Goal: Information Seeking & Learning: Learn about a topic

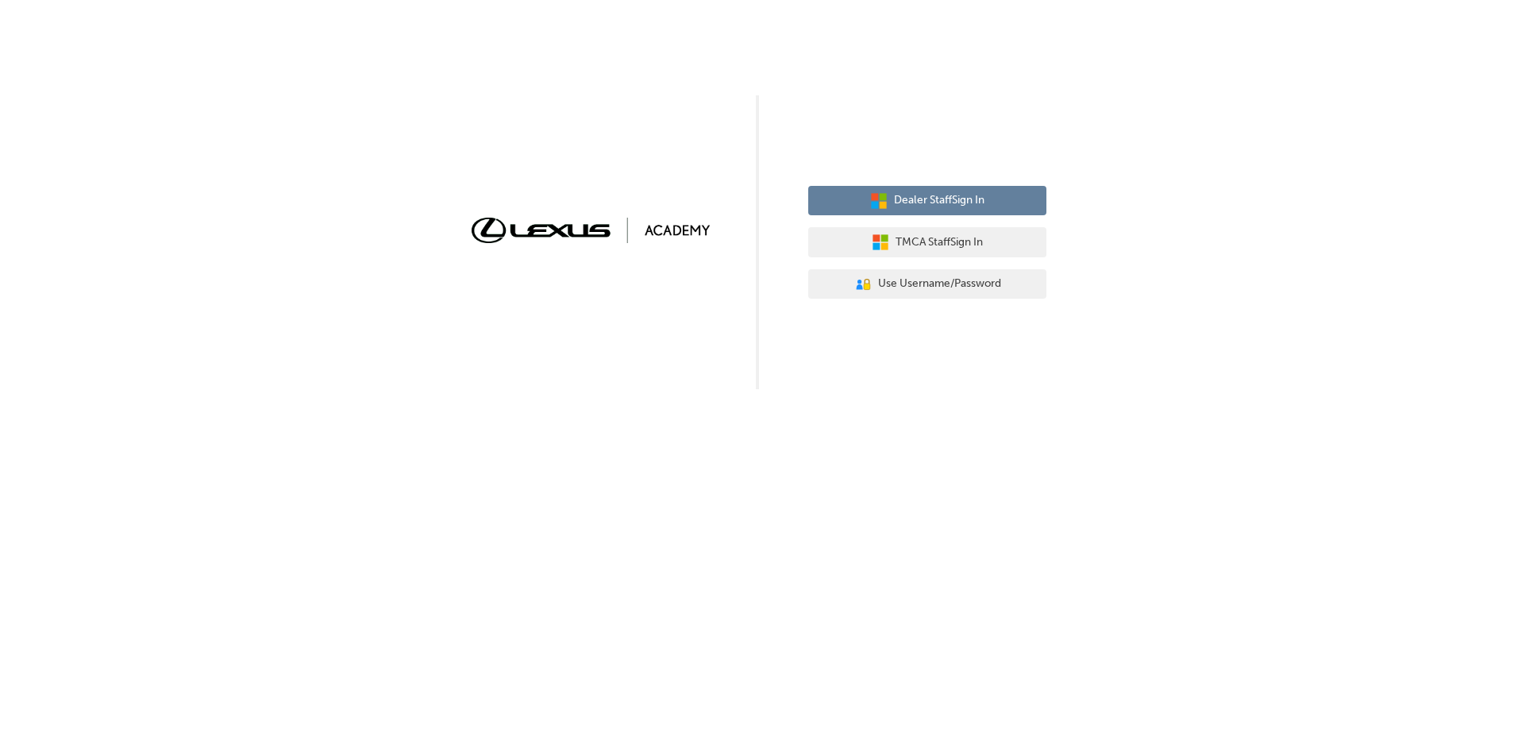
click at [917, 195] on span "Dealer Staff Sign In" at bounding box center [939, 200] width 91 height 18
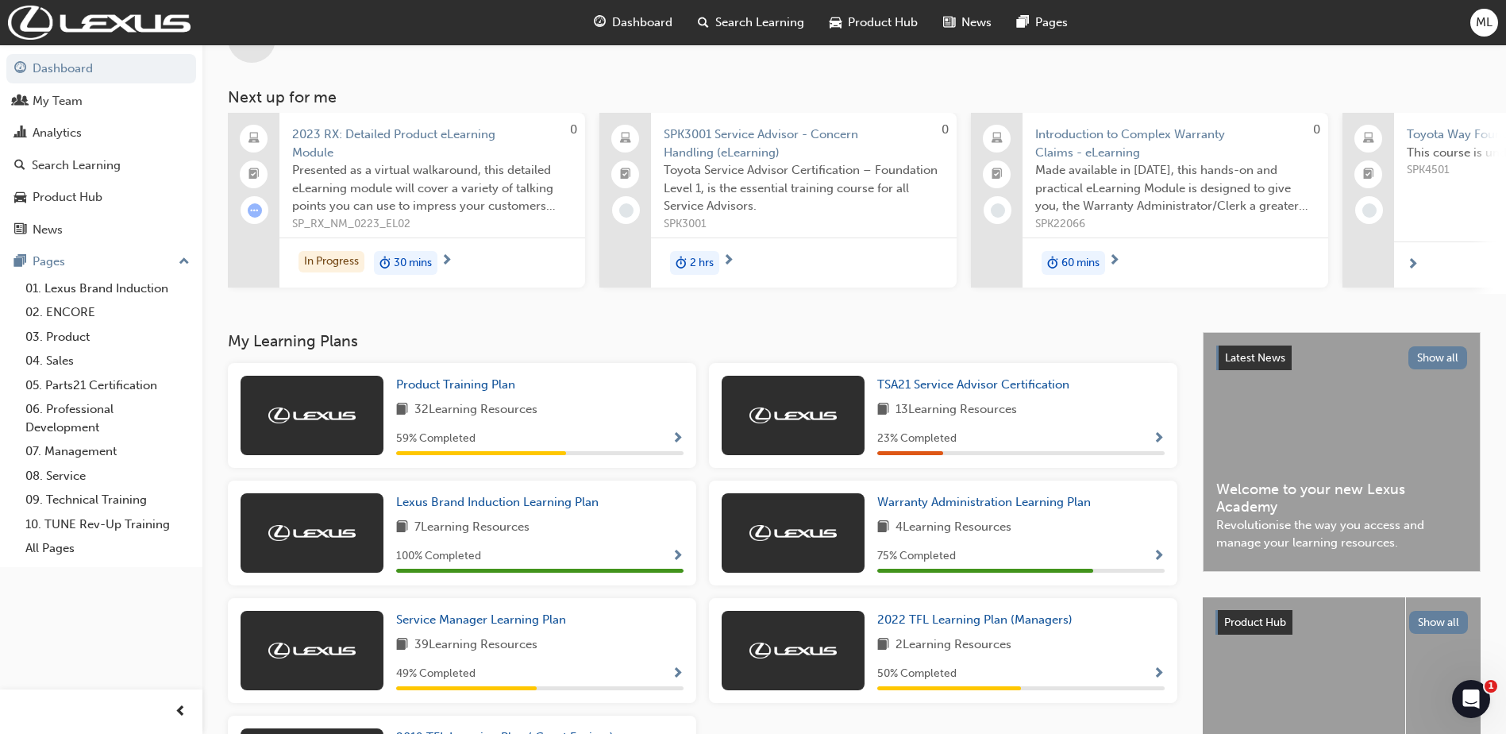
scroll to position [79, 0]
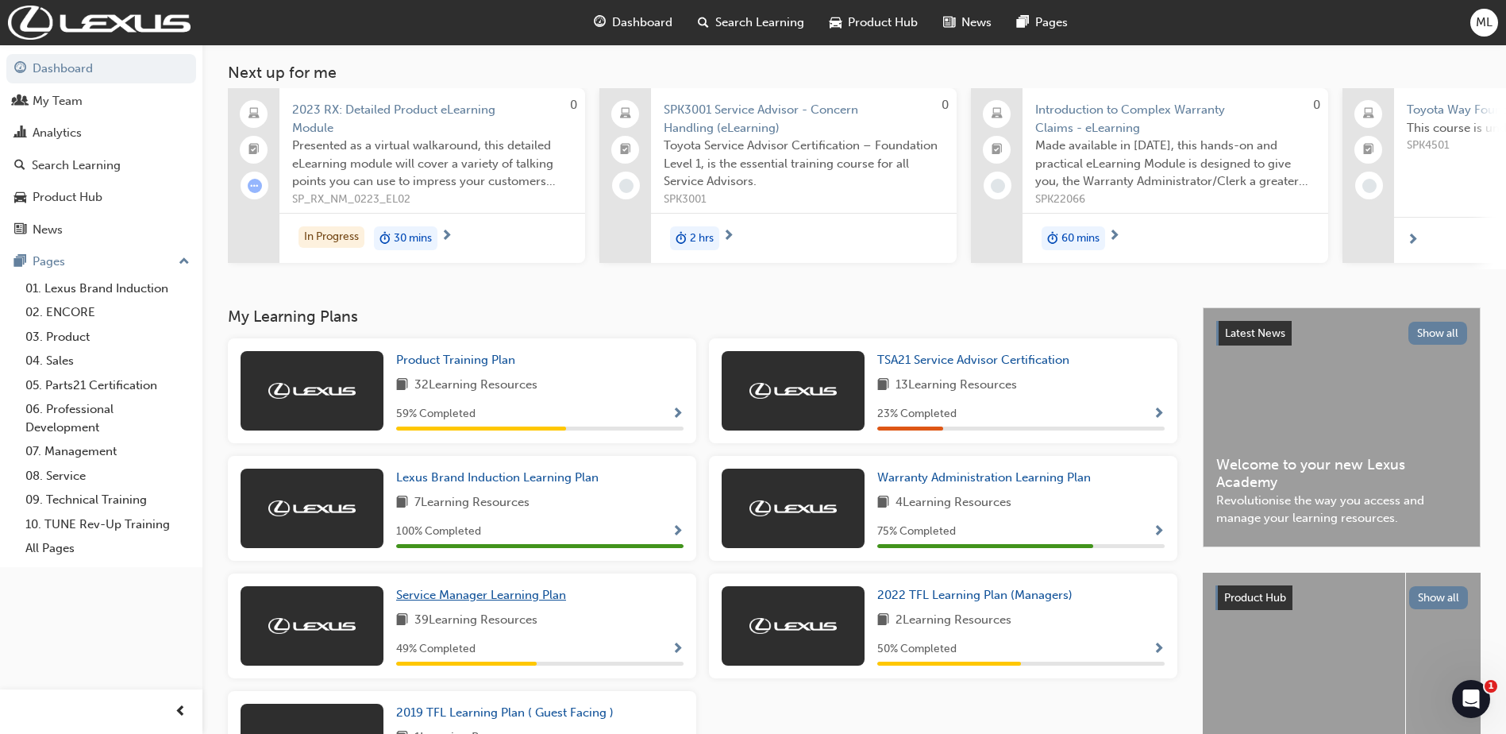
click at [472, 597] on span "Service Manager Learning Plan" at bounding box center [481, 594] width 170 height 14
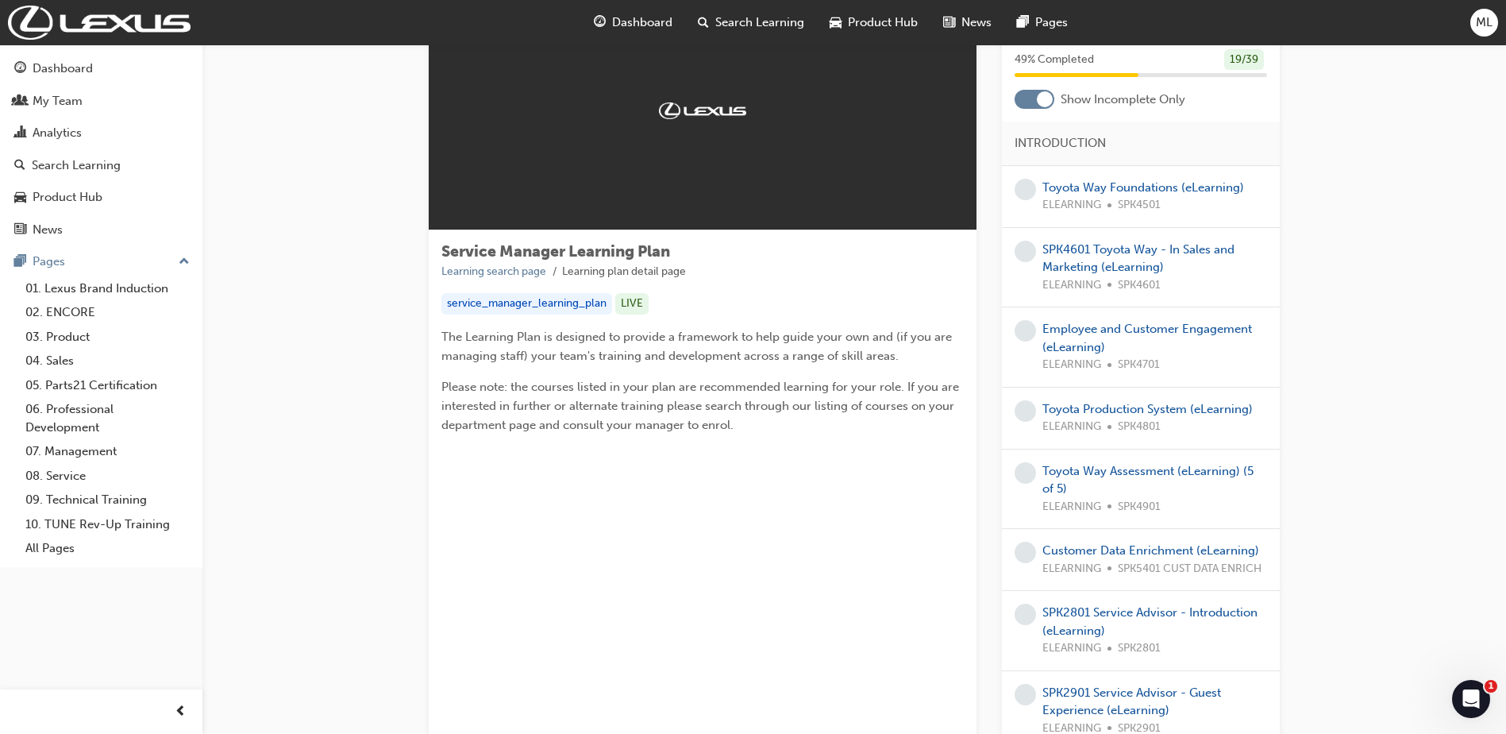
scroll to position [81, 0]
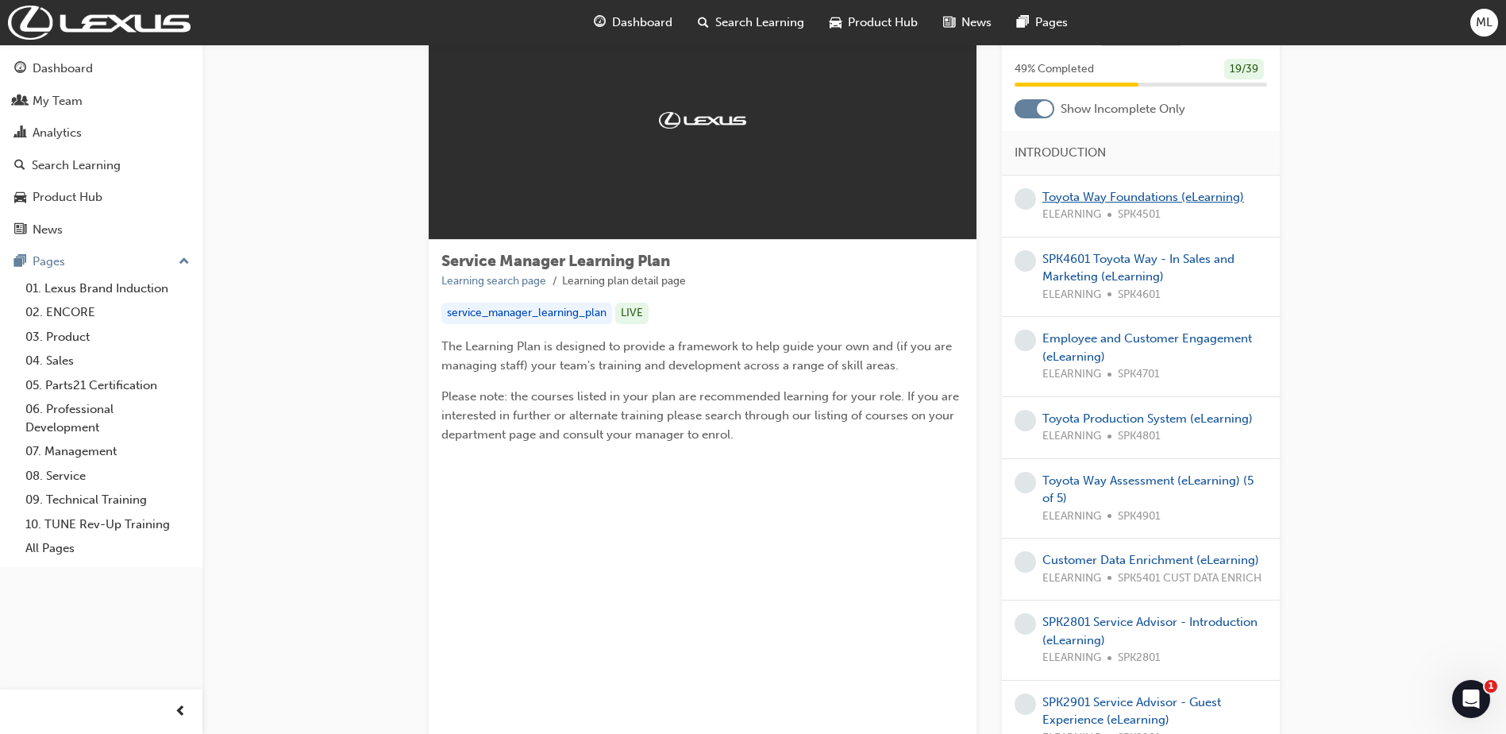
click at [1089, 194] on link "Toyota Way Foundations (eLearning)" at bounding box center [1143, 197] width 202 height 14
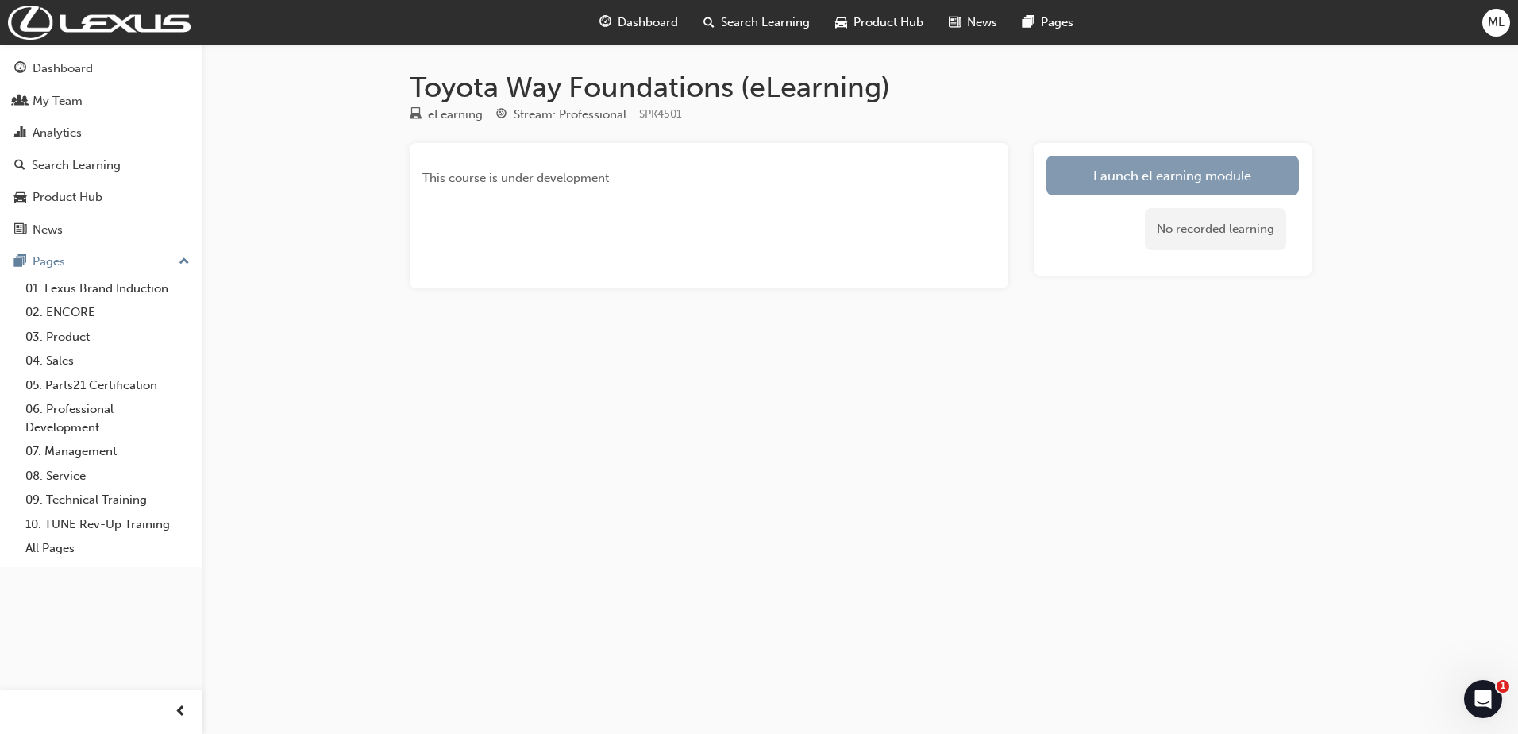
click at [1176, 171] on link "Launch eLearning module" at bounding box center [1172, 176] width 252 height 40
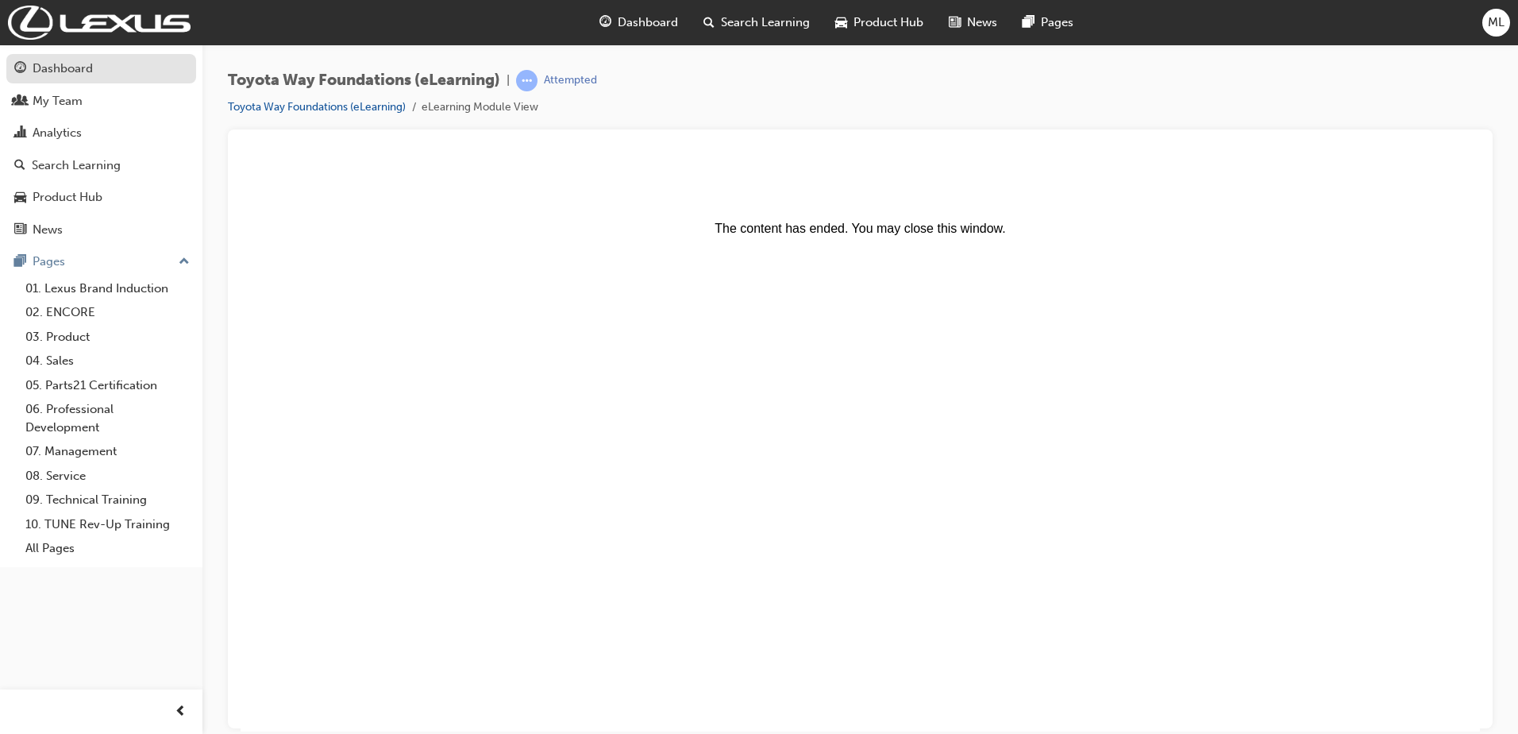
click at [64, 69] on div "Dashboard" at bounding box center [63, 69] width 60 height 18
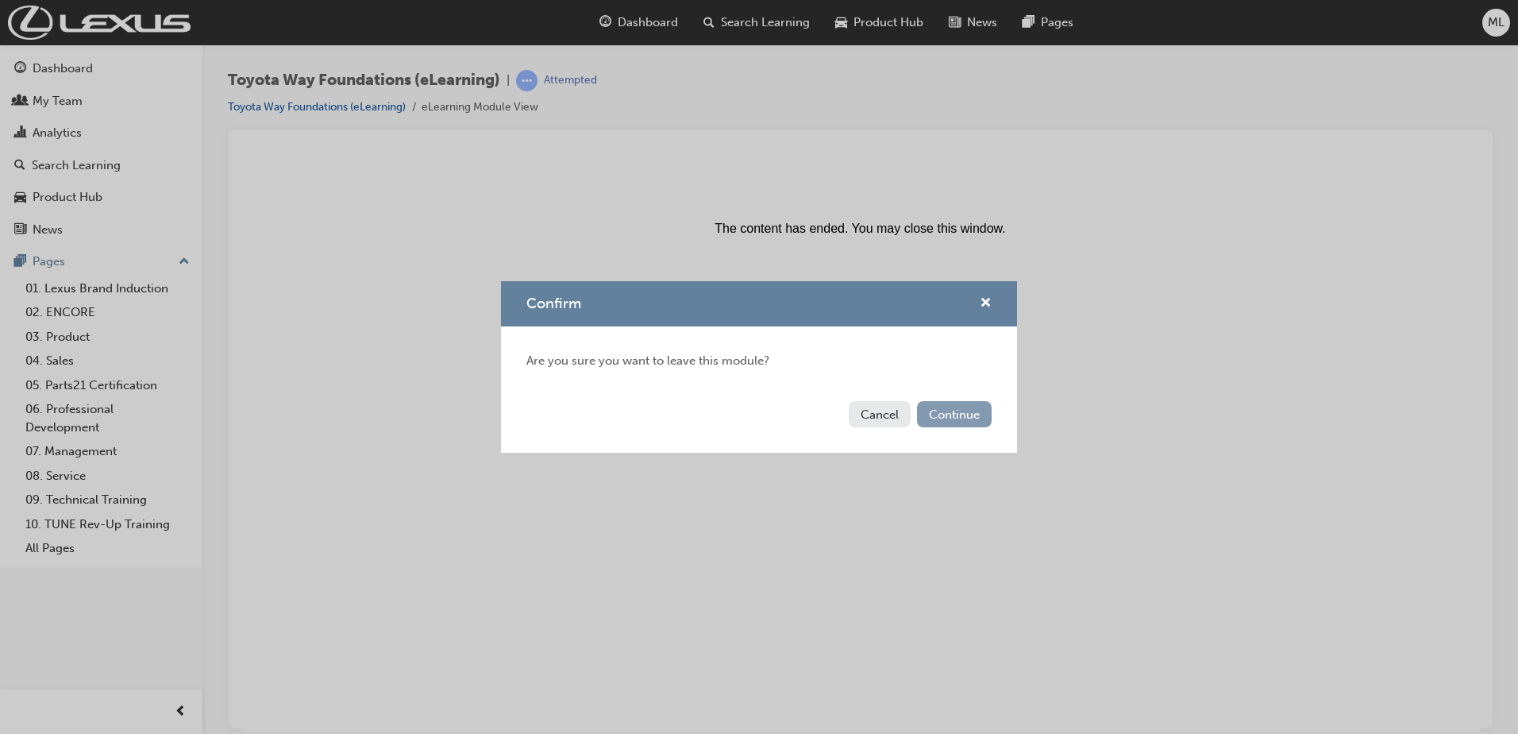
click at [946, 412] on button "Continue" at bounding box center [954, 414] width 75 height 26
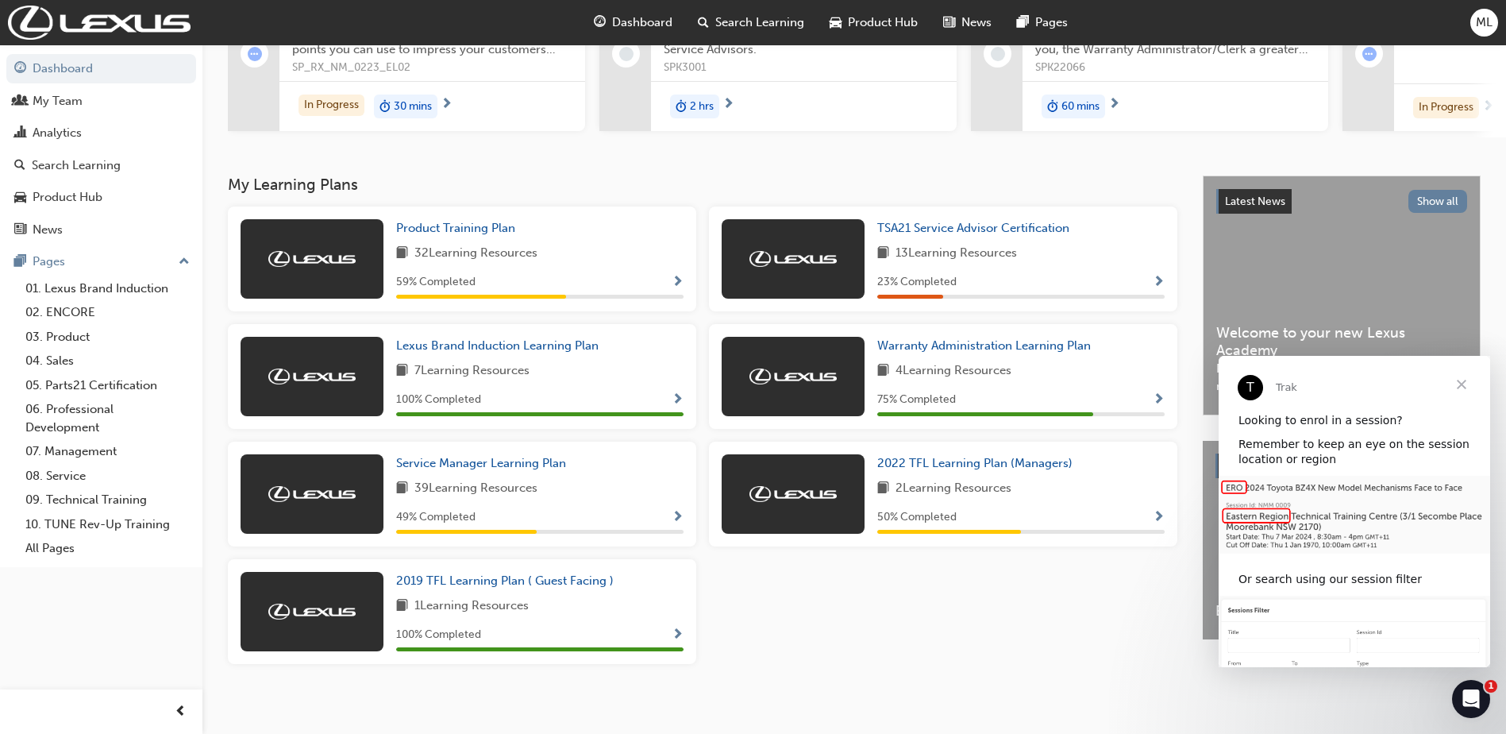
scroll to position [225, 0]
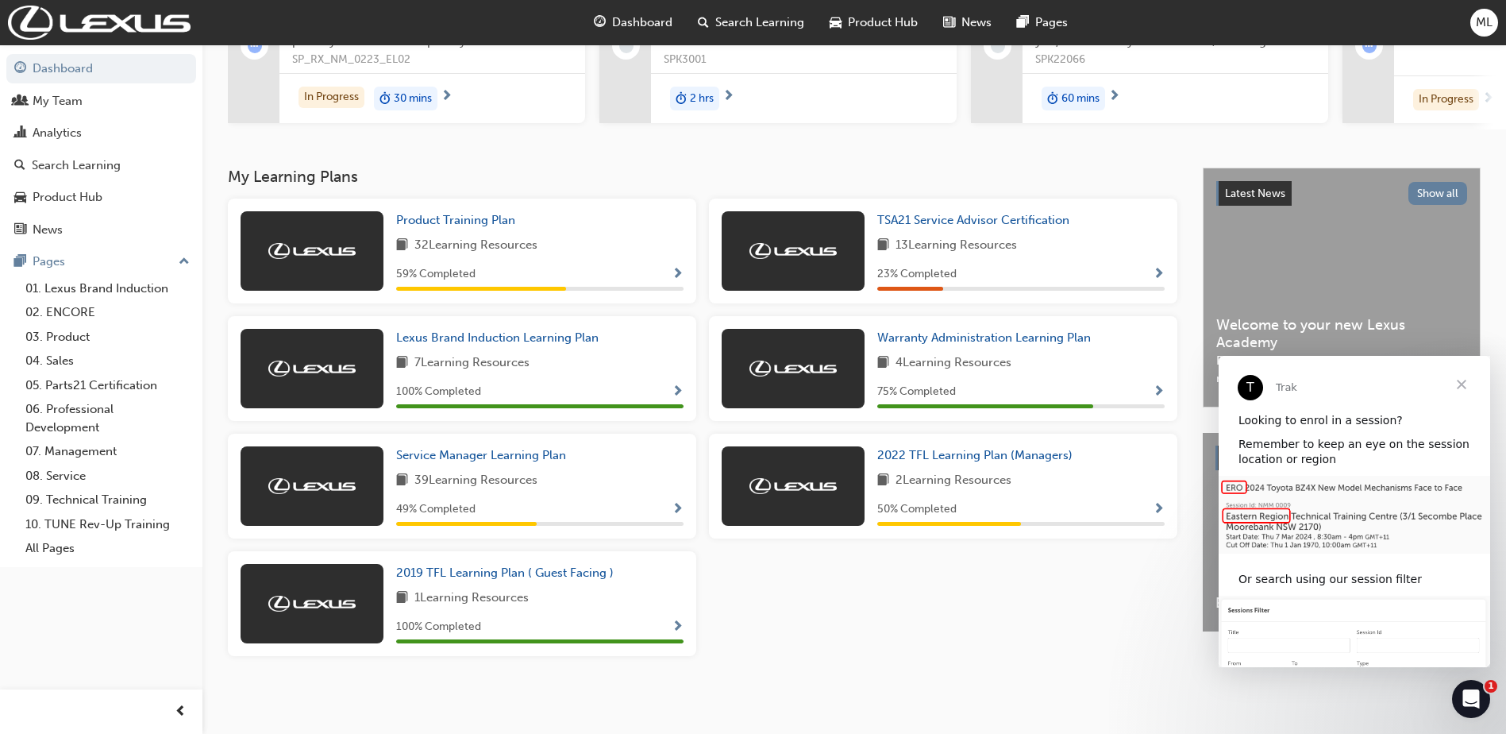
click at [1461, 379] on span "Close" at bounding box center [1461, 384] width 57 height 57
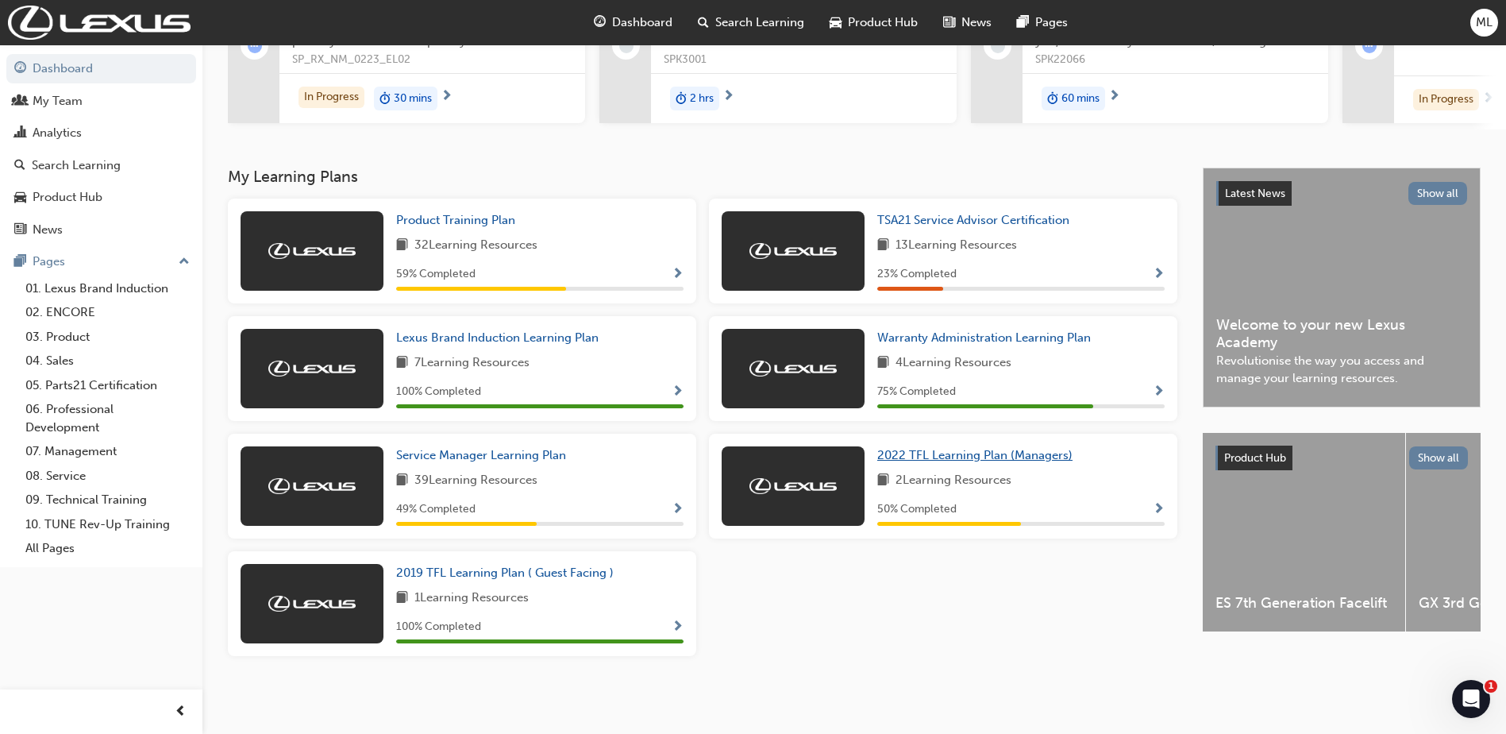
click at [954, 452] on span "2022 TFL Learning Plan (Managers)" at bounding box center [974, 455] width 195 height 14
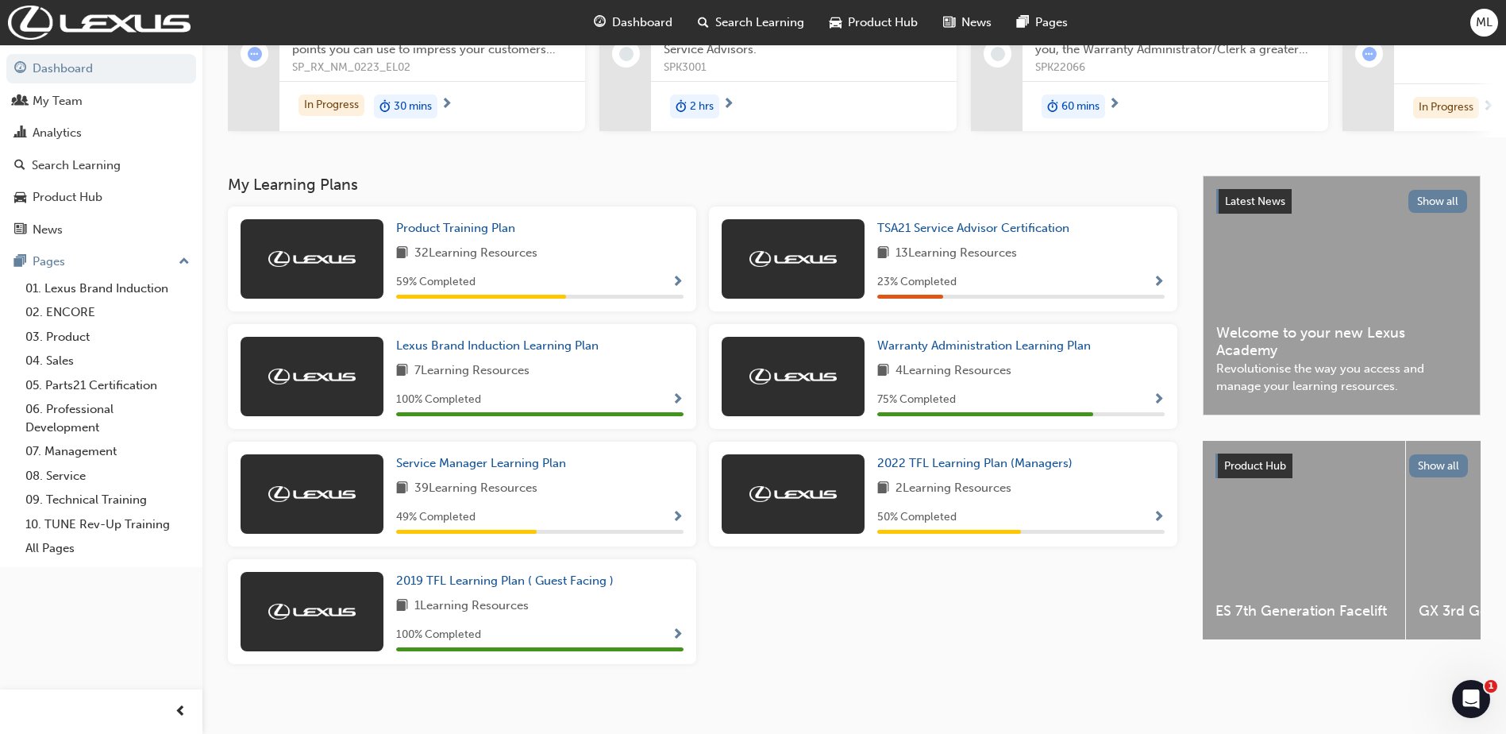
scroll to position [225, 0]
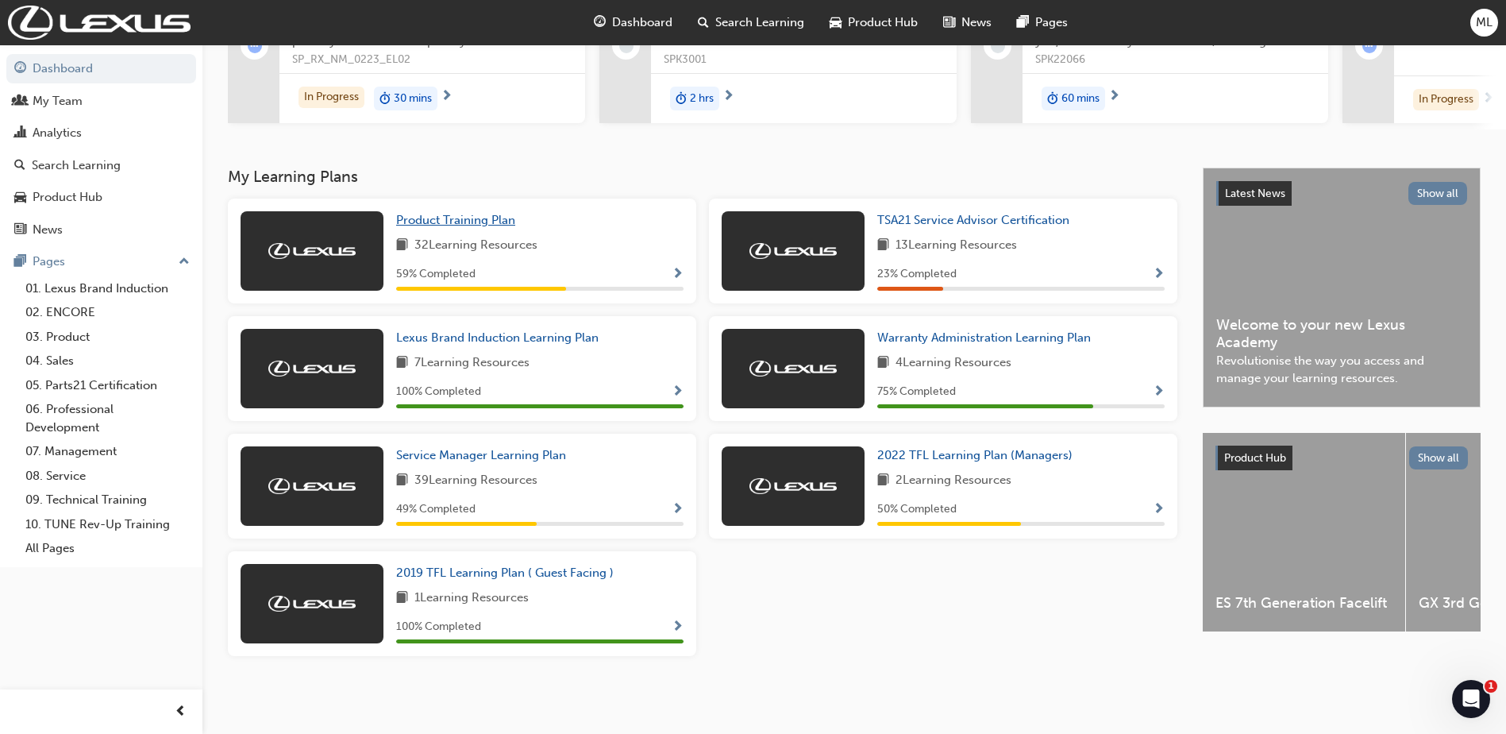
click at [459, 215] on span "Product Training Plan" at bounding box center [455, 220] width 119 height 14
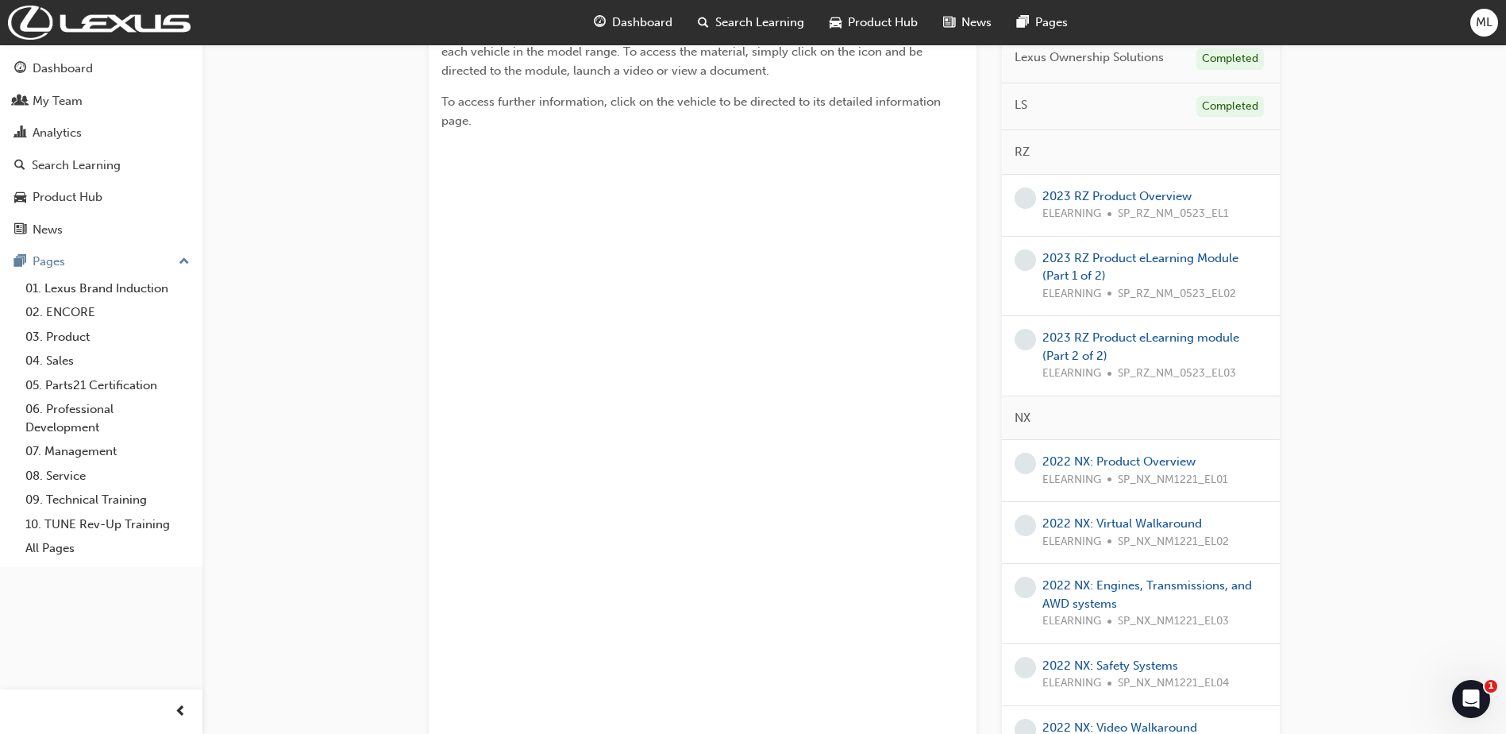
scroll to position [396, 0]
click at [1118, 457] on link "2022 NX: Product Overview" at bounding box center [1118, 460] width 153 height 14
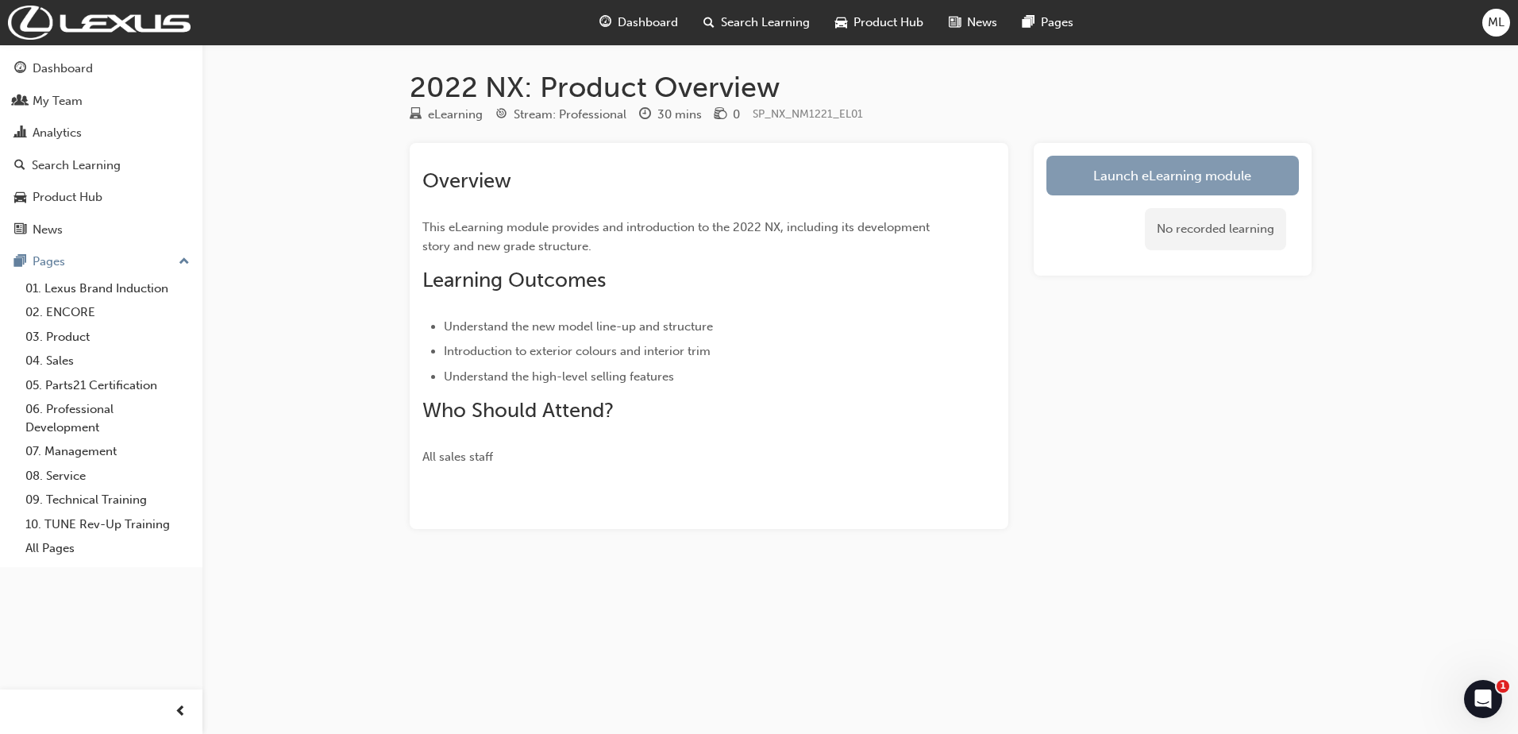
click at [1159, 171] on link "Launch eLearning module" at bounding box center [1172, 176] width 252 height 40
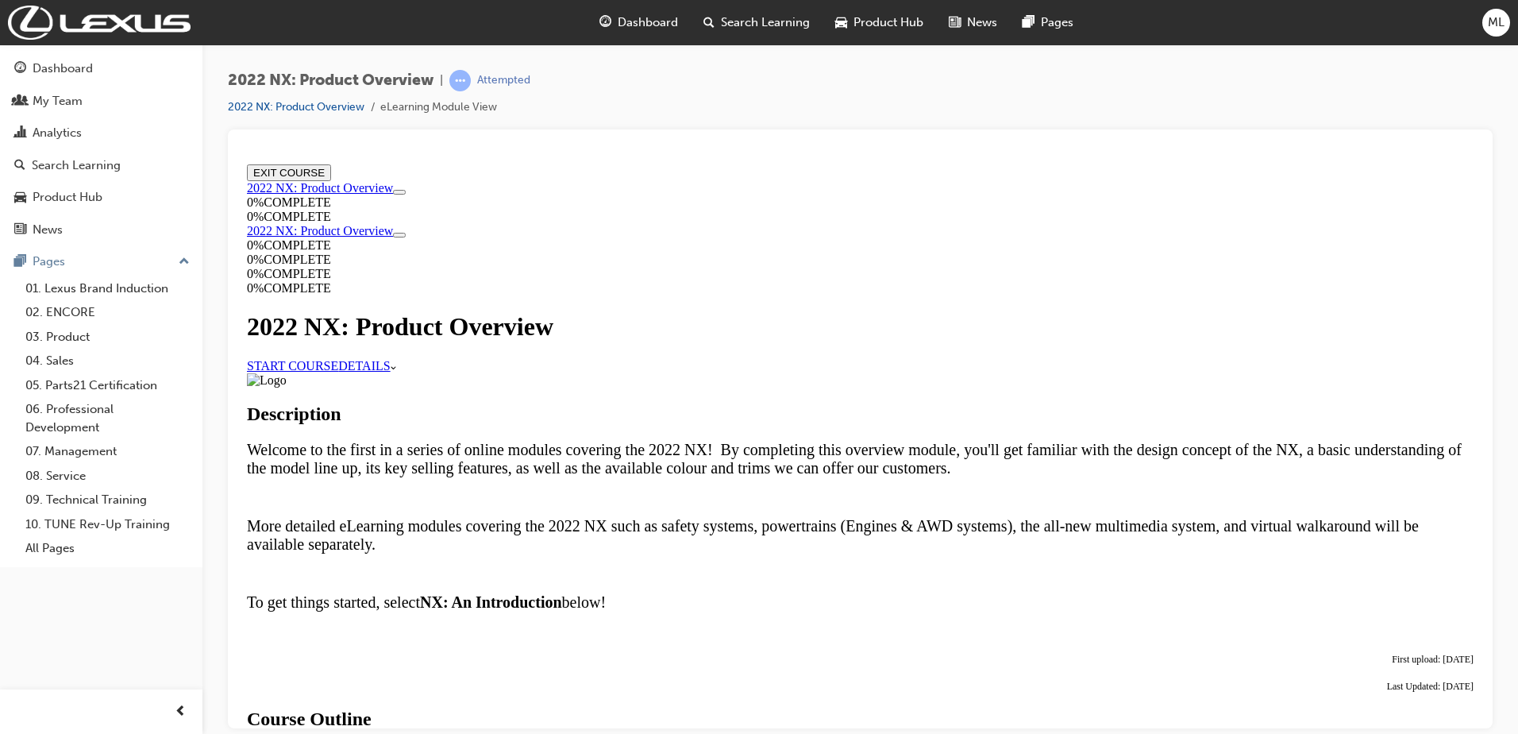
click at [1123, 573] on div "Description Welcome to the first in a series of online modules covering the 202…" at bounding box center [860, 671] width 1227 height 598
click at [338, 358] on link "START COURSE" at bounding box center [292, 364] width 91 height 13
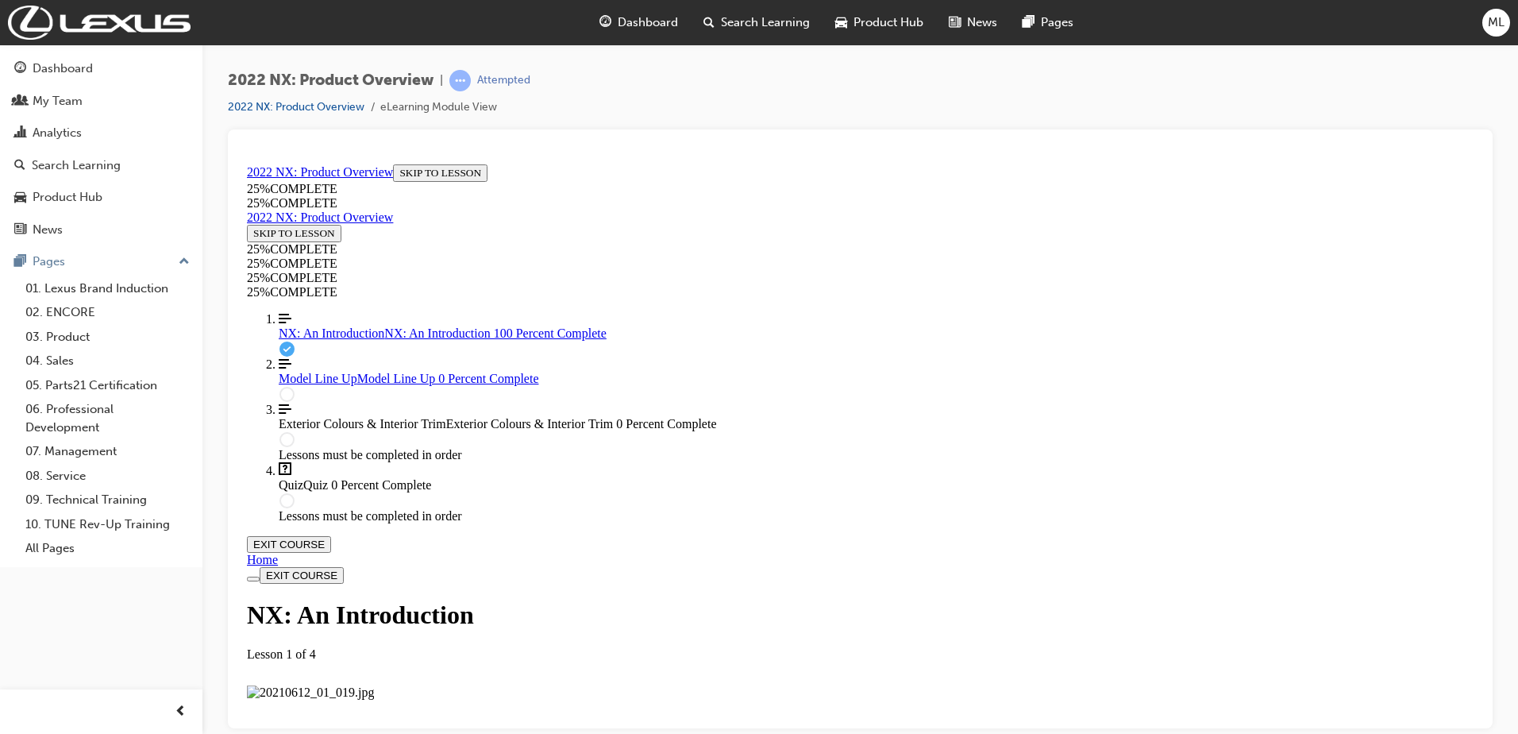
scroll to position [2456, 0]
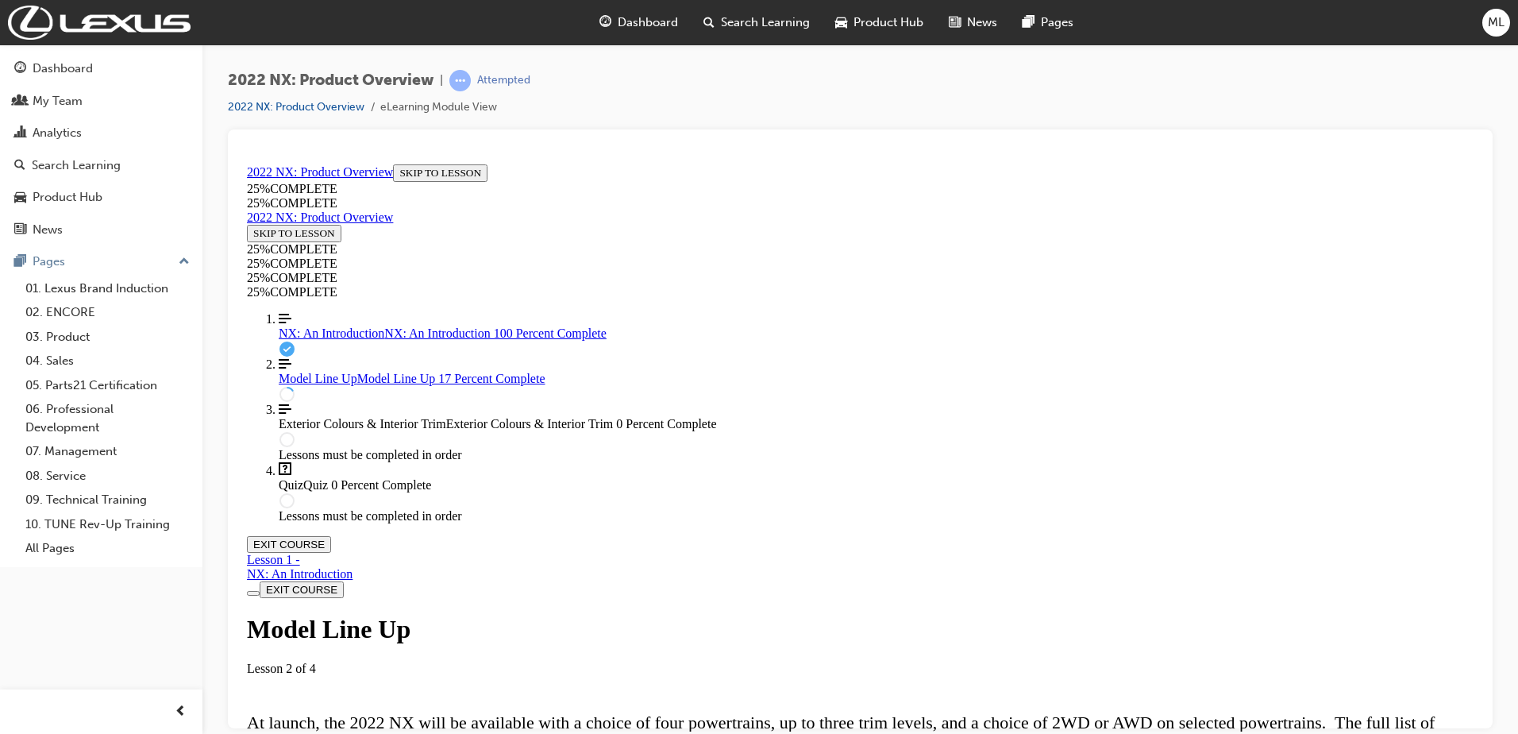
scroll to position [480, 0]
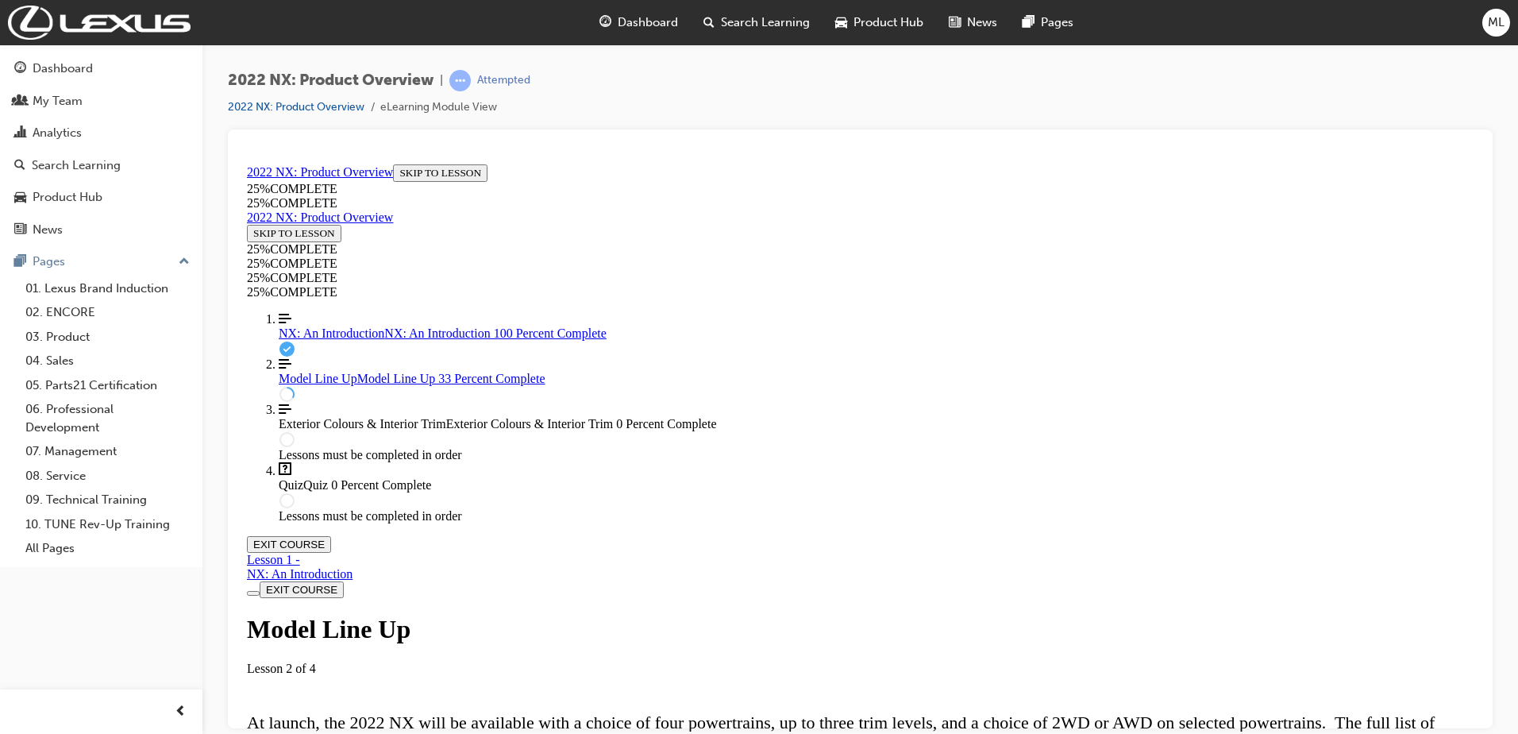
scroll to position [930, 0]
drag, startPoint x: 1475, startPoint y: 251, endPoint x: 1722, endPoint y: 460, distance: 323.9
drag, startPoint x: 1484, startPoint y: 340, endPoint x: 1485, endPoint y: 376, distance: 35.7
click at [1485, 376] on div at bounding box center [860, 428] width 1265 height 599
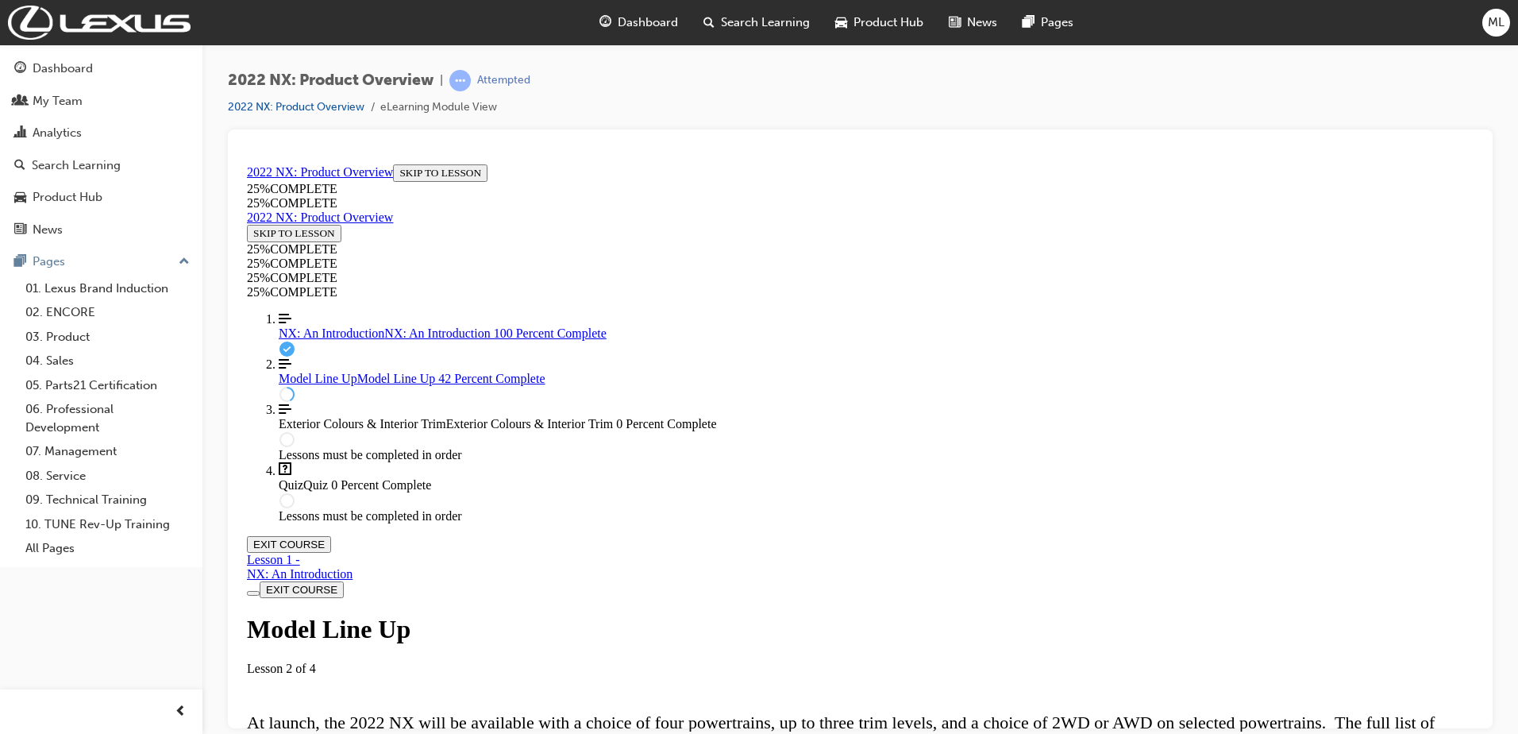
scroll to position [1541, 0]
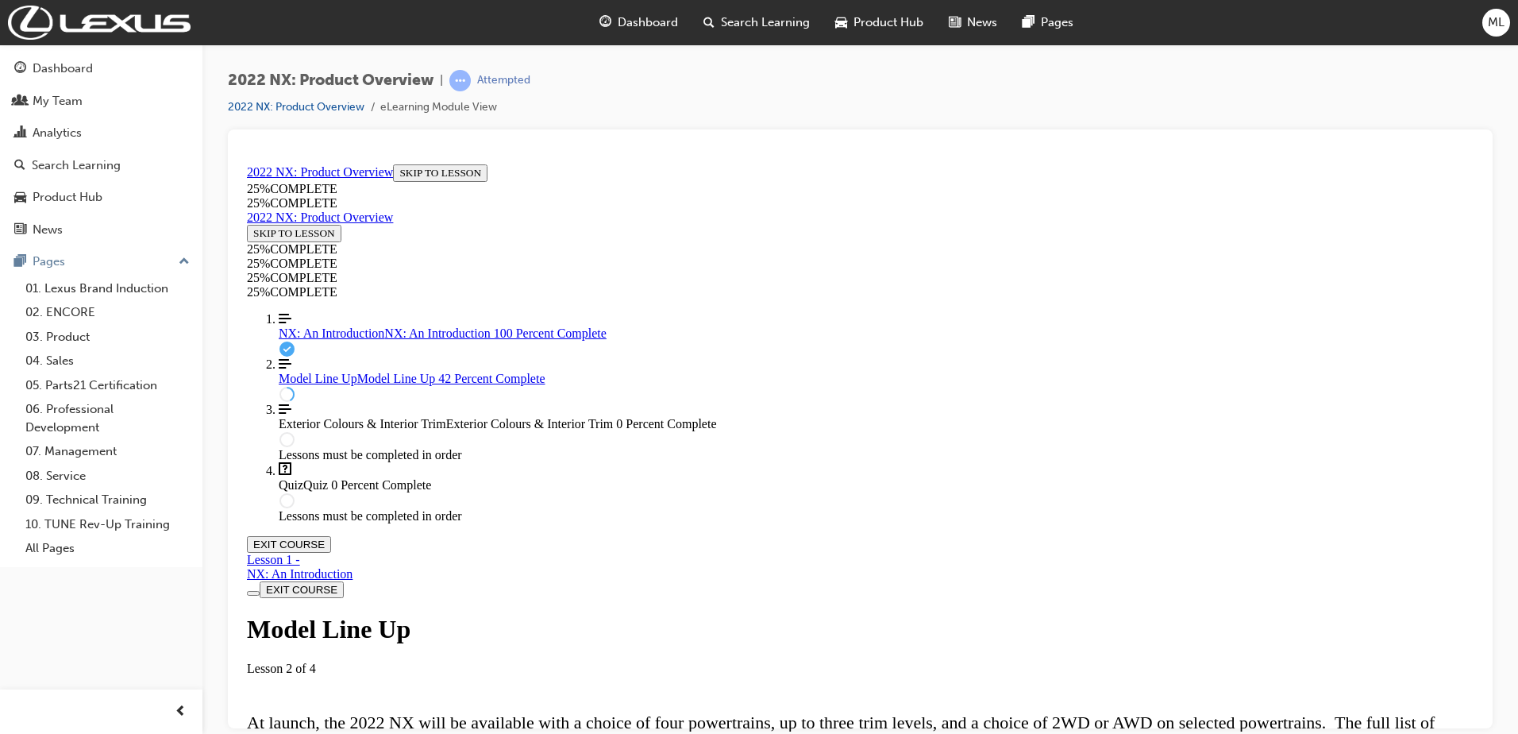
drag, startPoint x: 612, startPoint y: 445, endPoint x: 796, endPoint y: 445, distance: 184.2
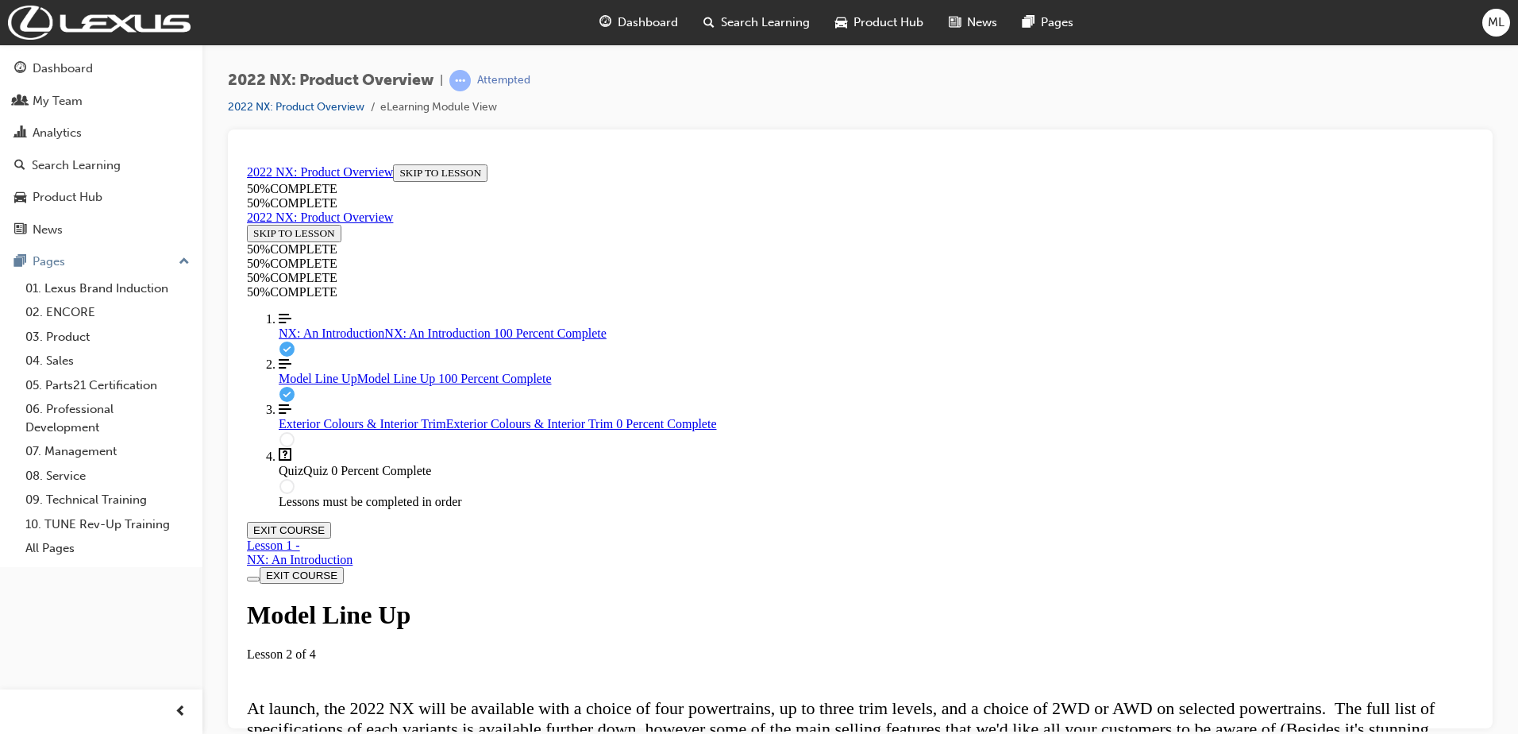
scroll to position [4237, 0]
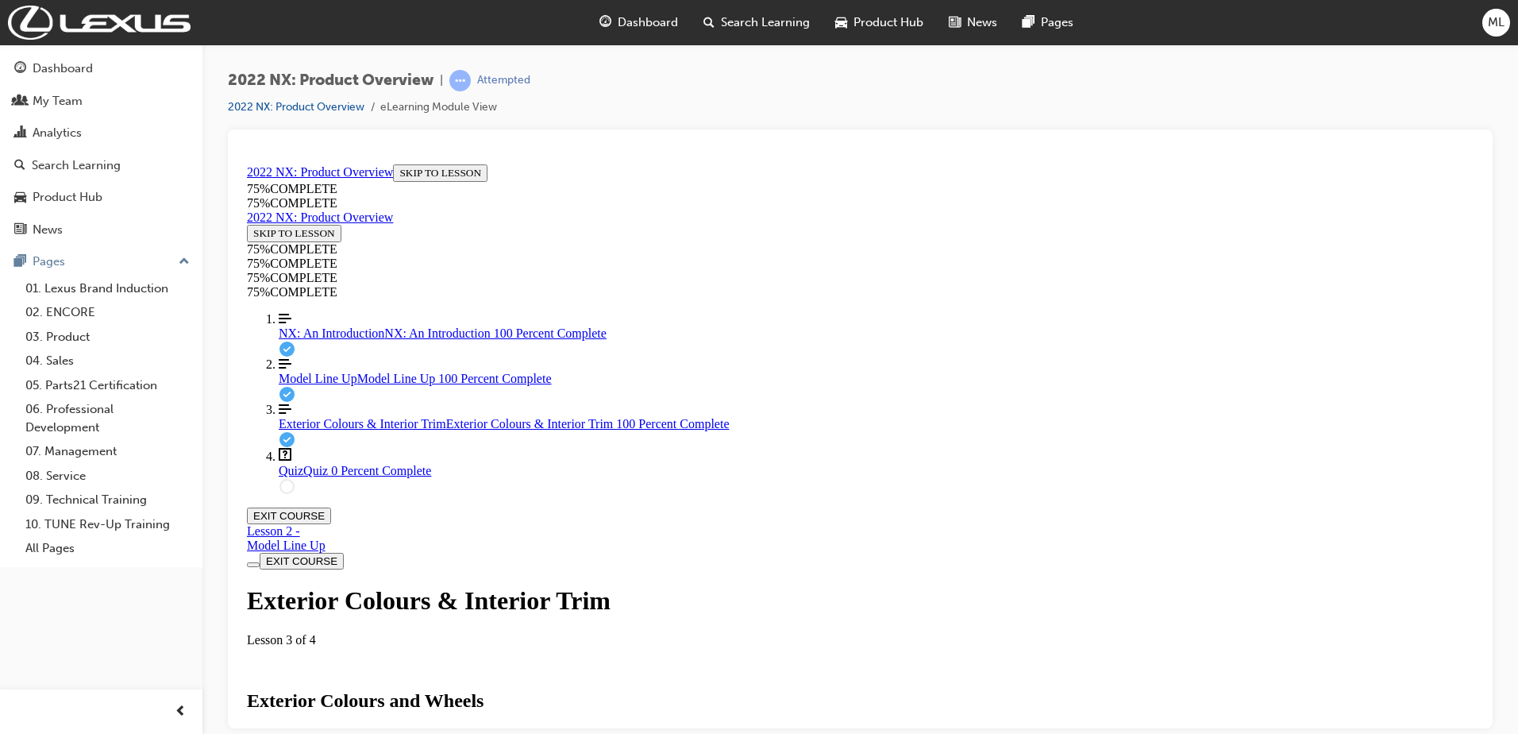
scroll to position [5671, 0]
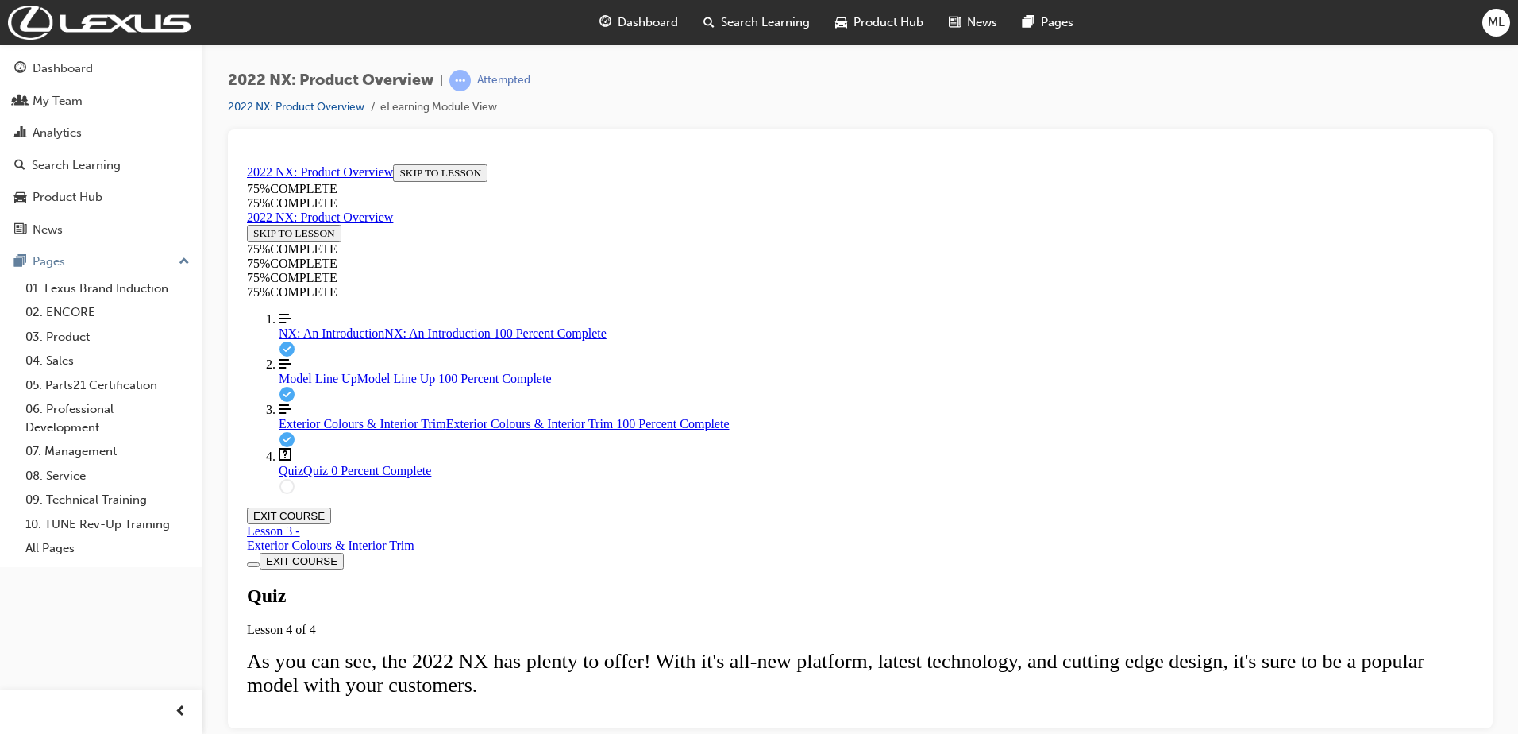
scroll to position [210, 0]
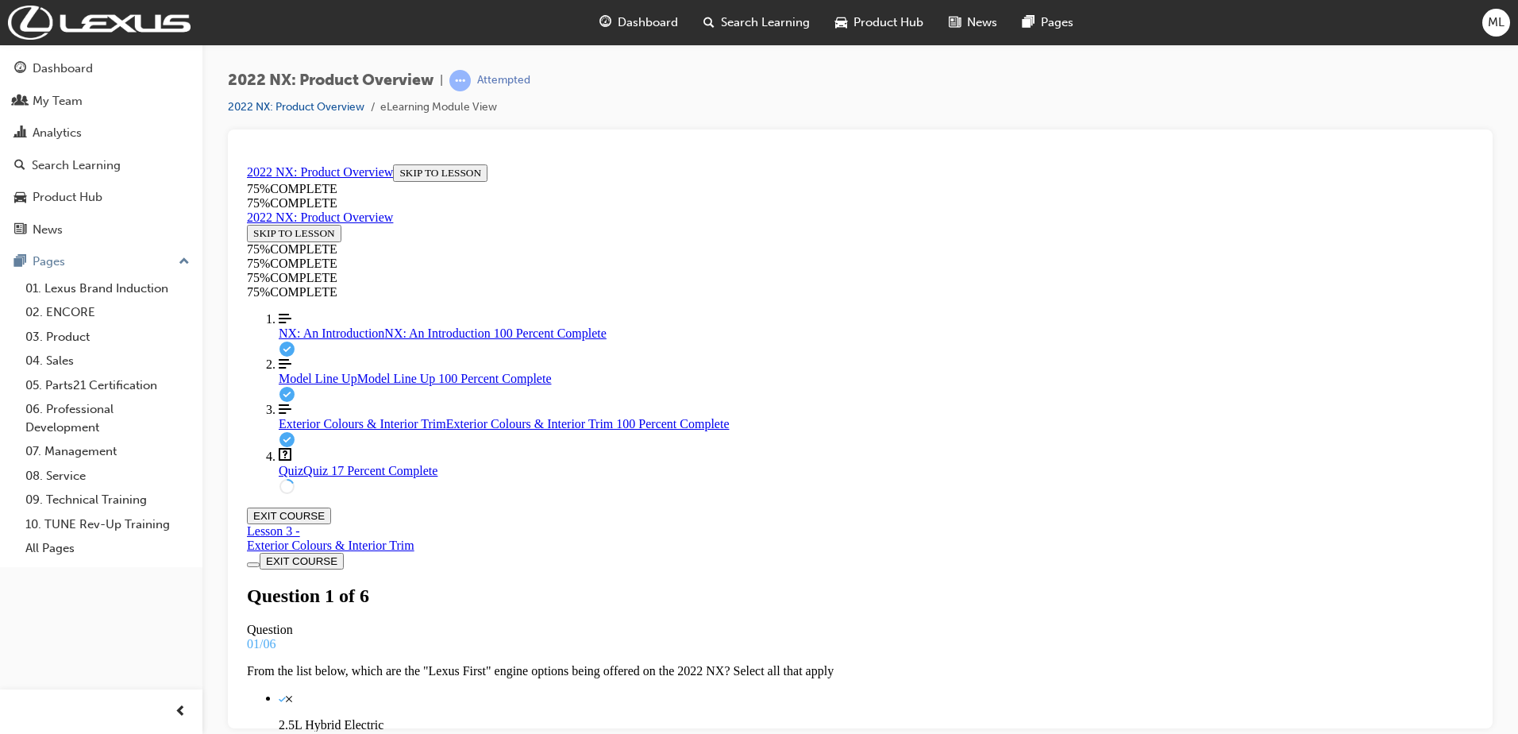
scroll to position [115, 0]
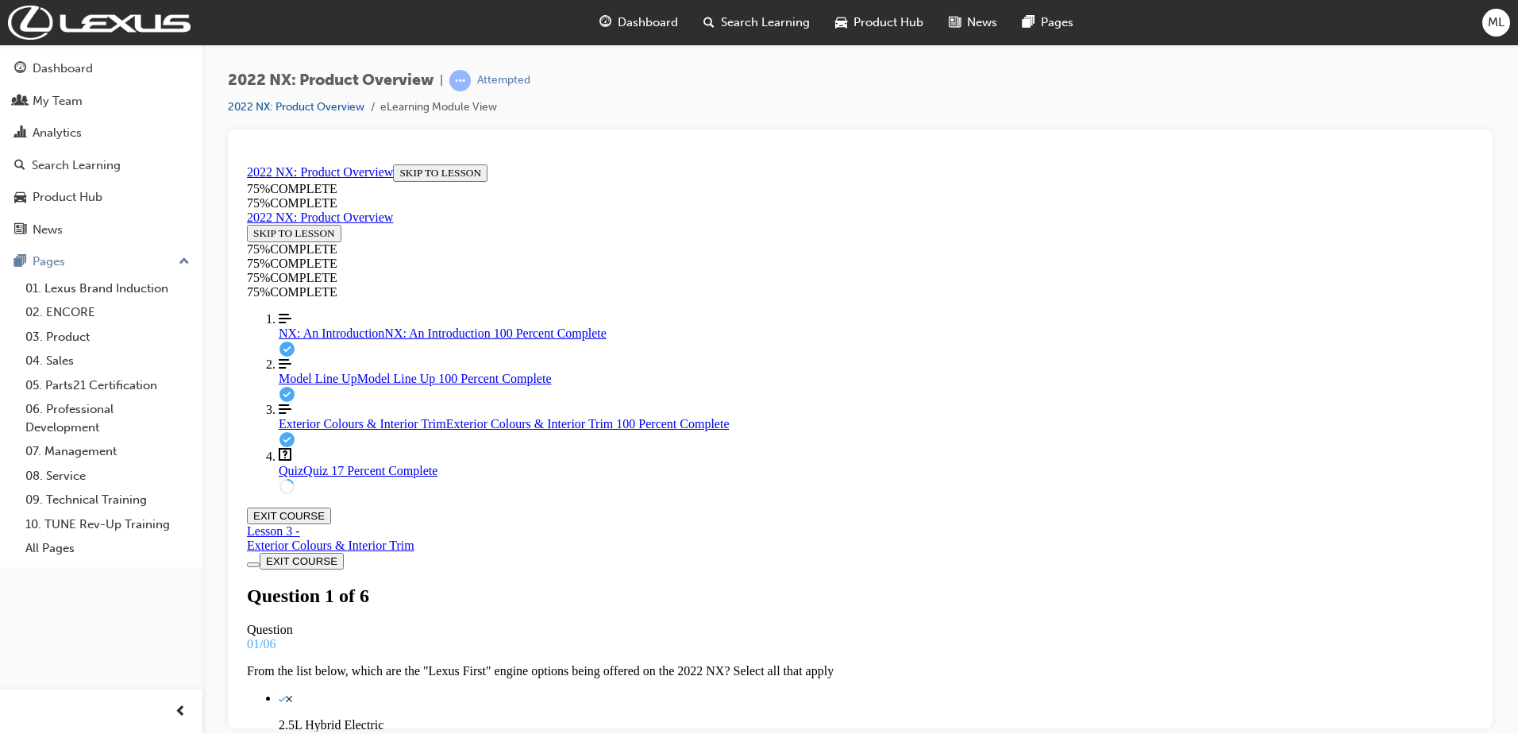
scroll to position [2, 0]
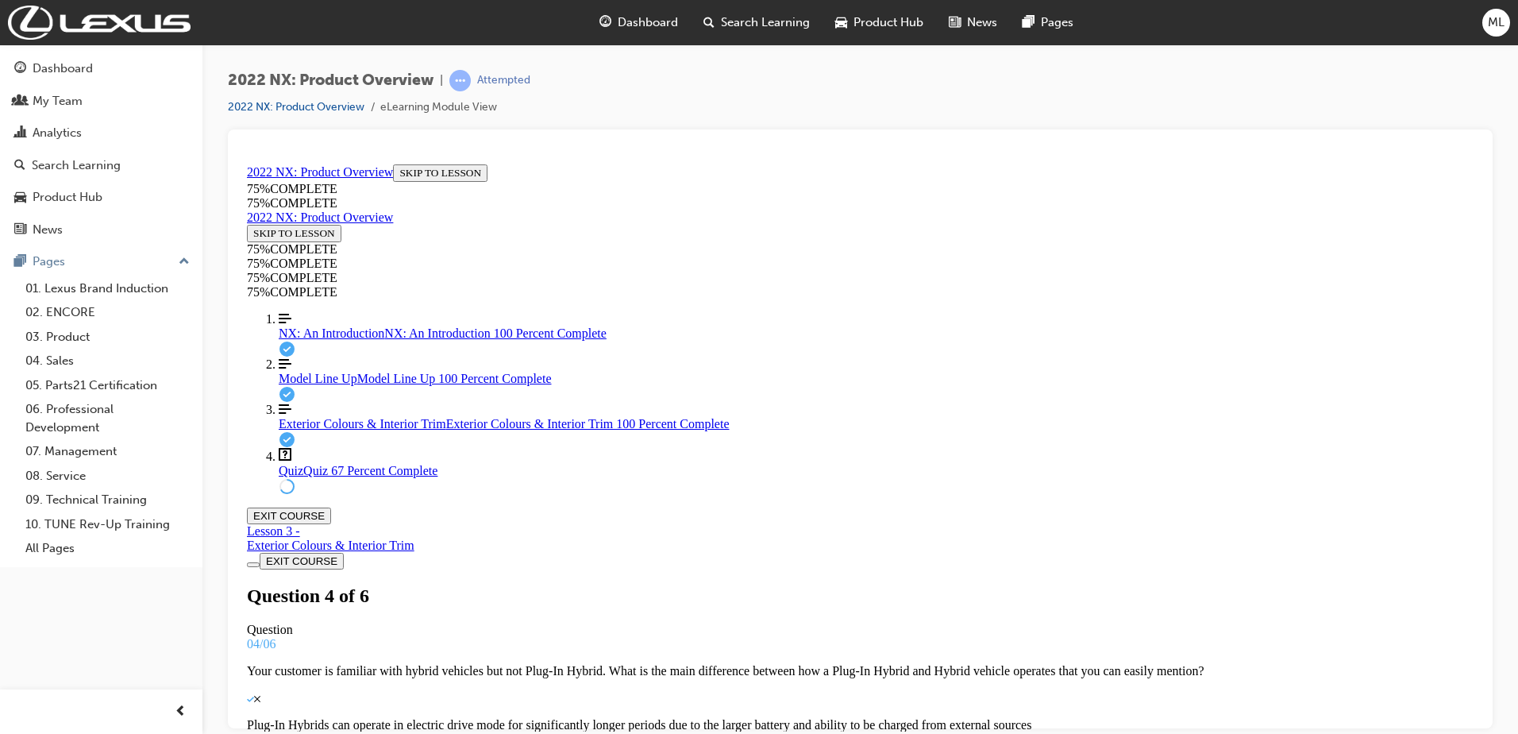
scroll to position [147, 0]
drag, startPoint x: 852, startPoint y: 393, endPoint x: 898, endPoint y: 542, distance: 156.2
drag, startPoint x: 823, startPoint y: 395, endPoint x: 869, endPoint y: 468, distance: 85.9
drag, startPoint x: 799, startPoint y: 404, endPoint x: 846, endPoint y: 403, distance: 46.8
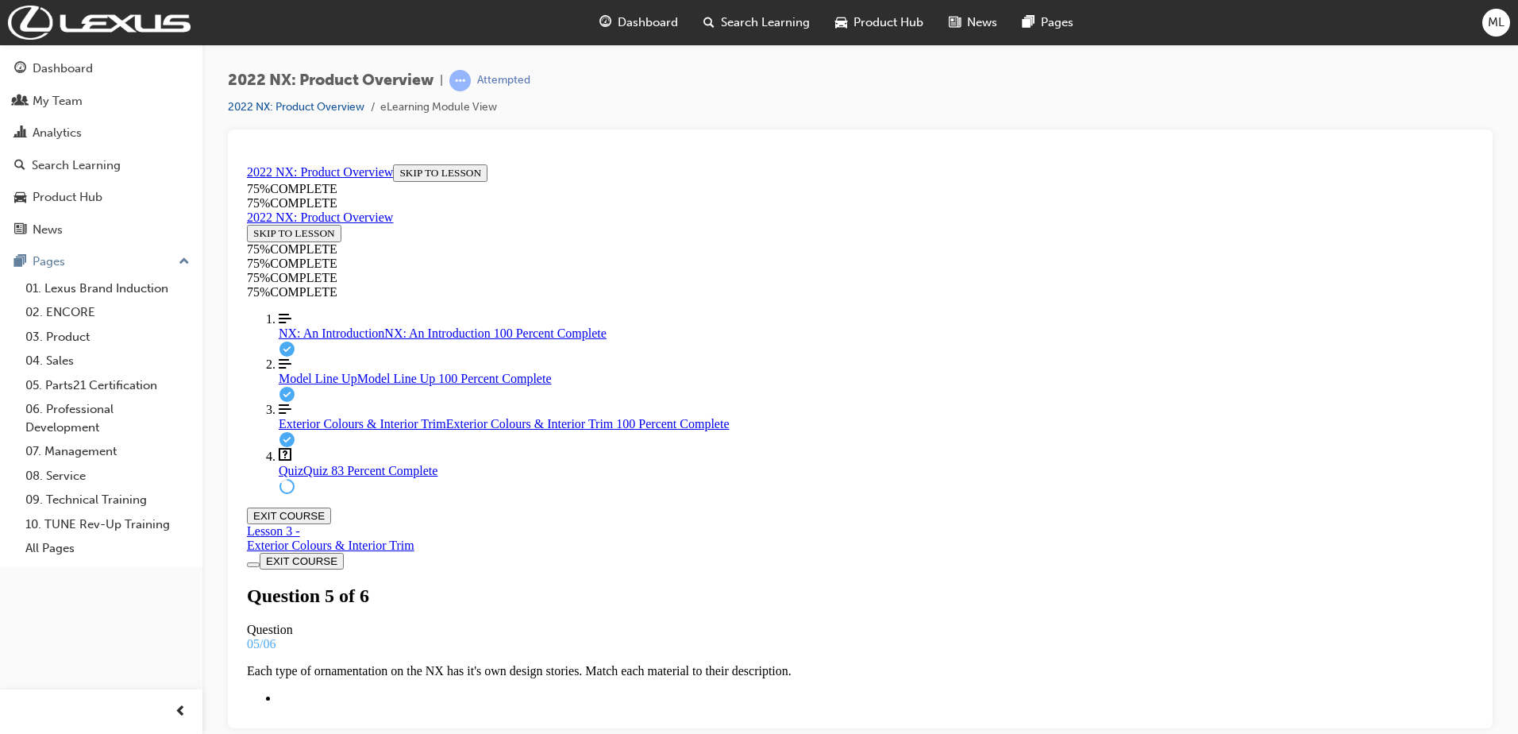
scroll to position [158, 0]
drag, startPoint x: 974, startPoint y: 672, endPoint x: 1064, endPoint y: 626, distance: 100.5
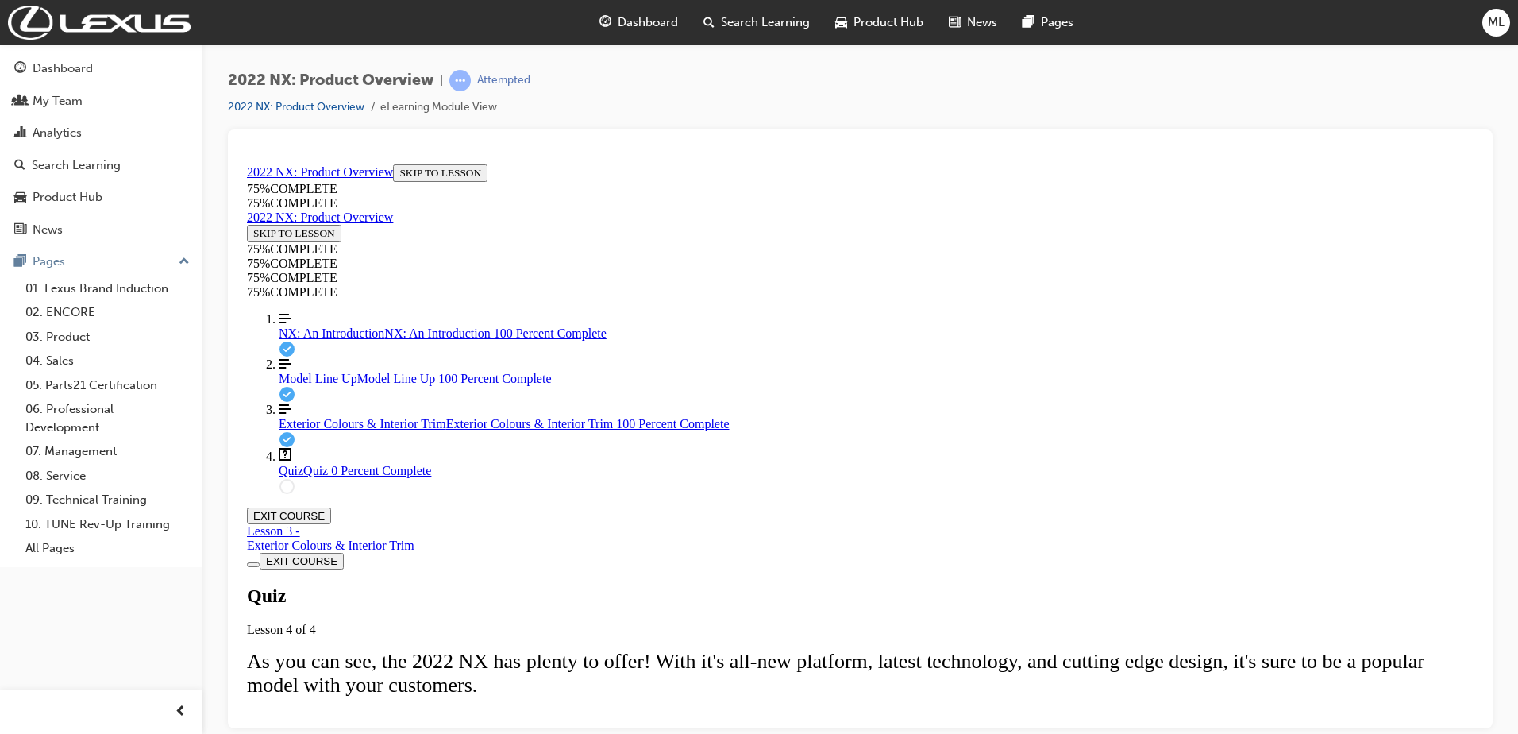
scroll to position [210, 0]
drag, startPoint x: 1470, startPoint y: 371, endPoint x: 1723, endPoint y: 672, distance: 393.9
drag, startPoint x: 794, startPoint y: 395, endPoint x: 838, endPoint y: 545, distance: 156.3
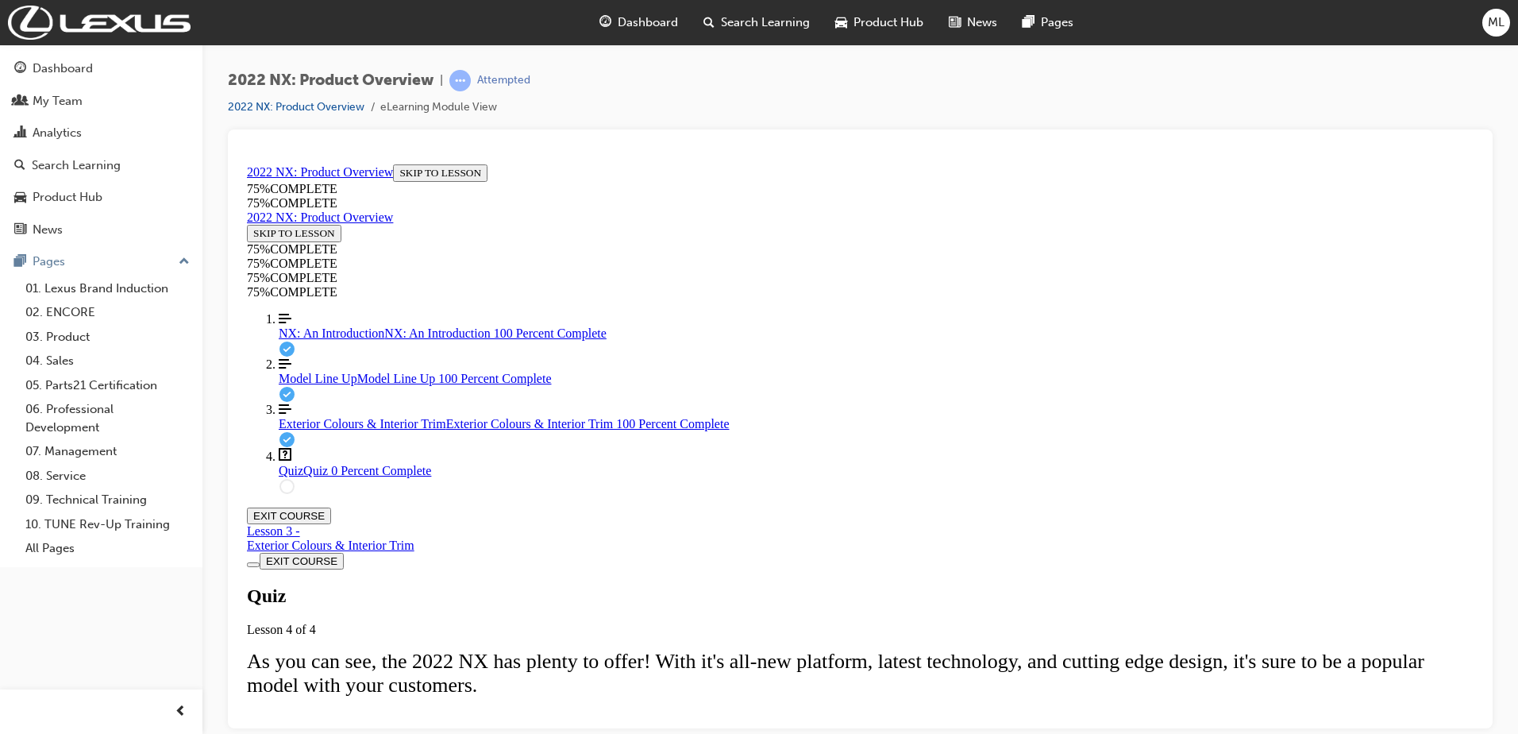
drag, startPoint x: 766, startPoint y: 481, endPoint x: 812, endPoint y: 403, distance: 90.4
drag, startPoint x: 803, startPoint y: 473, endPoint x: 846, endPoint y: 474, distance: 42.9
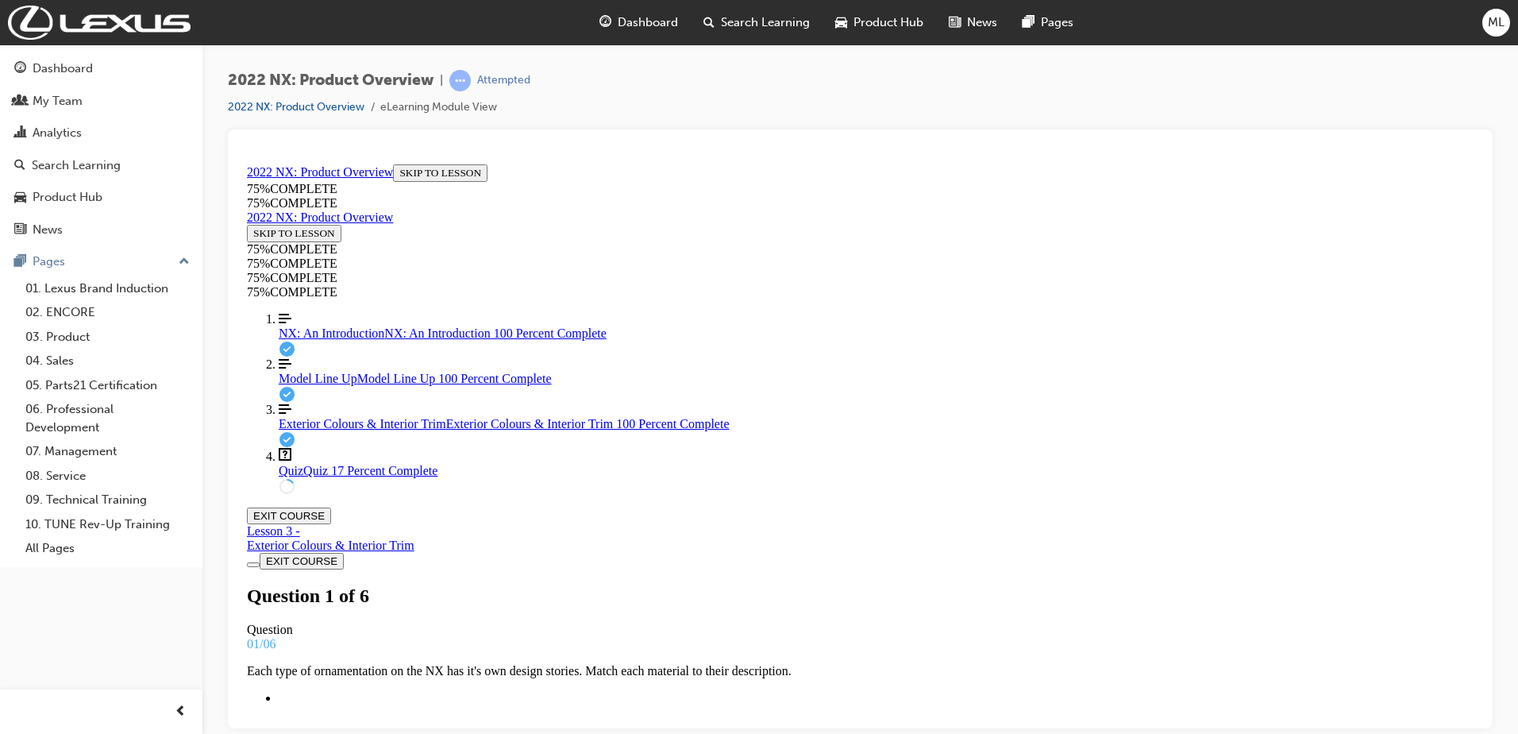
scroll to position [213, 0]
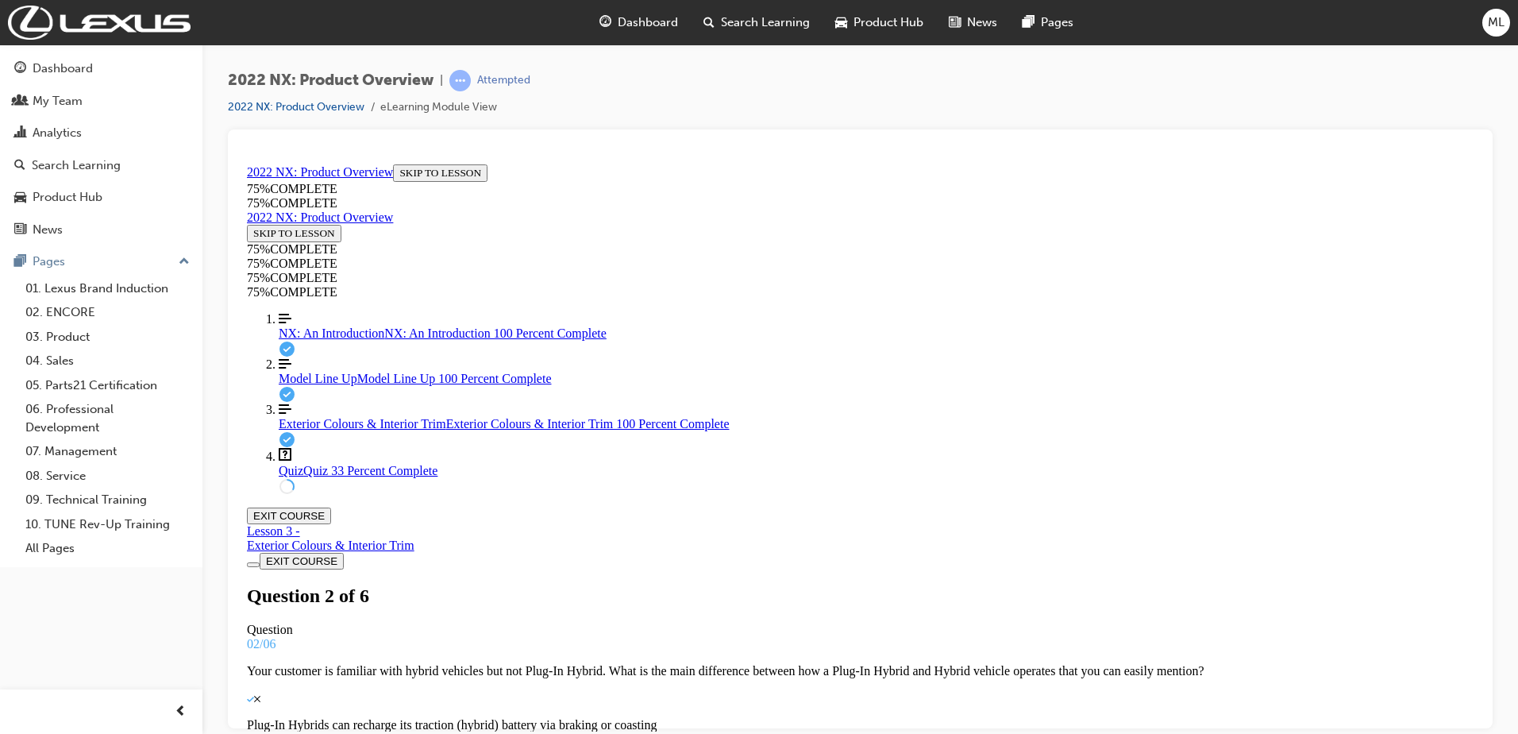
scroll to position [170, 0]
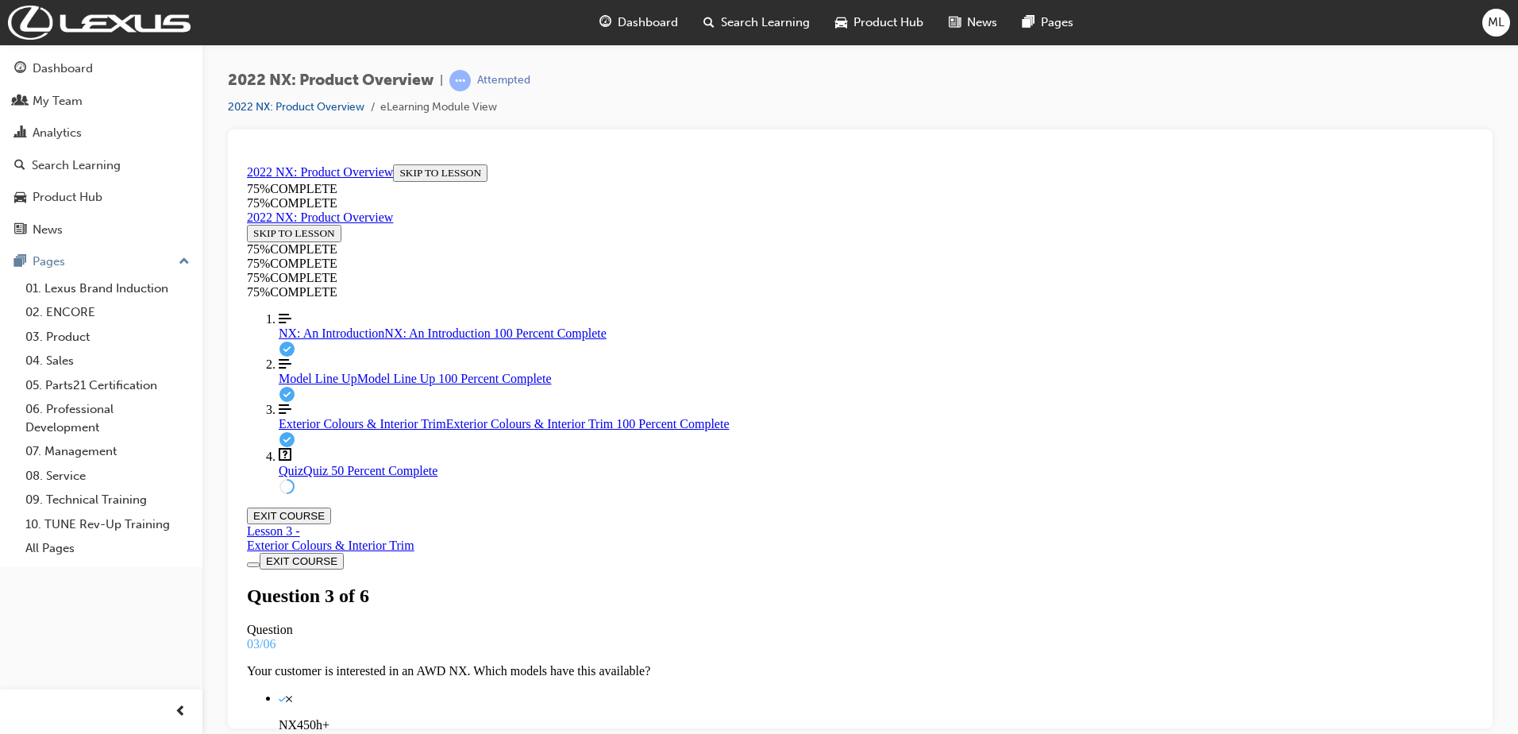
scroll to position [130, 0]
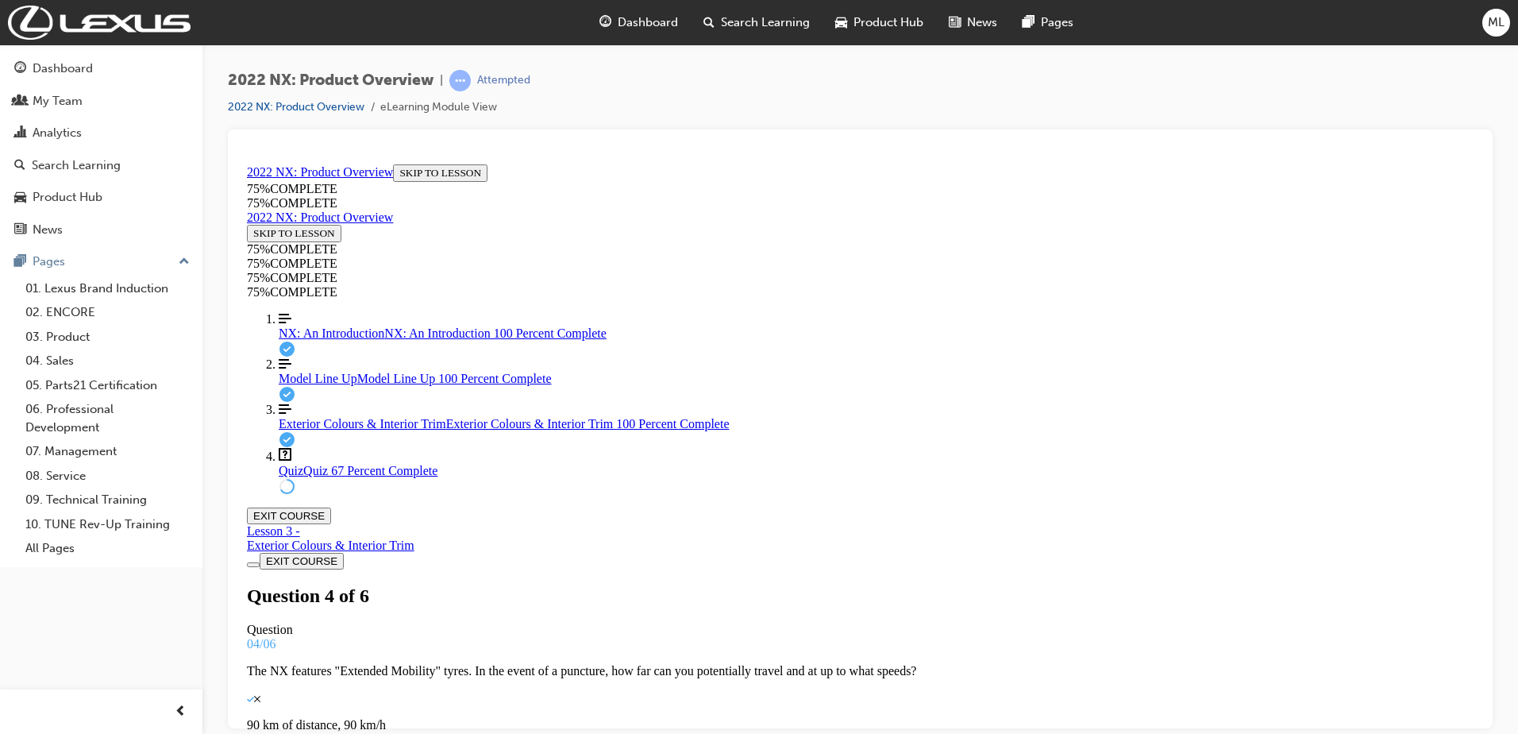
drag, startPoint x: 718, startPoint y: 506, endPoint x: 727, endPoint y: 533, distance: 28.4
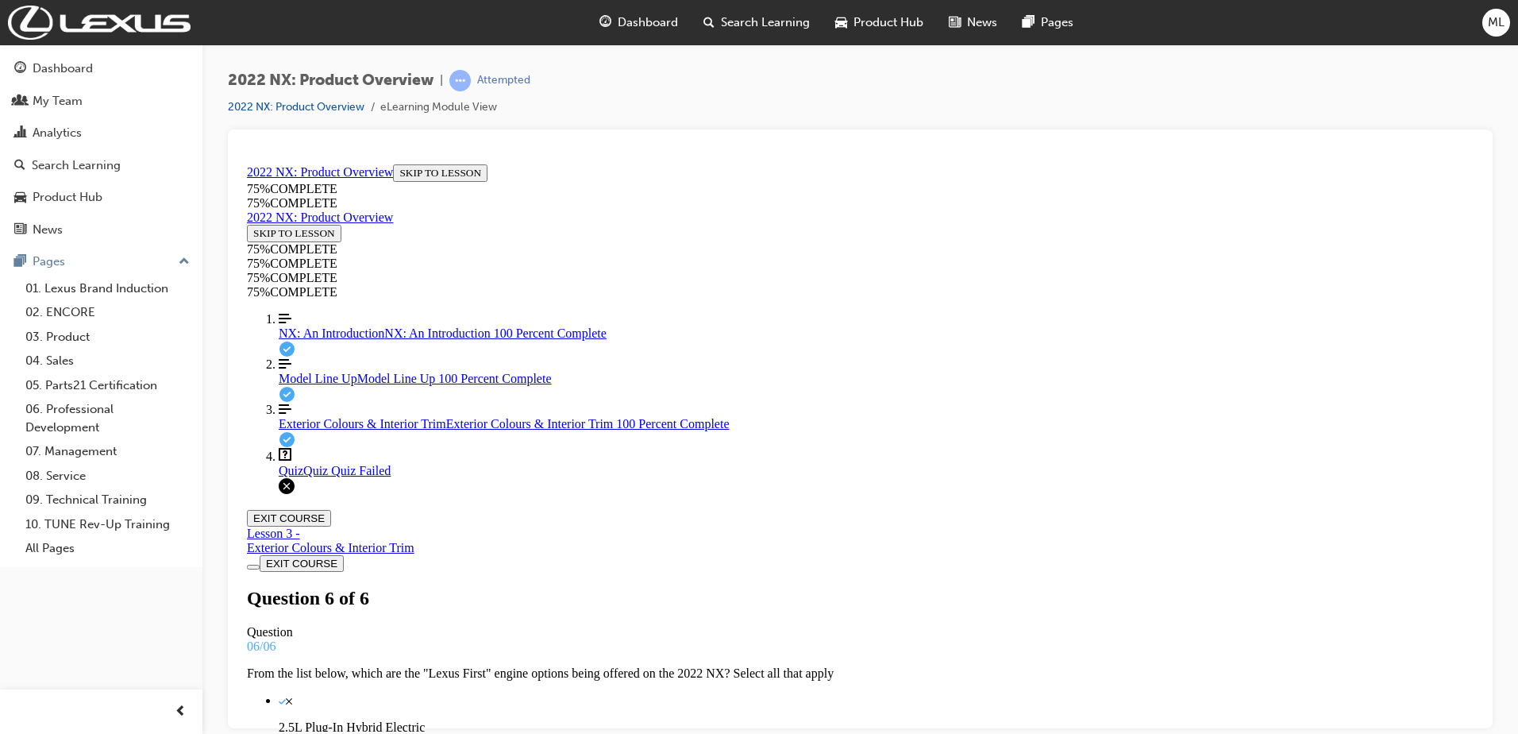
scroll to position [210, 0]
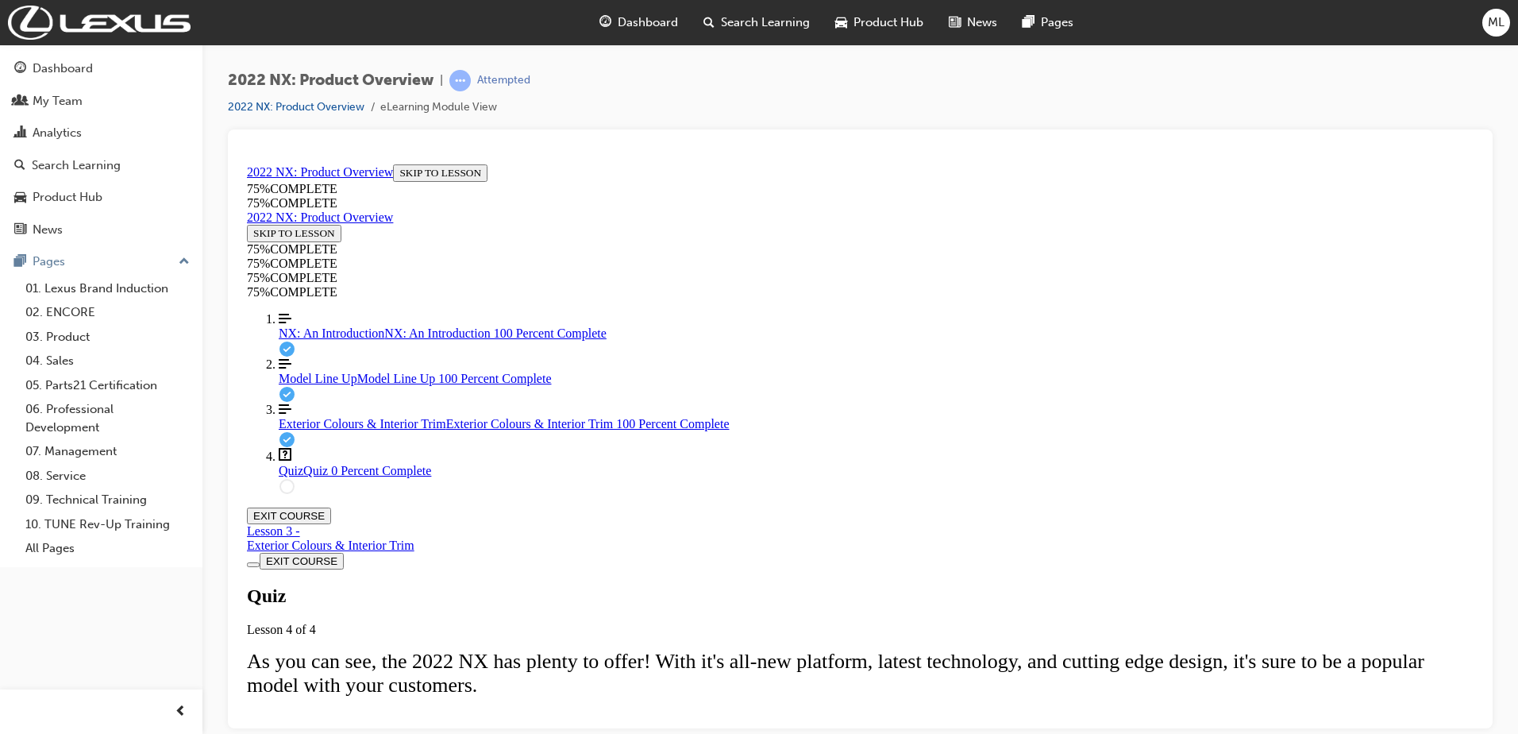
click at [310, 384] on span "Model Line Up" at bounding box center [318, 377] width 79 height 13
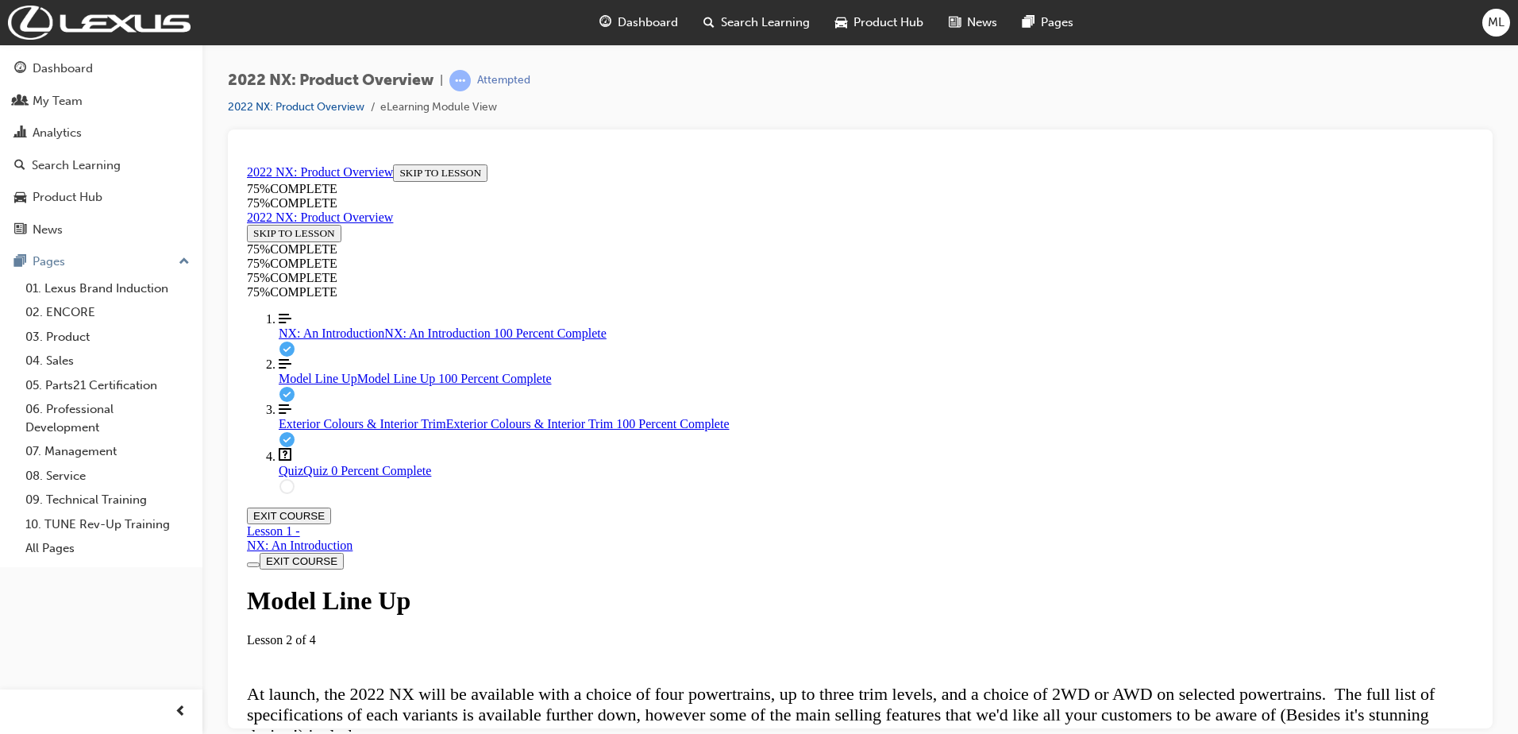
scroll to position [1929, 0]
click at [291, 476] on span "Quiz" at bounding box center [291, 469] width 25 height 13
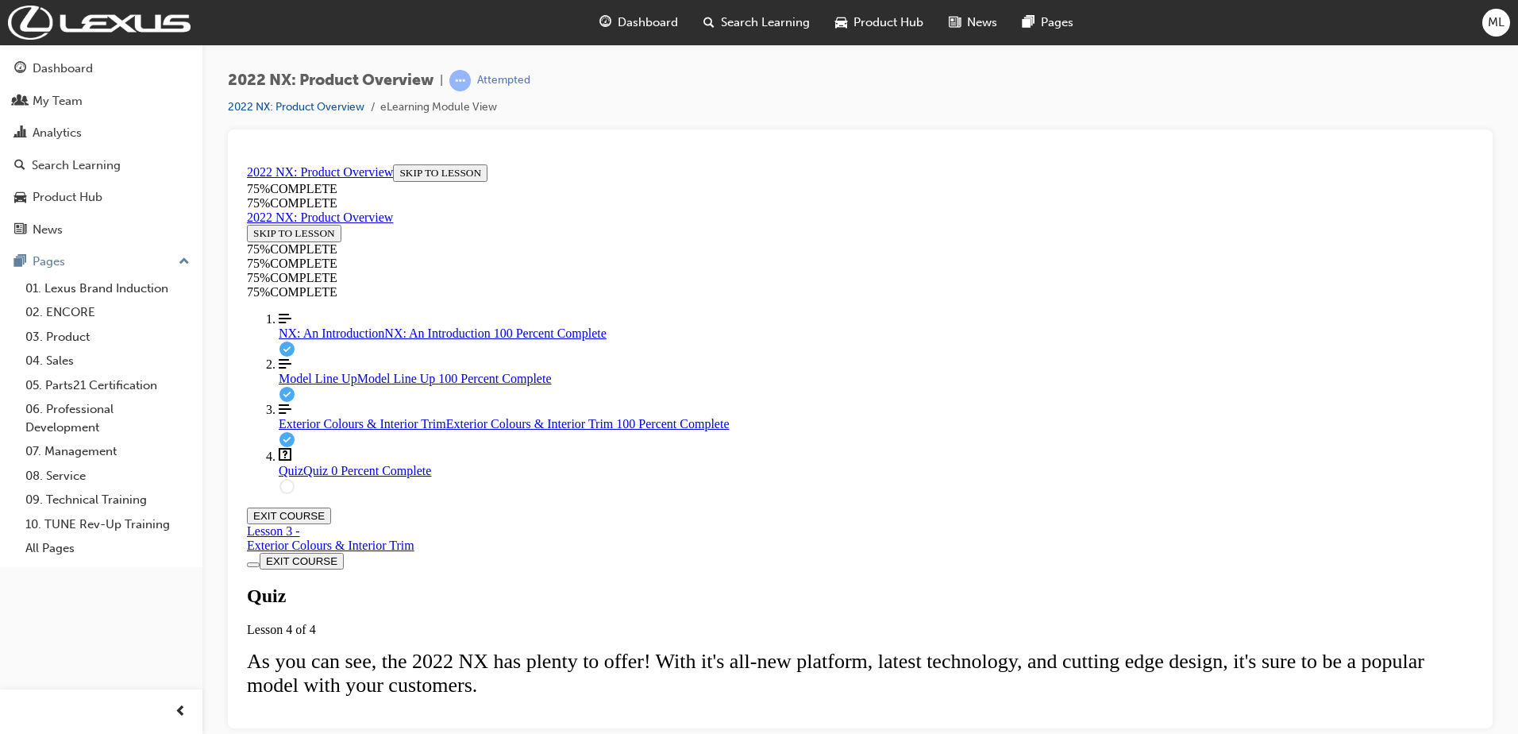
scroll to position [55, 0]
click at [308, 429] on span "Exterior Colours & Interior Trim" at bounding box center [363, 422] width 168 height 13
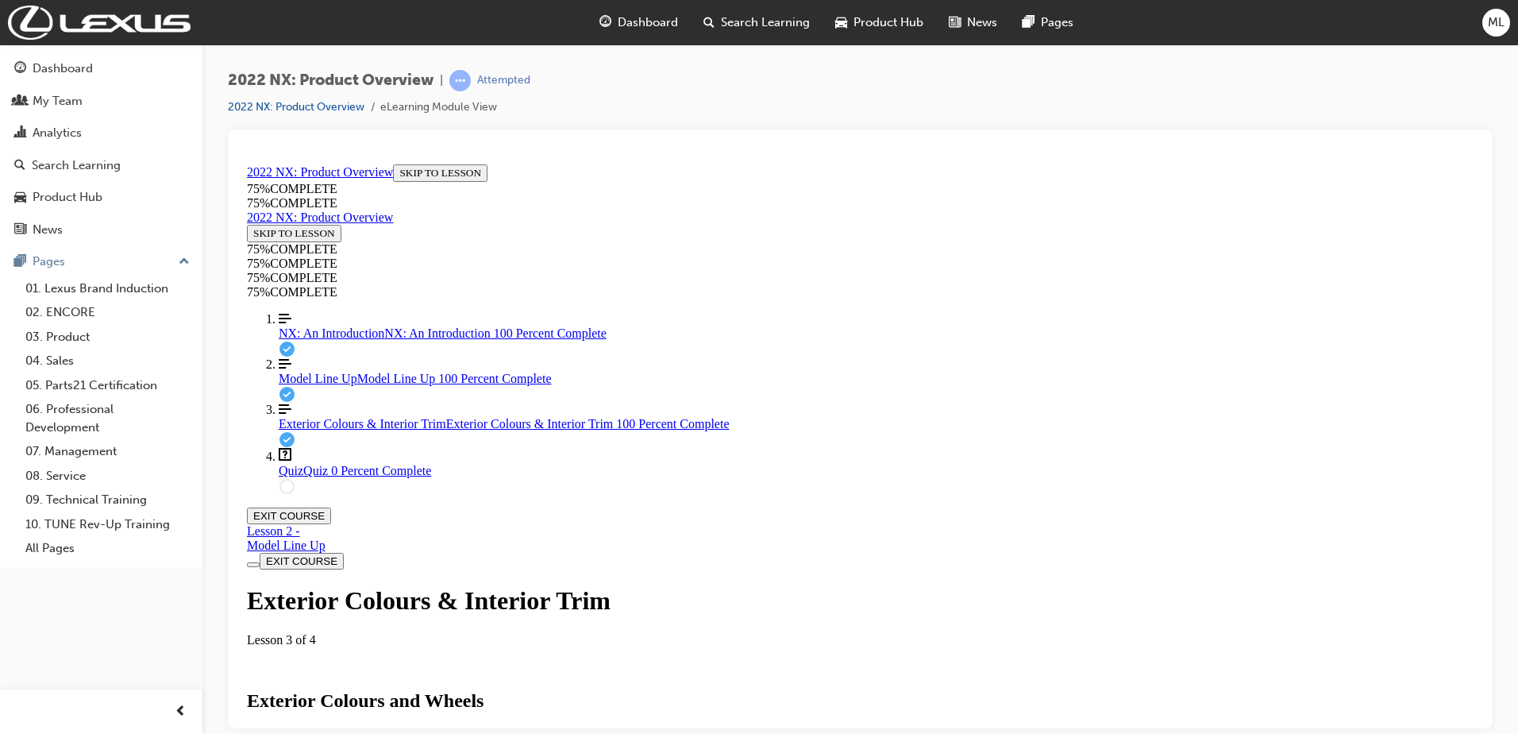
scroll to position [0, 0]
click at [293, 476] on span "Quiz" at bounding box center [291, 469] width 25 height 13
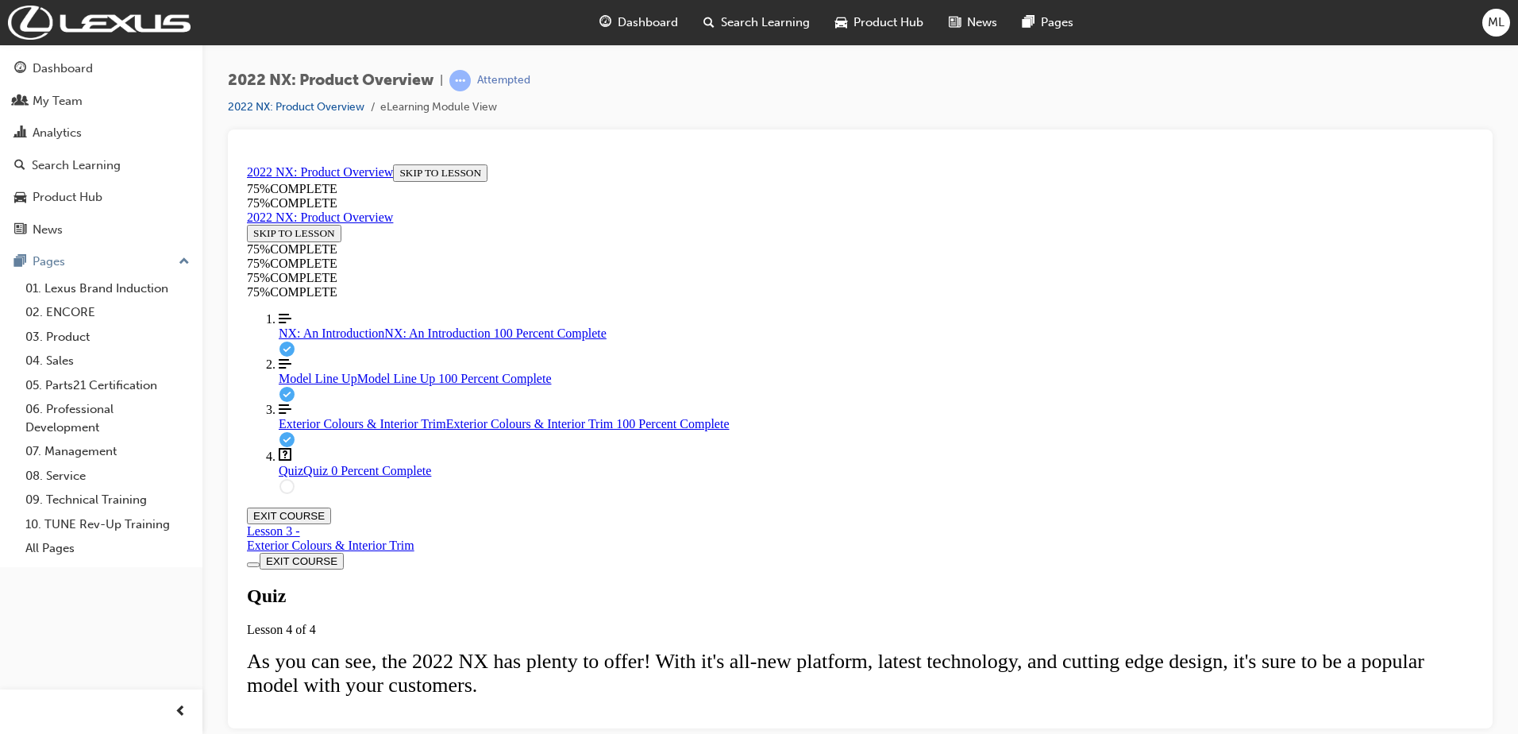
scroll to position [172, 0]
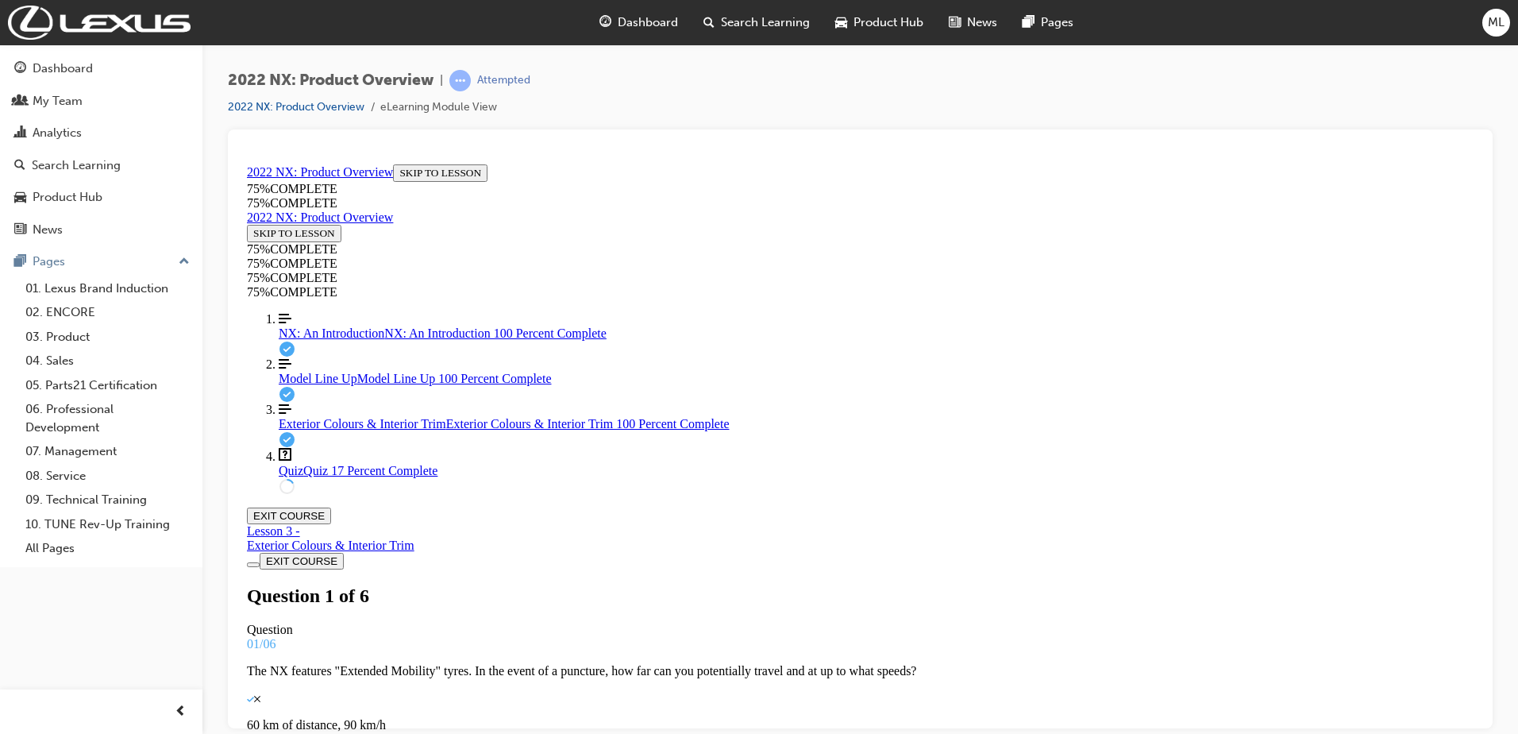
scroll to position [201, 0]
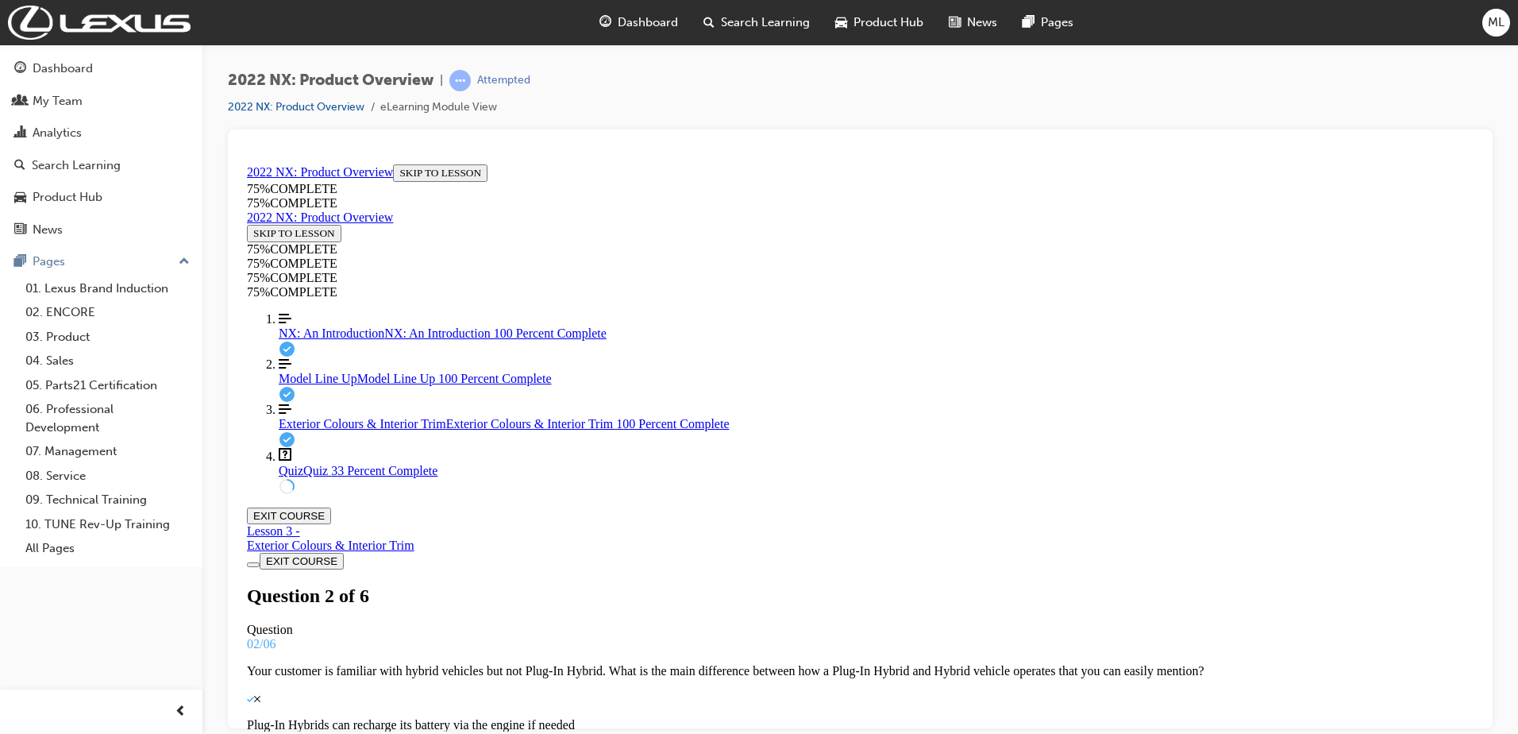
drag, startPoint x: 1471, startPoint y: 291, endPoint x: 1721, endPoint y: 575, distance: 378.6
click at [309, 384] on span "Model Line Up" at bounding box center [318, 377] width 79 height 13
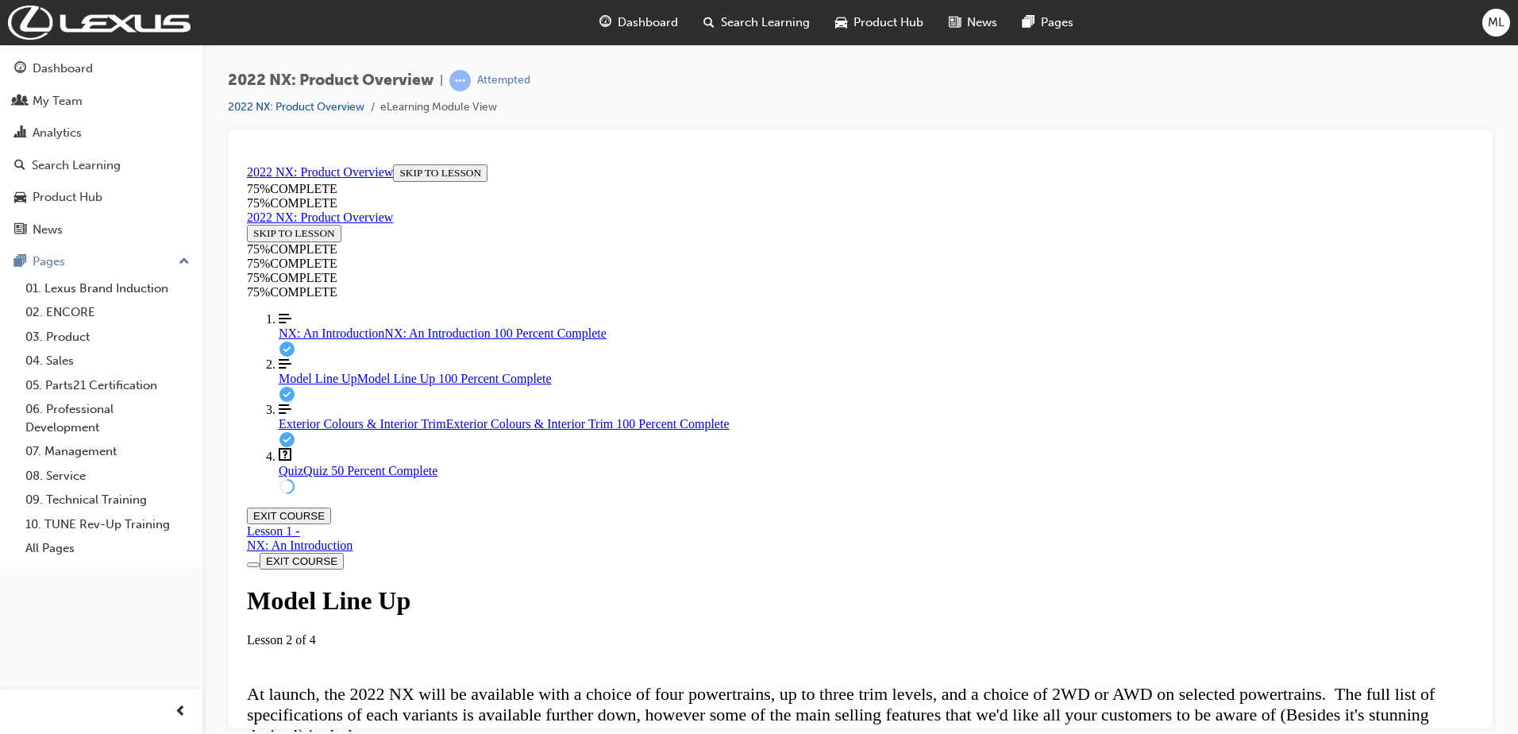
scroll to position [397, 0]
click at [324, 339] on span "NX: An Introduction" at bounding box center [332, 331] width 106 height 13
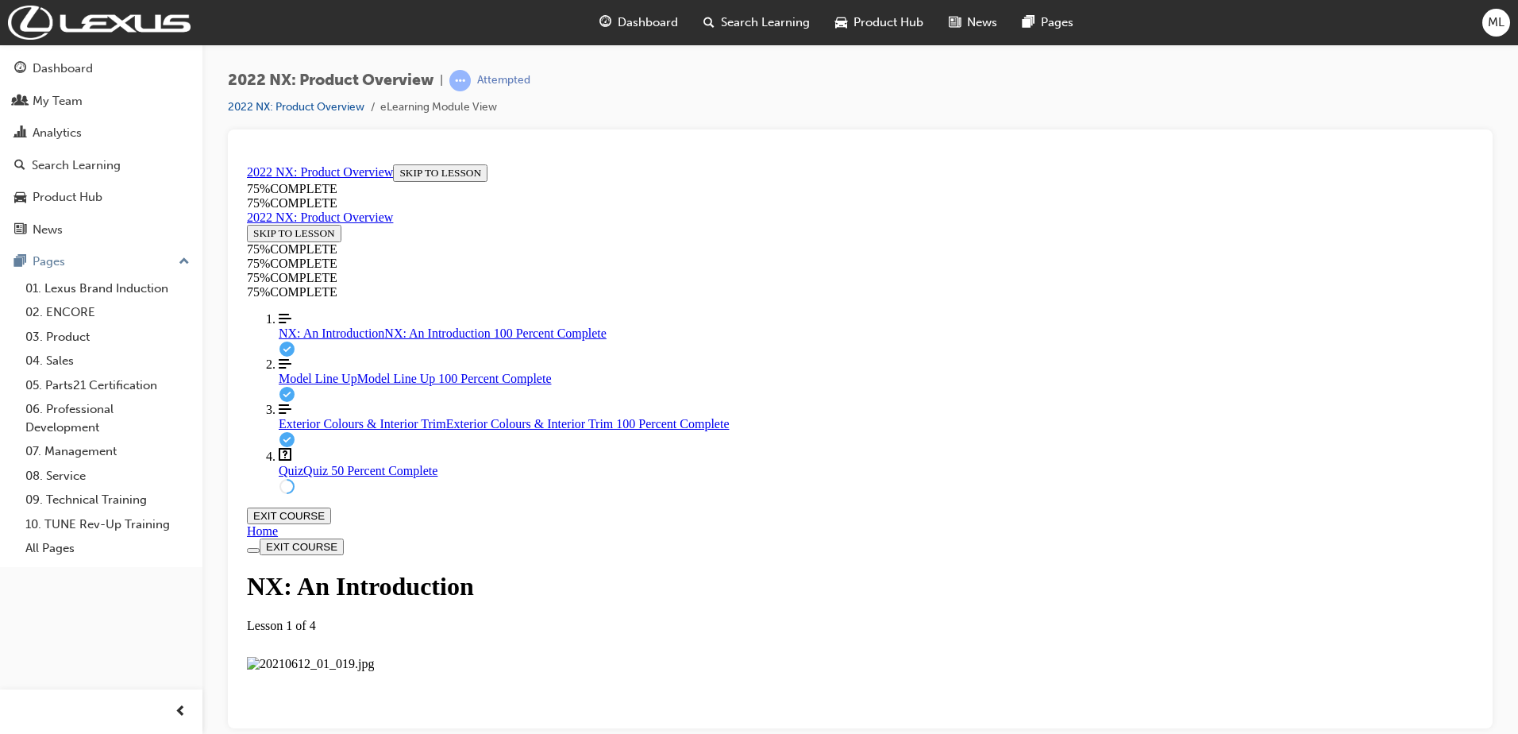
scroll to position [2594, 0]
click at [297, 477] on div "Quiz Quiz 50 Percent Complete" at bounding box center [876, 470] width 1195 height 14
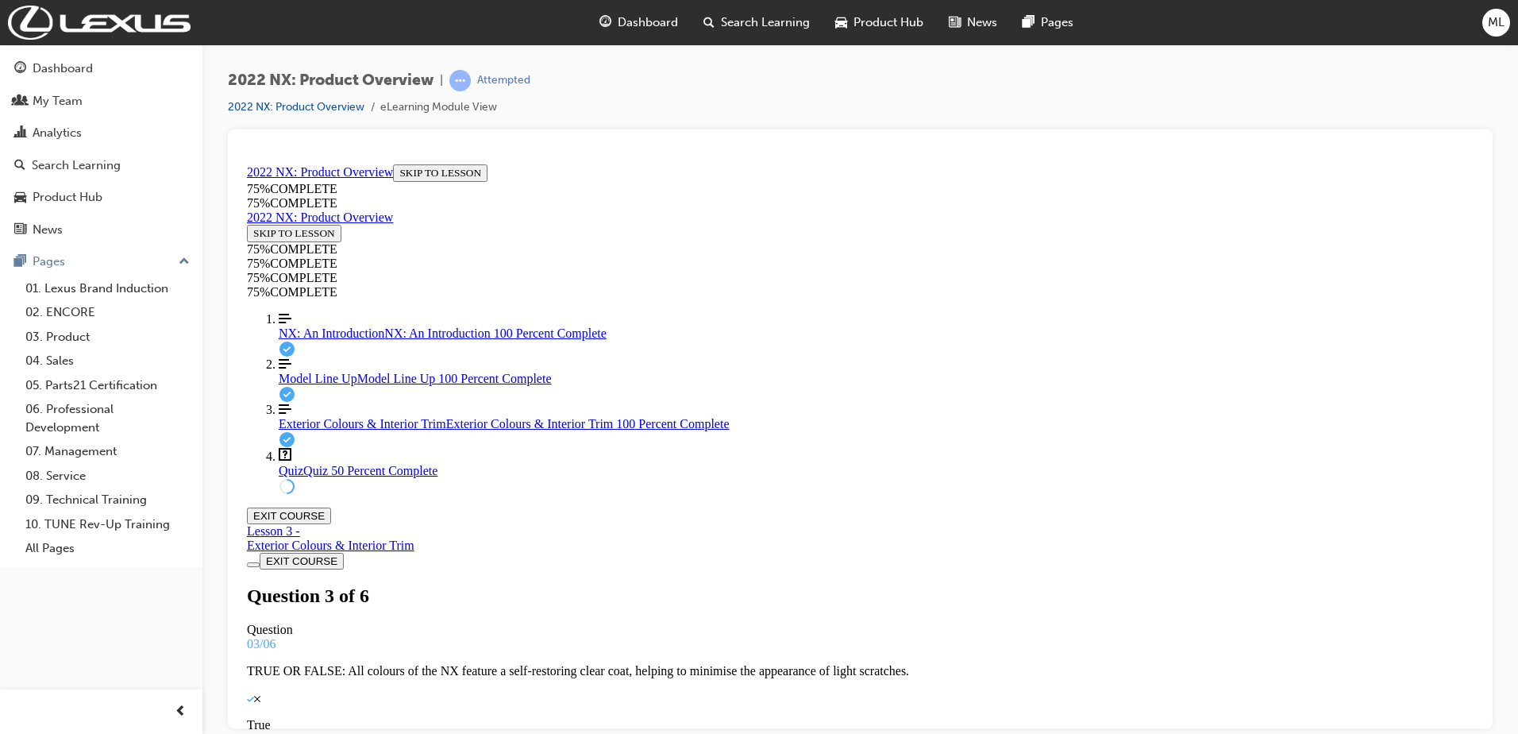
scroll to position [147, 0]
click at [324, 429] on span "Exterior Colours & Interior Trim" at bounding box center [363, 422] width 168 height 13
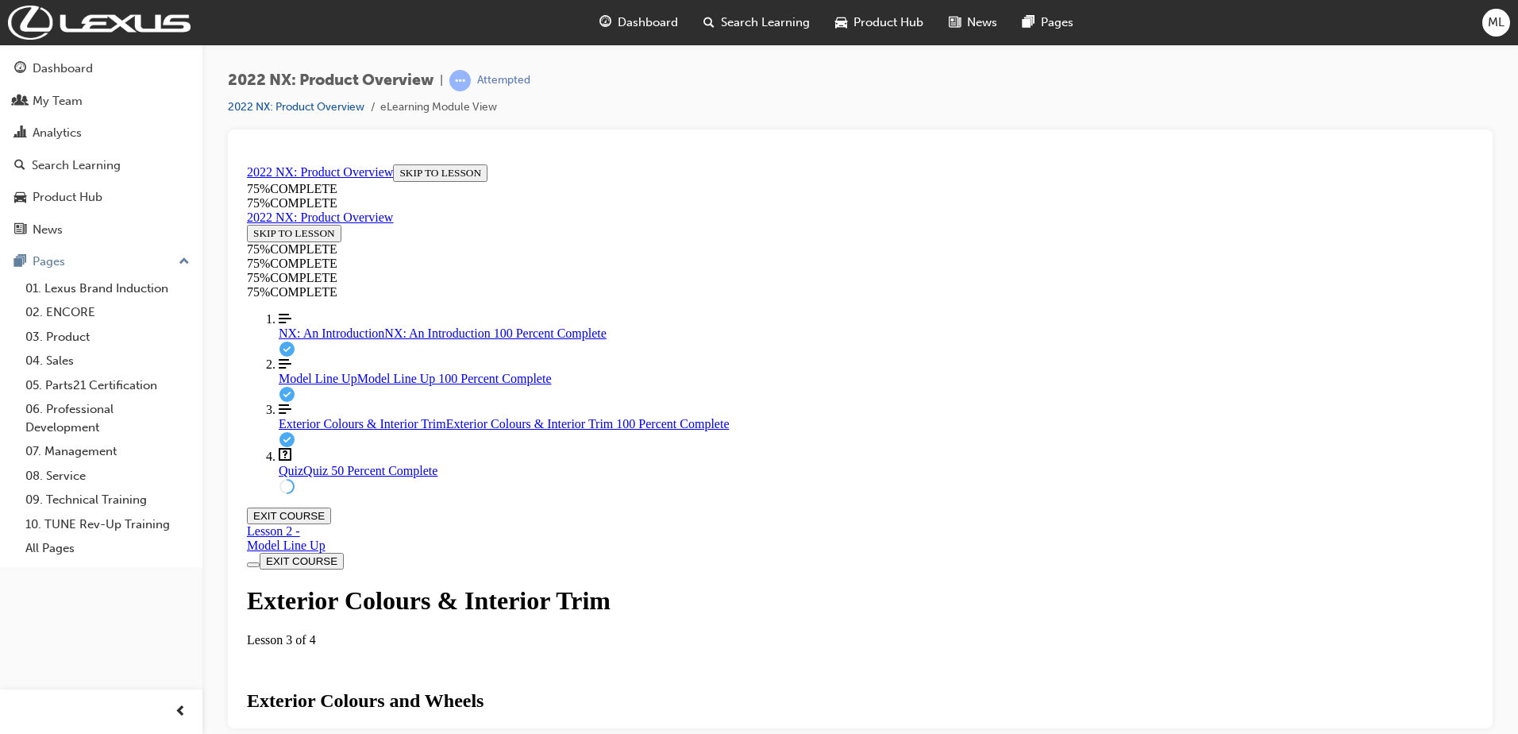
scroll to position [4386, 0]
click at [279, 476] on span "Quiz" at bounding box center [291, 469] width 25 height 13
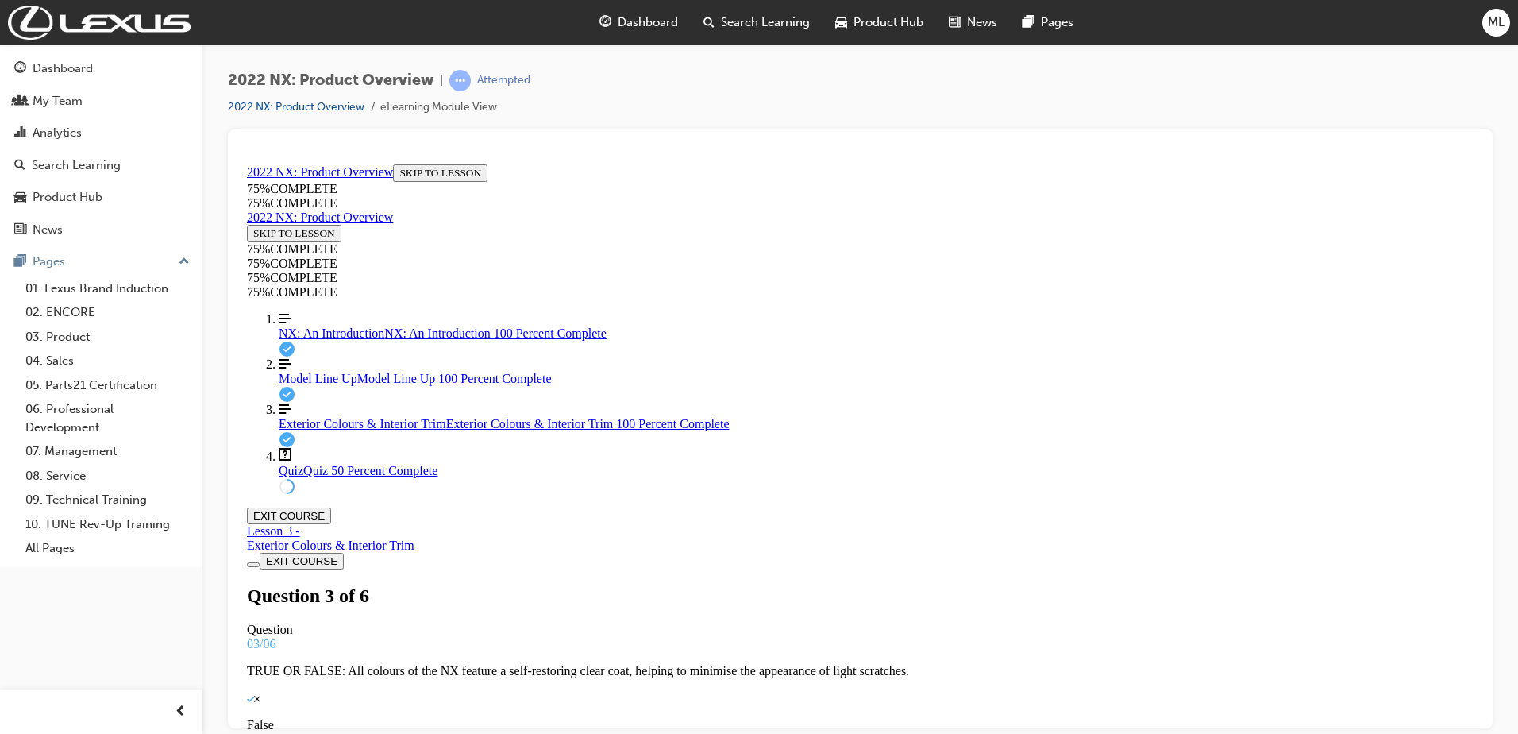
scroll to position [55, 0]
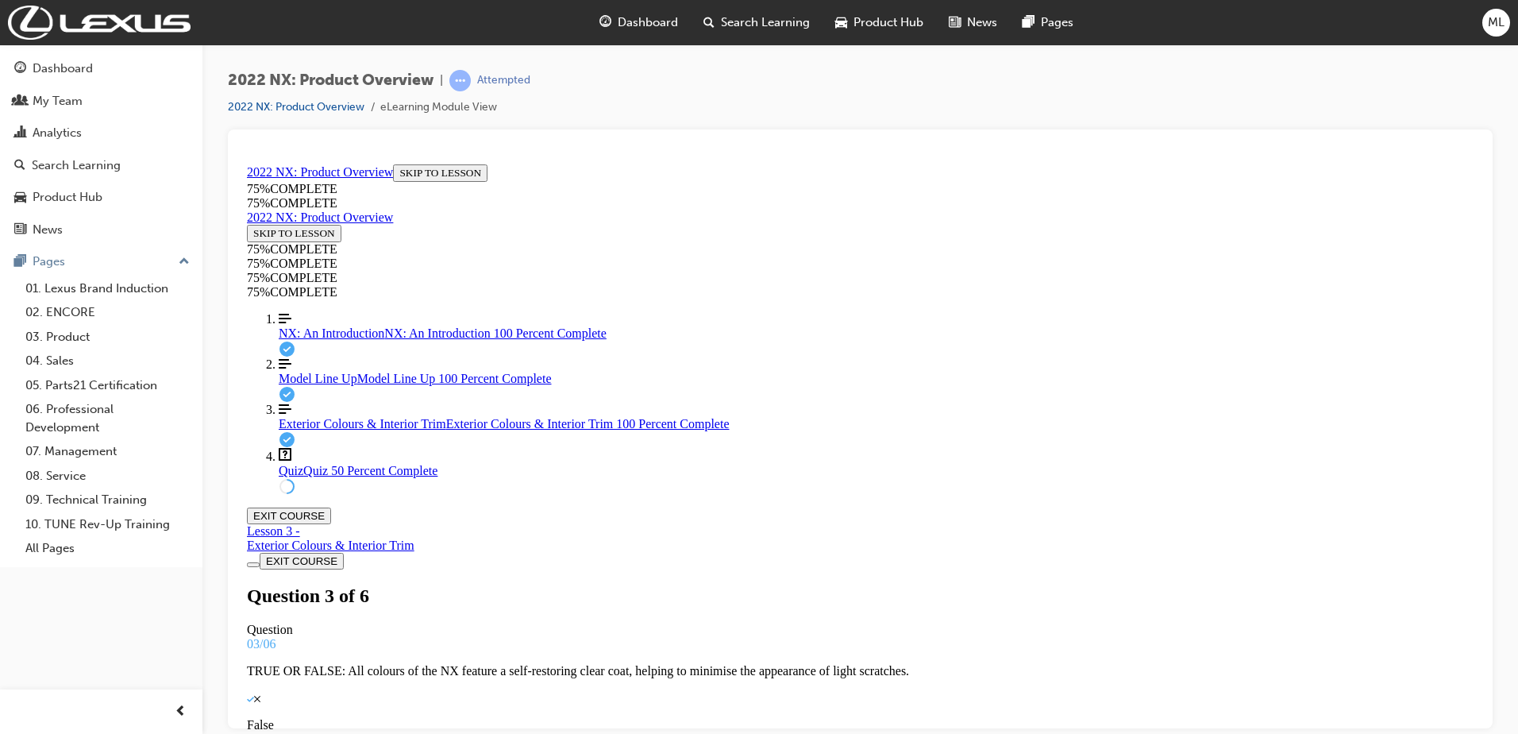
drag, startPoint x: 888, startPoint y: 629, endPoint x: 933, endPoint y: 551, distance: 90.0
drag, startPoint x: 846, startPoint y: 696, endPoint x: 888, endPoint y: 616, distance: 90.6
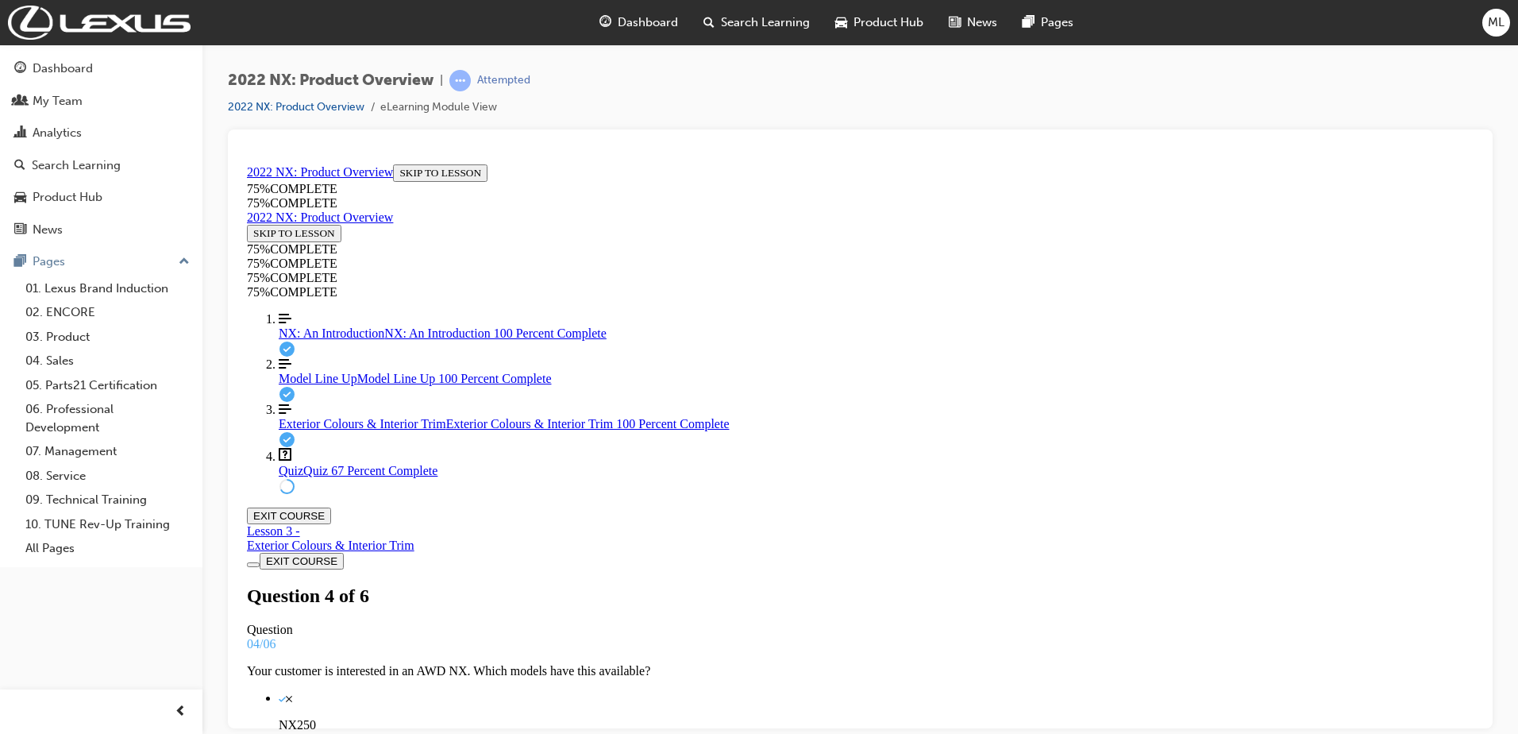
drag, startPoint x: 811, startPoint y: 533, endPoint x: 861, endPoint y: 533, distance: 49.2
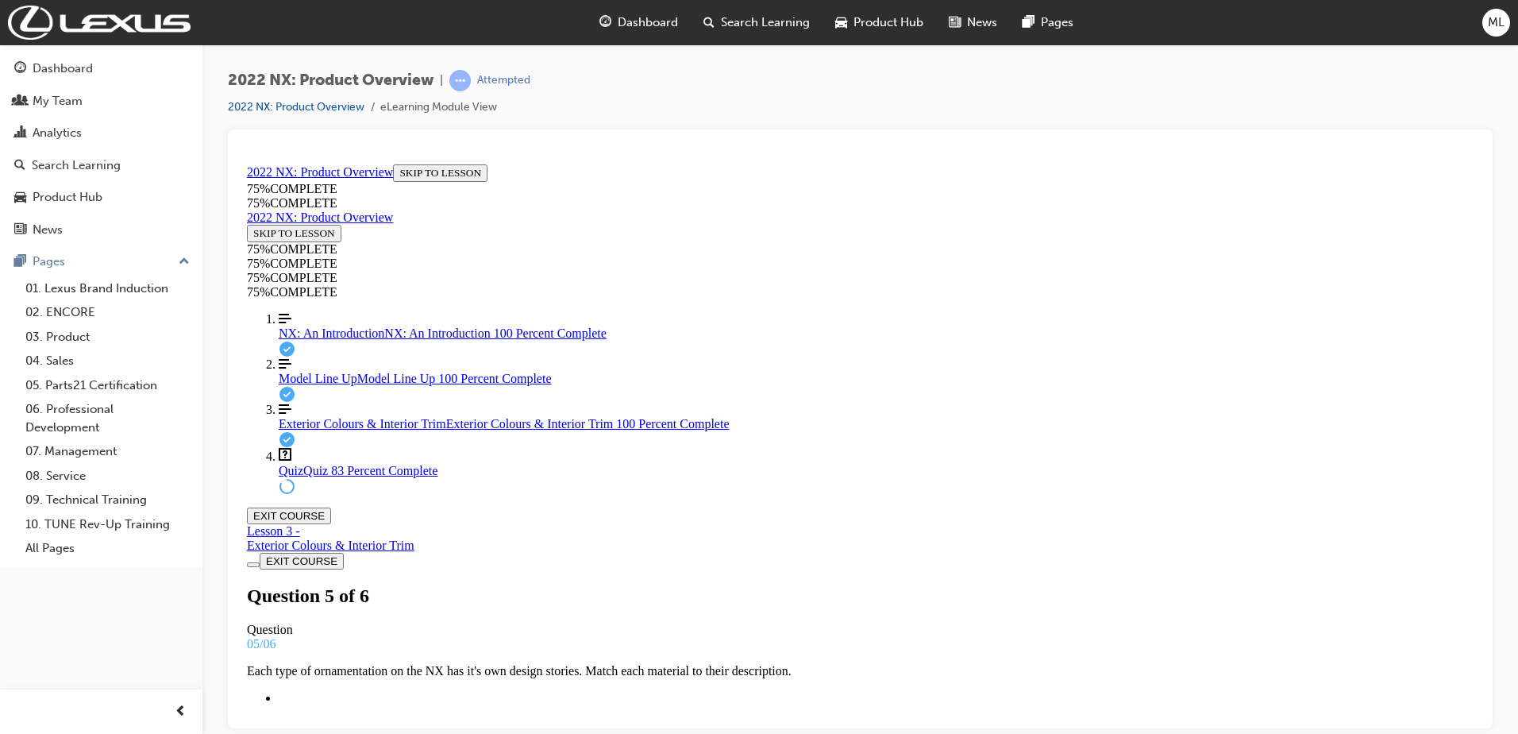
drag, startPoint x: 1473, startPoint y: 424, endPoint x: 1724, endPoint y: 704, distance: 375.6
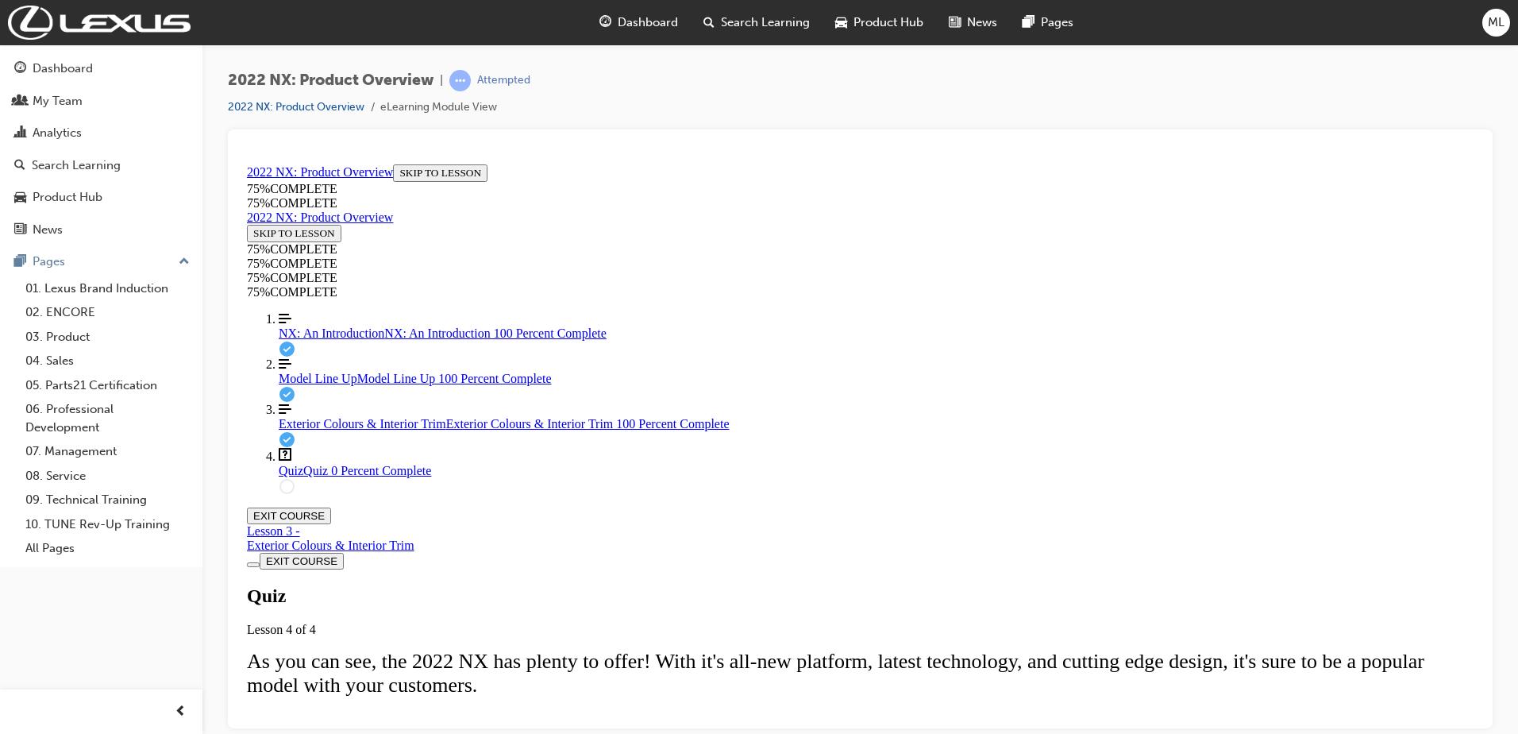
scroll to position [210, 0]
click at [334, 384] on span "Model Line Up" at bounding box center [318, 377] width 79 height 13
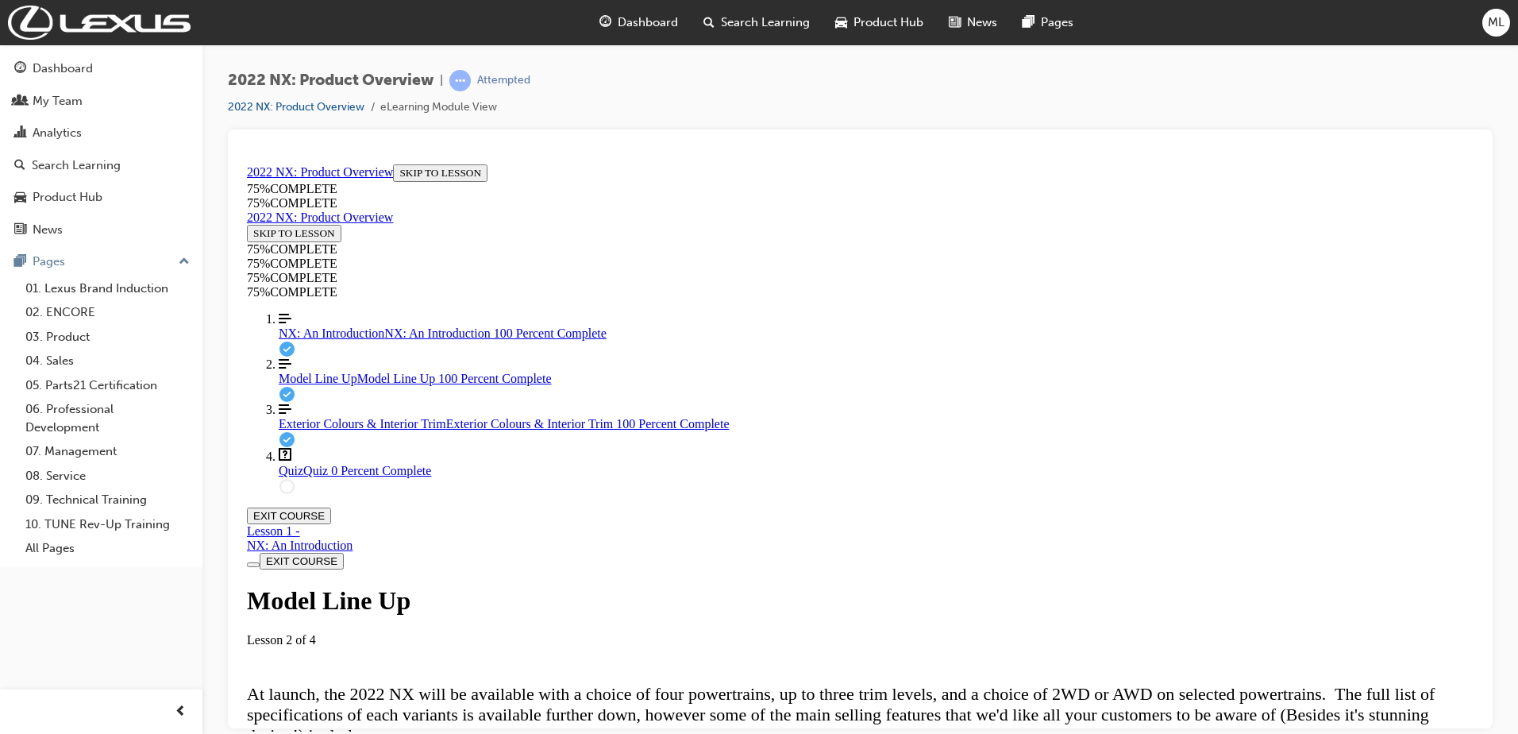
scroll to position [1439, 0]
click at [369, 429] on span "Exterior Colours & Interior Trim" at bounding box center [363, 422] width 168 height 13
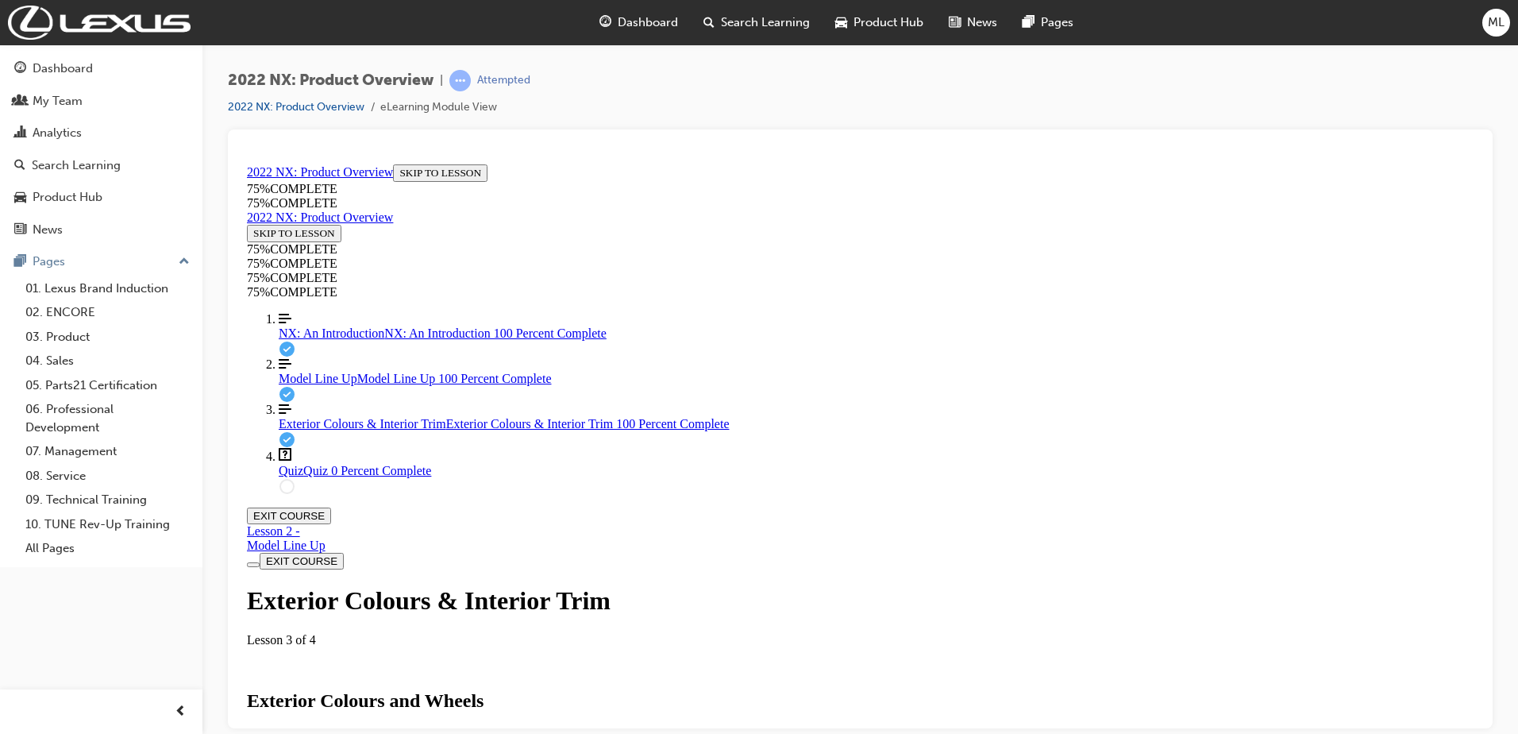
scroll to position [55, 0]
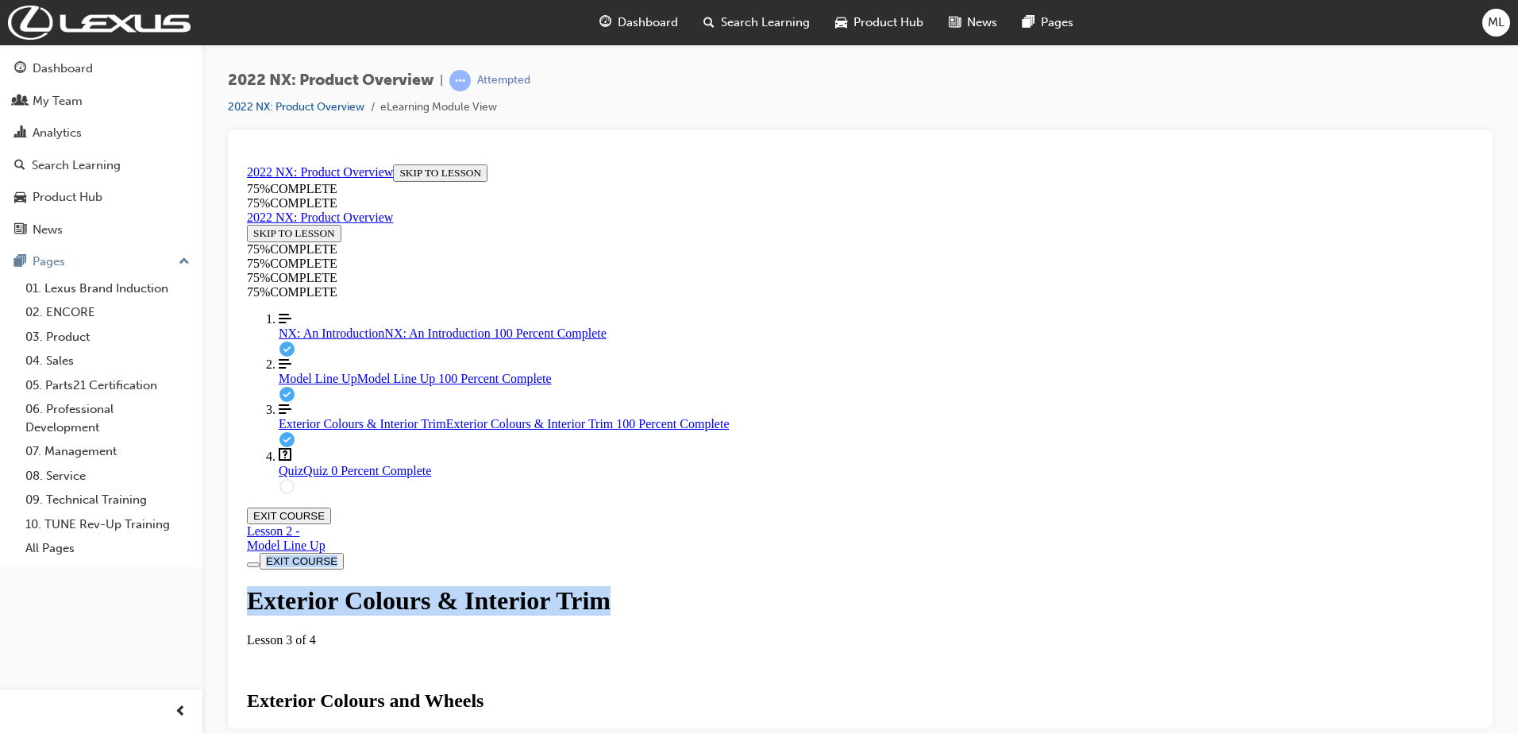
drag, startPoint x: 1466, startPoint y: 191, endPoint x: 1460, endPoint y: 244, distance: 53.6
click at [317, 477] on link "Question box Question mark inside of a square Quiz Quiz 0 Percent Complete" at bounding box center [876, 462] width 1195 height 30
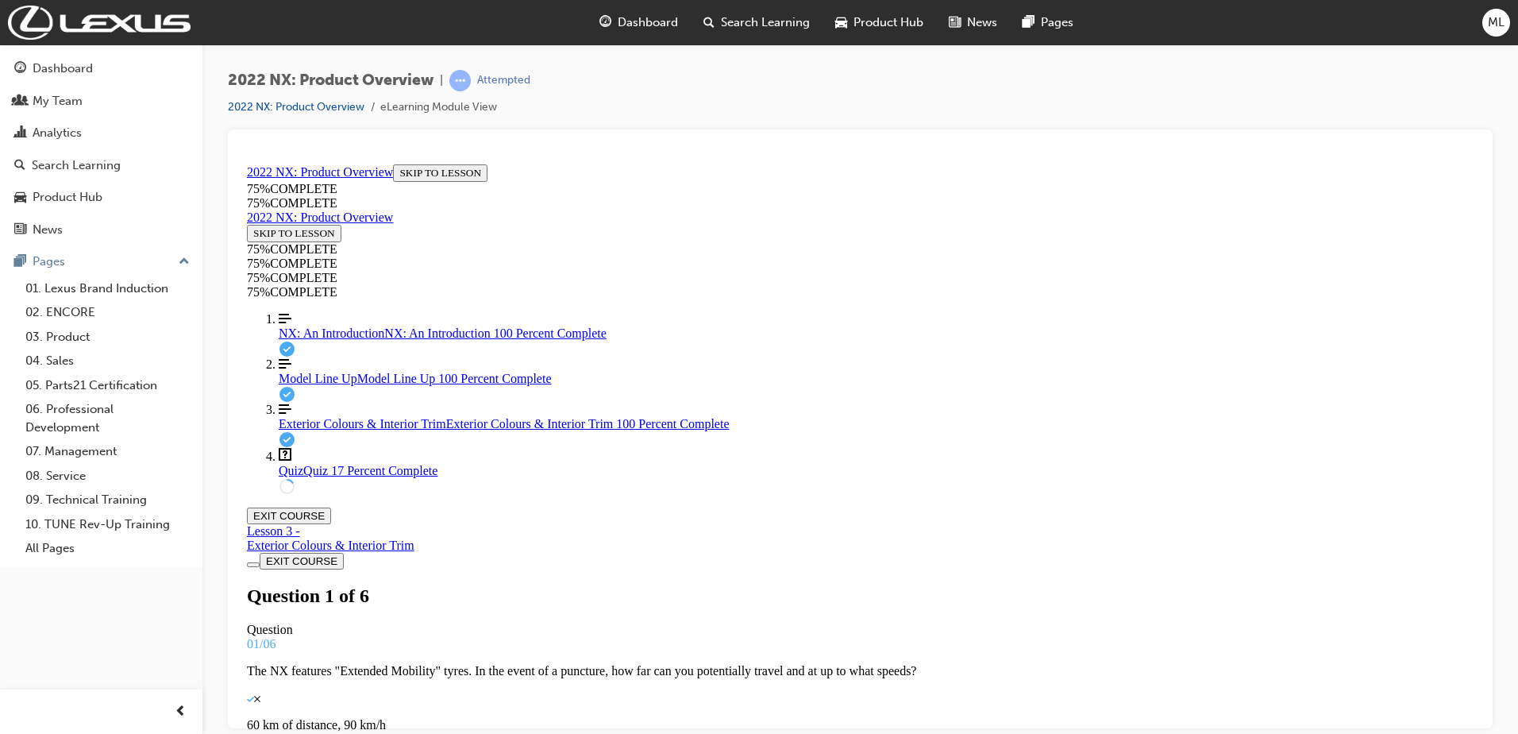
scroll to position [185, 0]
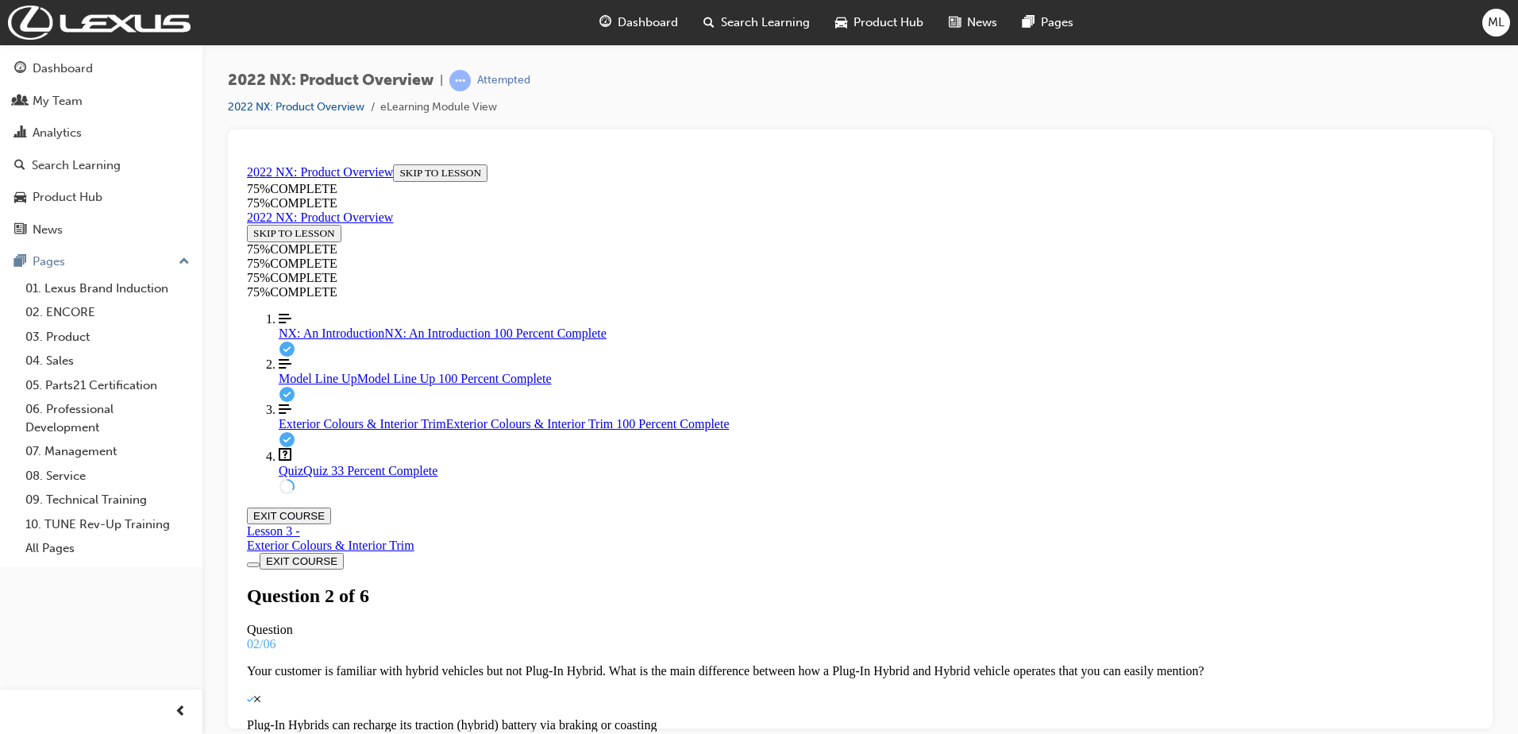
scroll to position [111, 0]
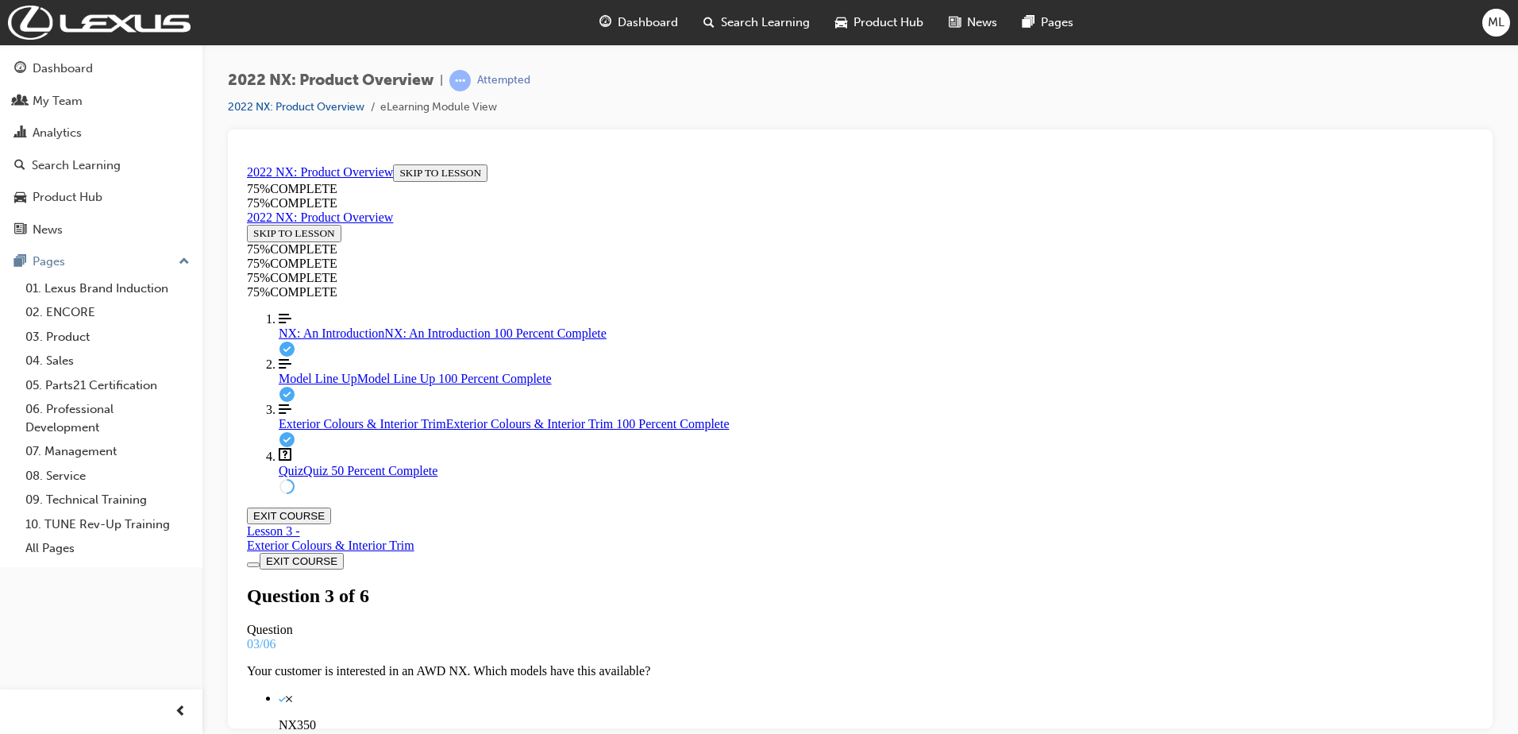
scroll to position [197, 0]
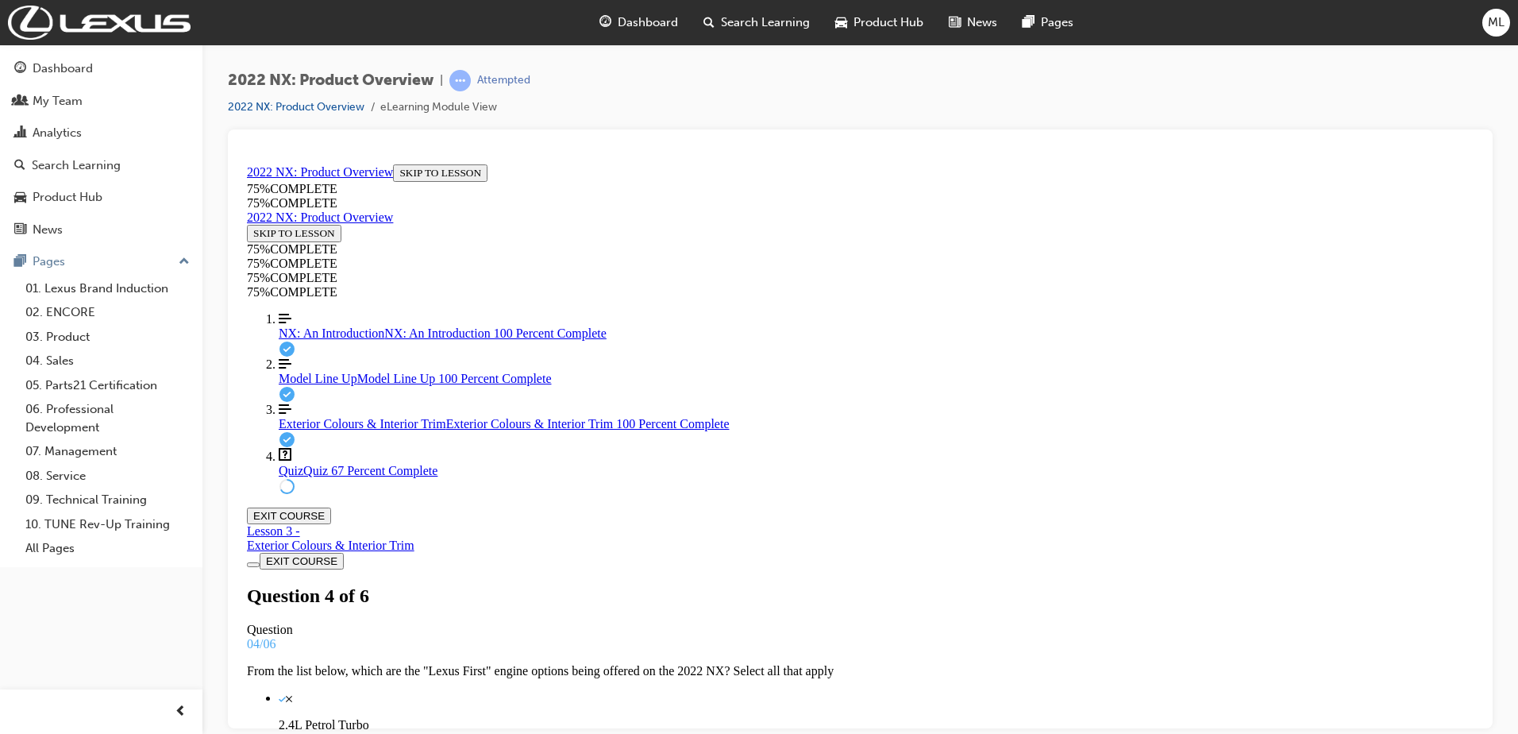
drag, startPoint x: 798, startPoint y: 622, endPoint x: 838, endPoint y: 549, distance: 83.5
drag, startPoint x: 757, startPoint y: 616, endPoint x: 799, endPoint y: 616, distance: 42.1
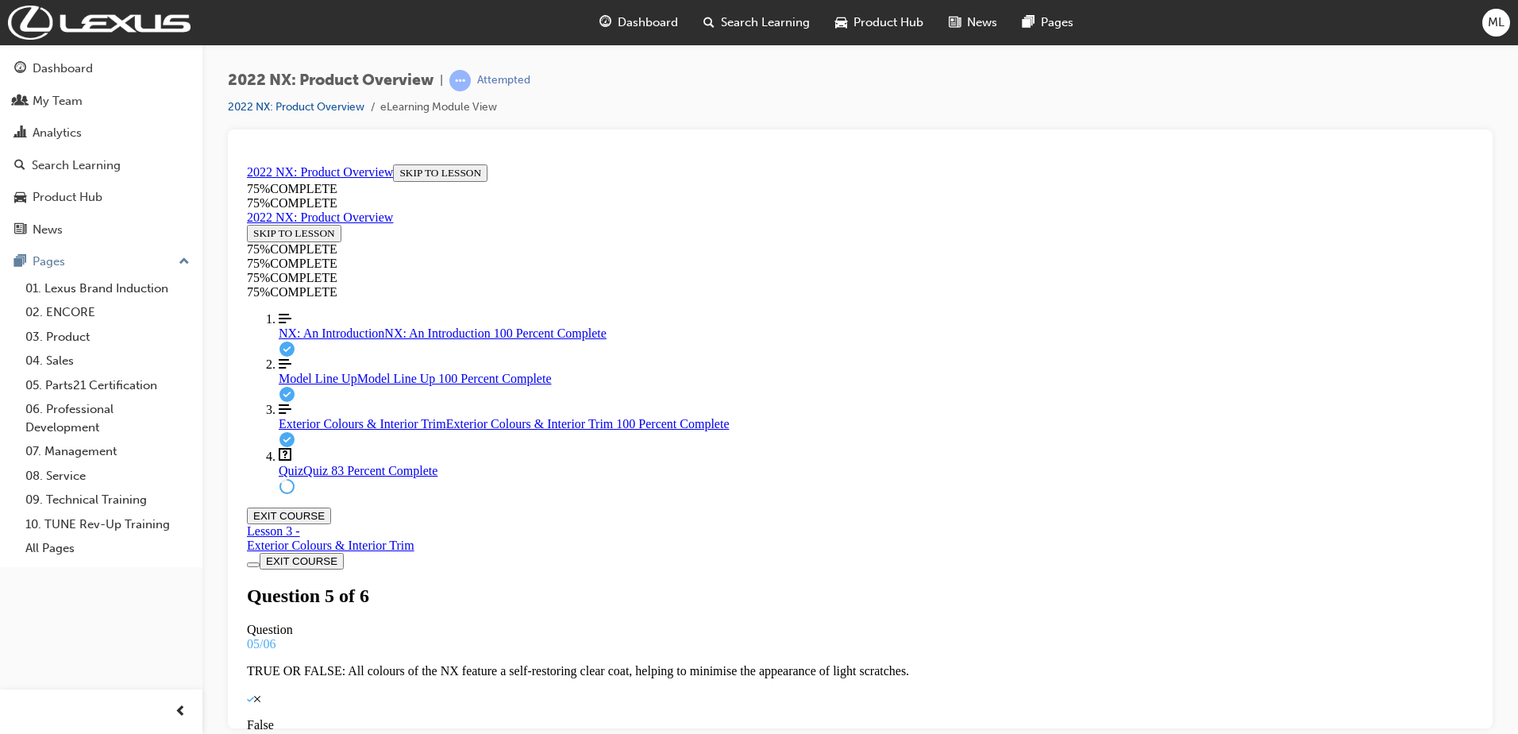
drag, startPoint x: 742, startPoint y: 690, endPoint x: 789, endPoint y: 603, distance: 98.8
drag, startPoint x: 934, startPoint y: 688, endPoint x: 953, endPoint y: 690, distance: 19.9
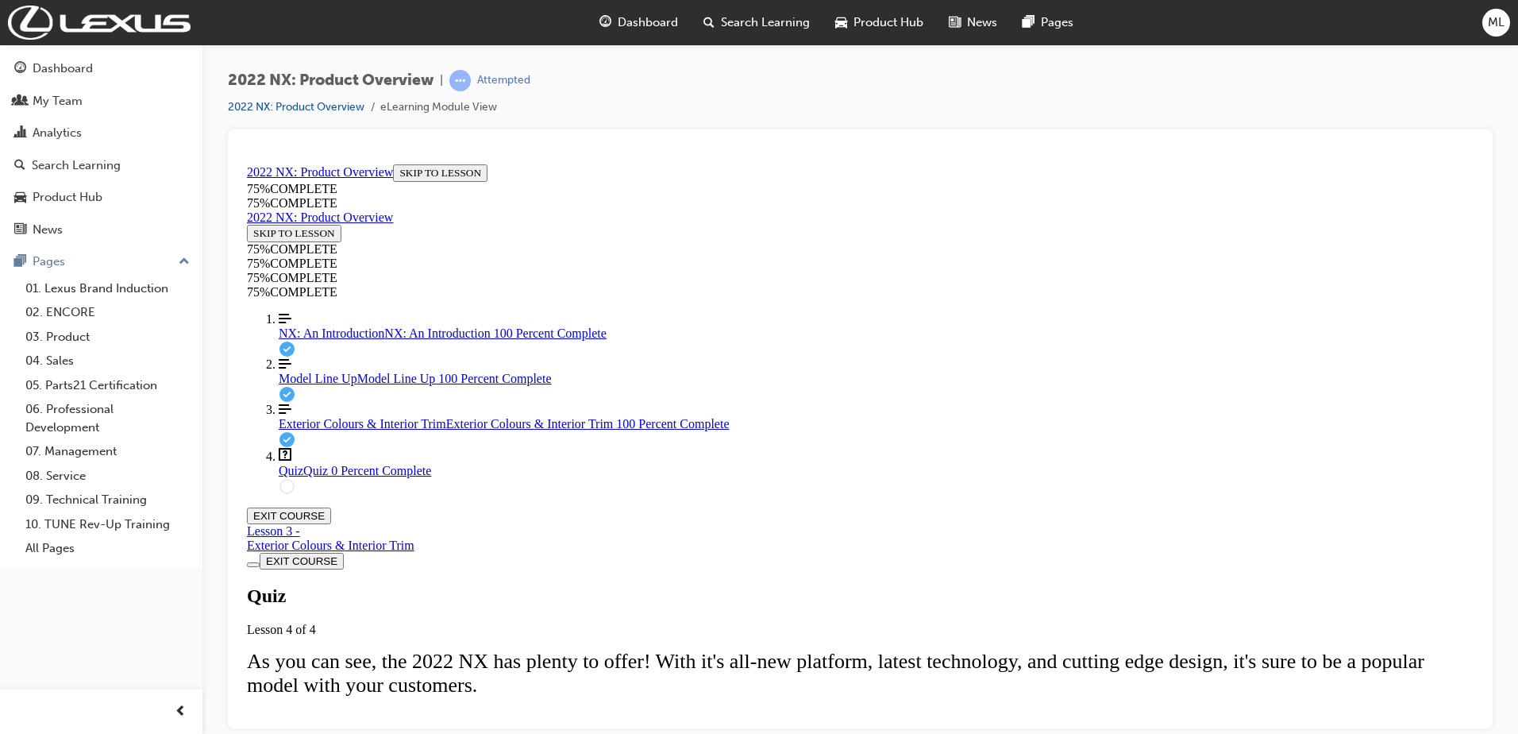
scroll to position [210, 0]
click at [352, 339] on span "NX: An Introduction" at bounding box center [332, 331] width 106 height 13
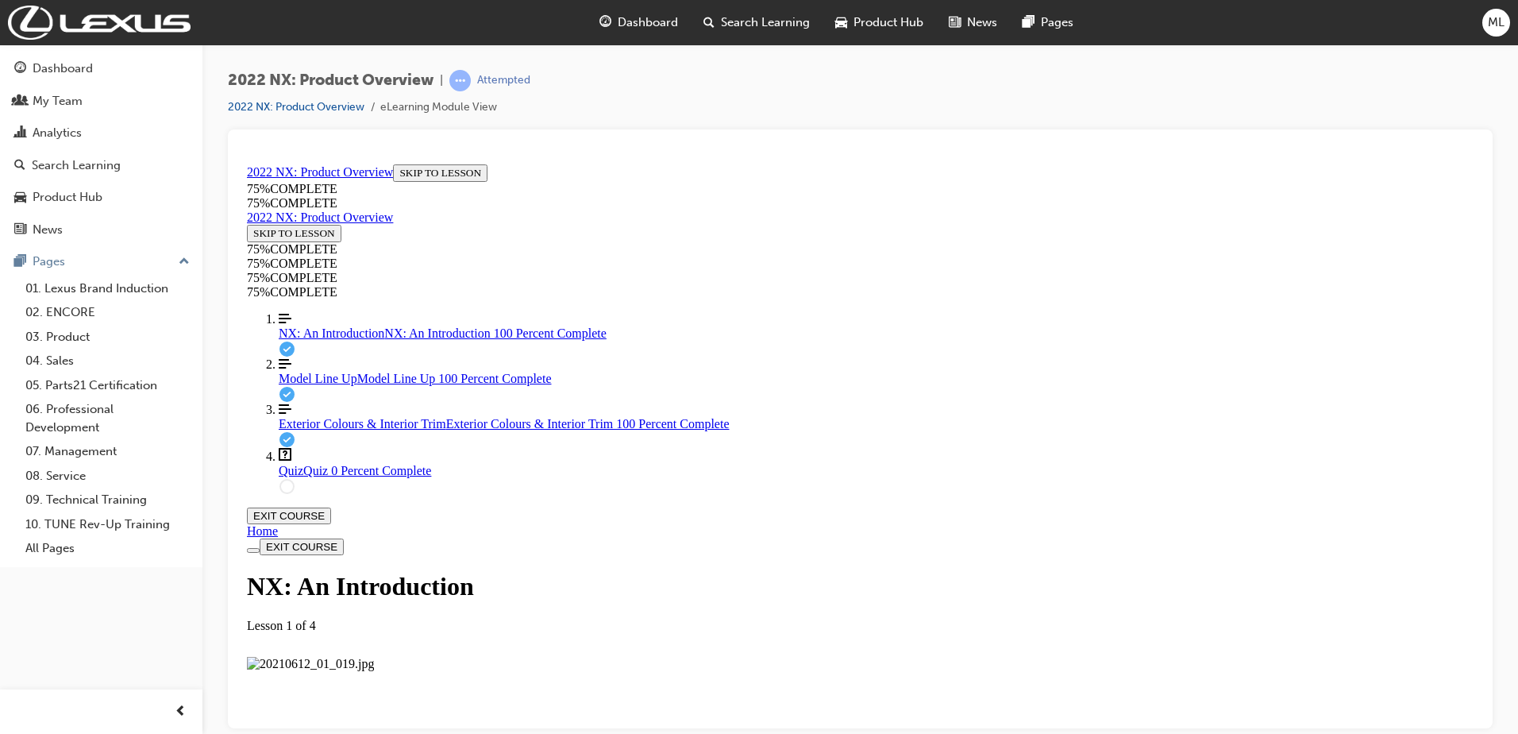
scroll to position [2412, 0]
drag, startPoint x: 589, startPoint y: 649, endPoint x: 622, endPoint y: 648, distance: 33.4
click at [302, 477] on div "Quiz Quiz 0 Percent Complete" at bounding box center [876, 470] width 1195 height 14
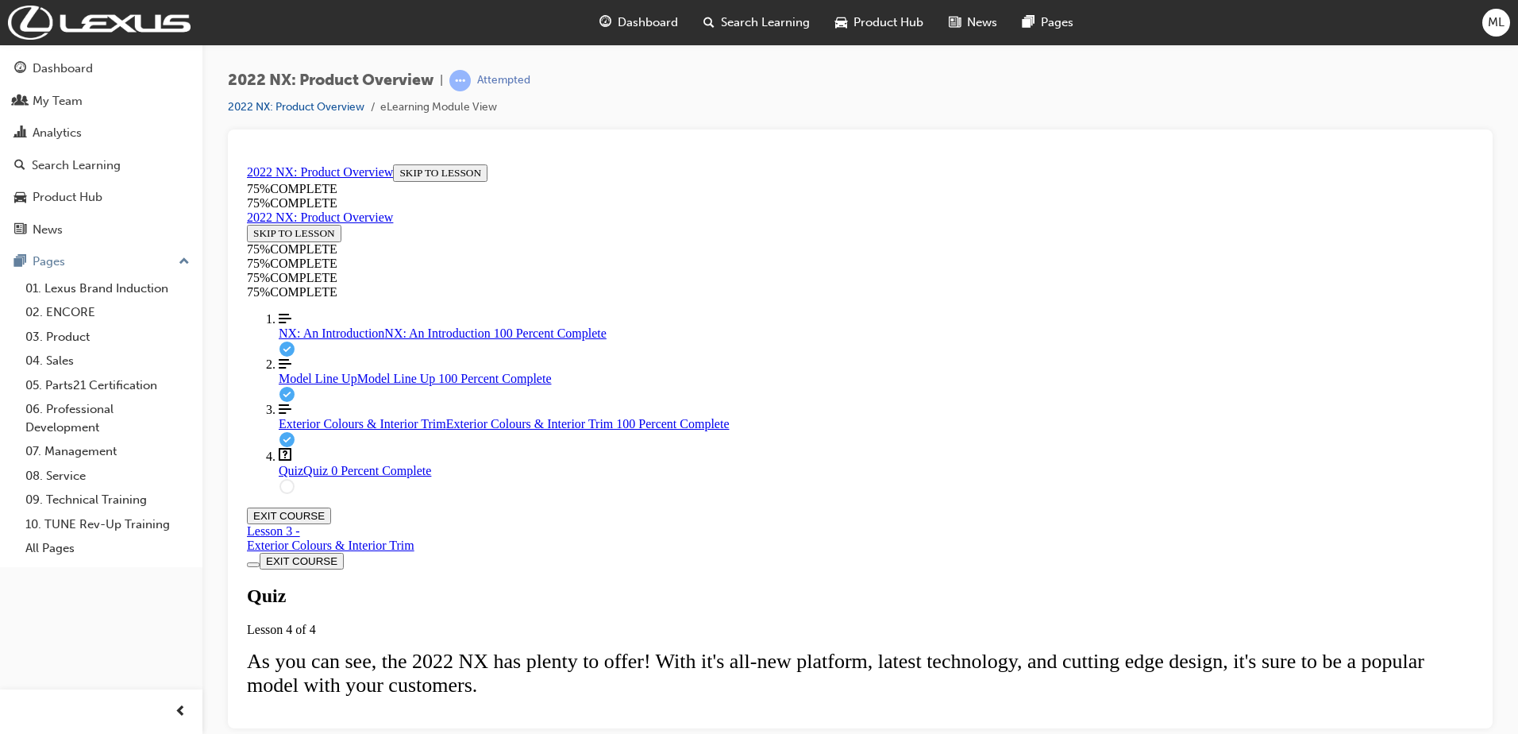
scroll to position [55, 0]
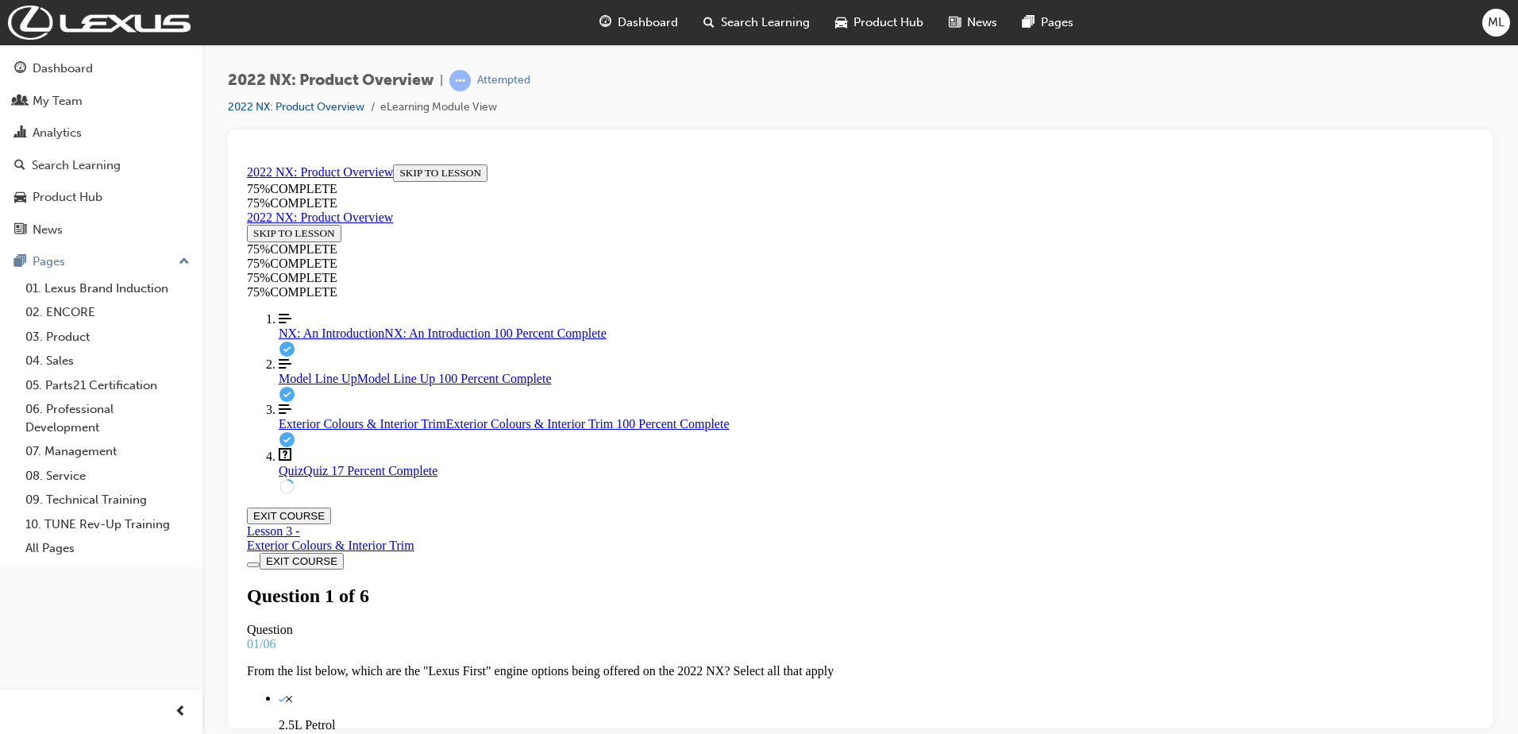
scroll to position [2, 0]
drag, startPoint x: 833, startPoint y: 621, endPoint x: 870, endPoint y: 546, distance: 83.4
drag, startPoint x: 774, startPoint y: 615, endPoint x: 818, endPoint y: 615, distance: 43.7
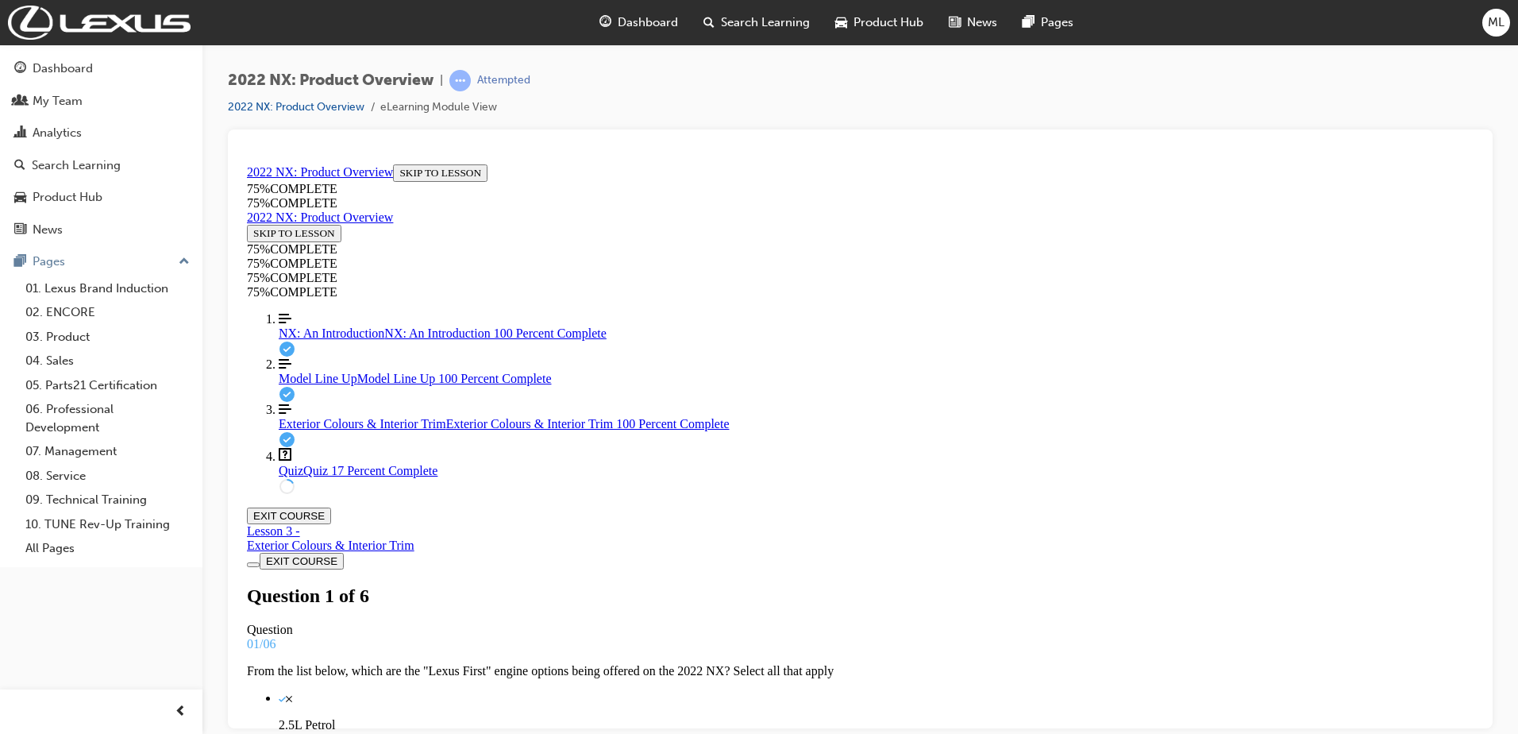
drag, startPoint x: 756, startPoint y: 688, endPoint x: 804, endPoint y: 600, distance: 100.6
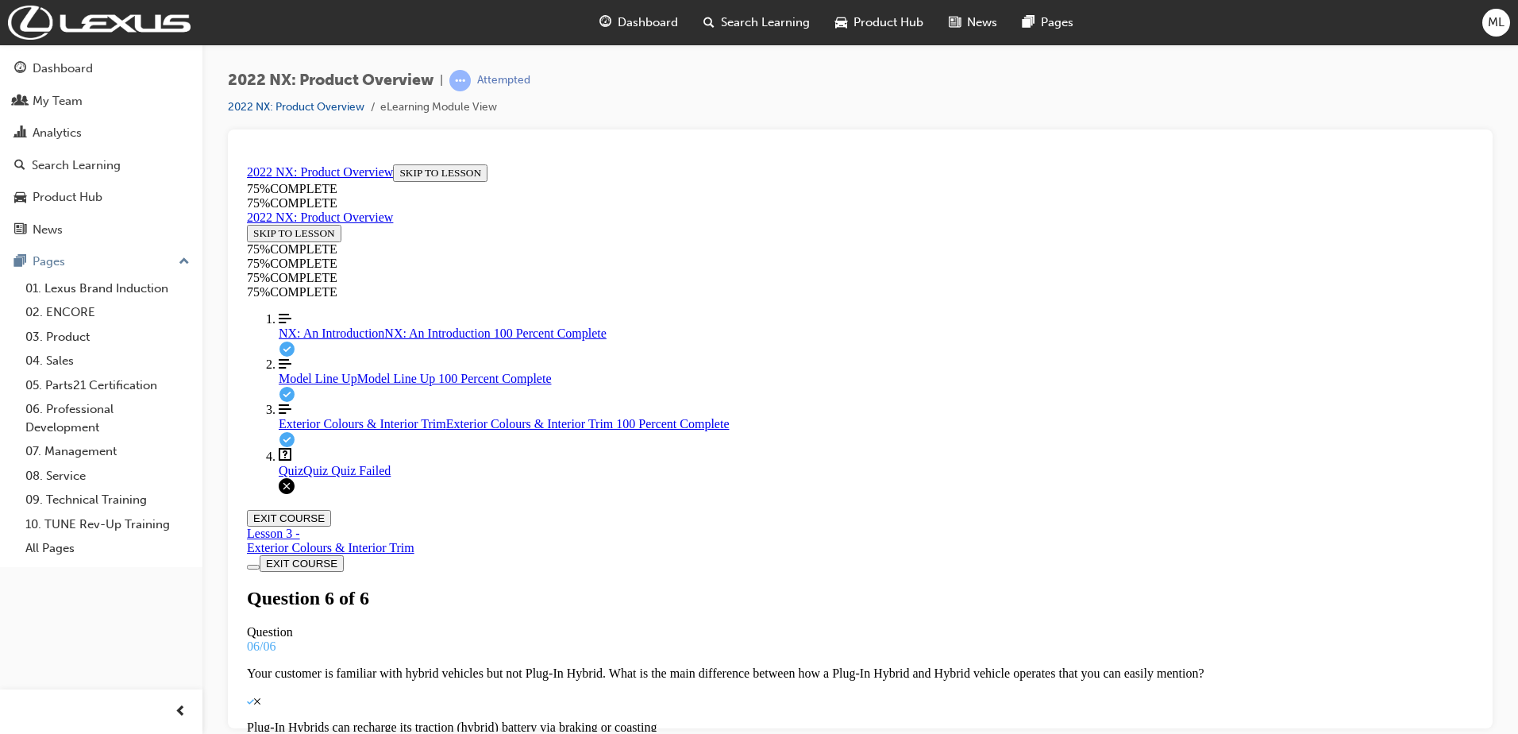
scroll to position [248, 0]
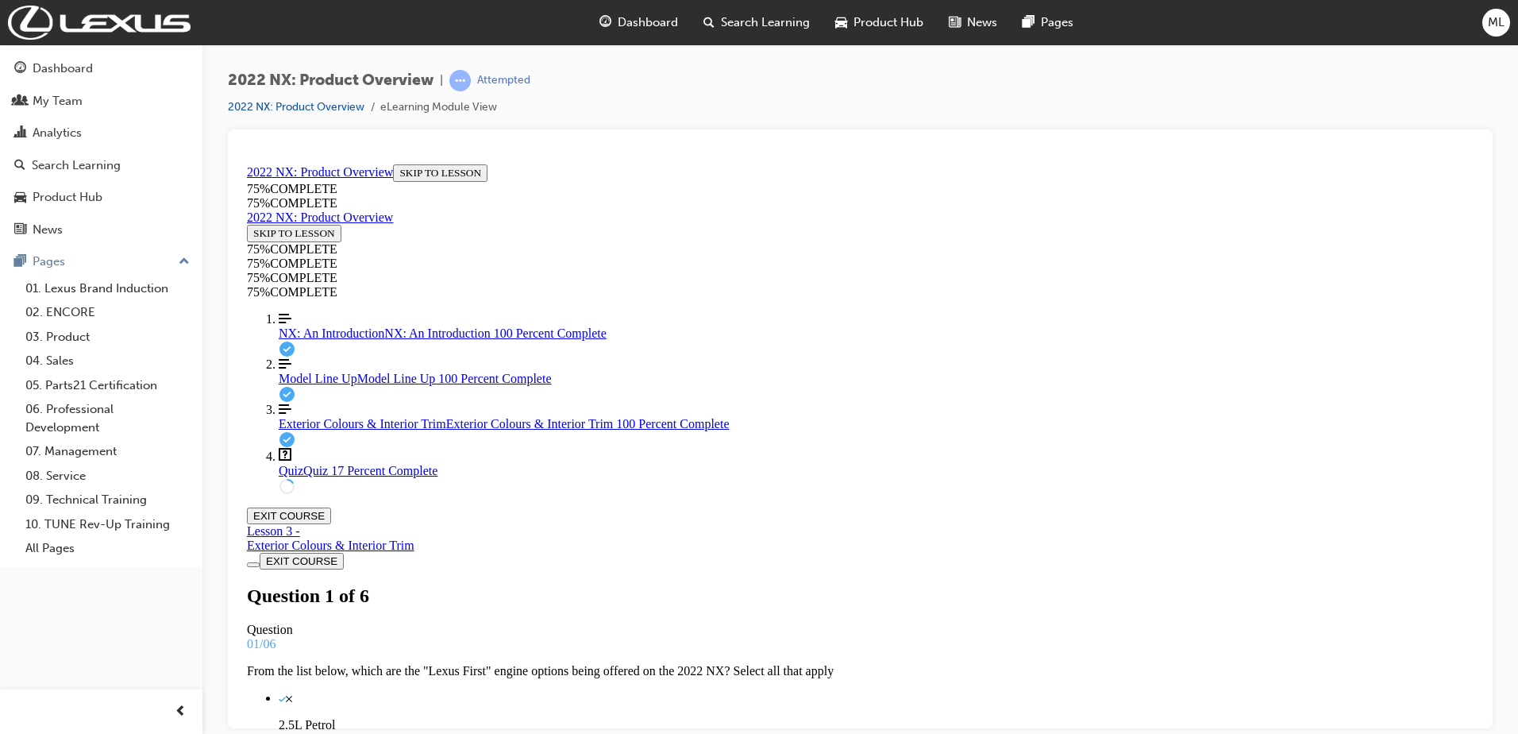
scroll to position [0, 0]
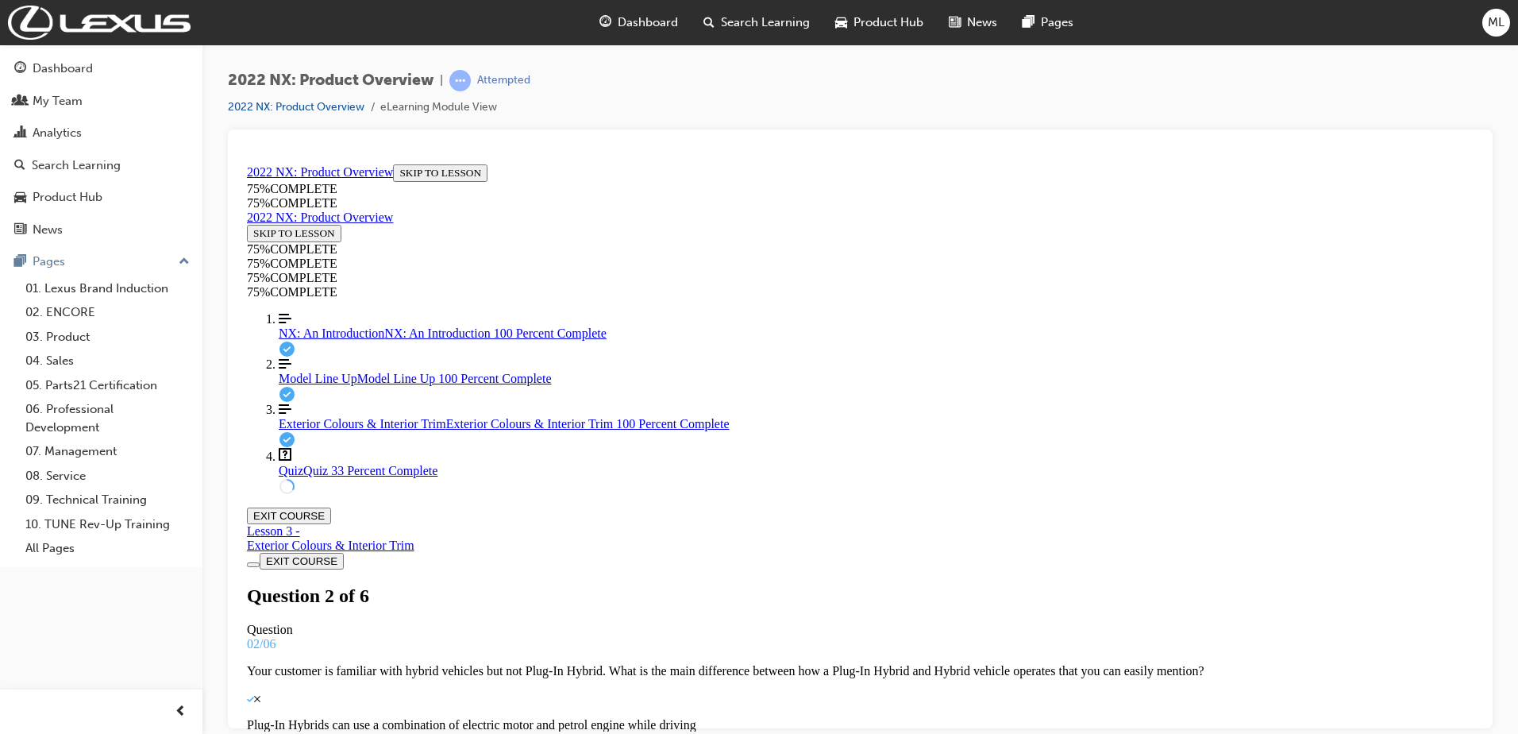
scroll to position [2, 0]
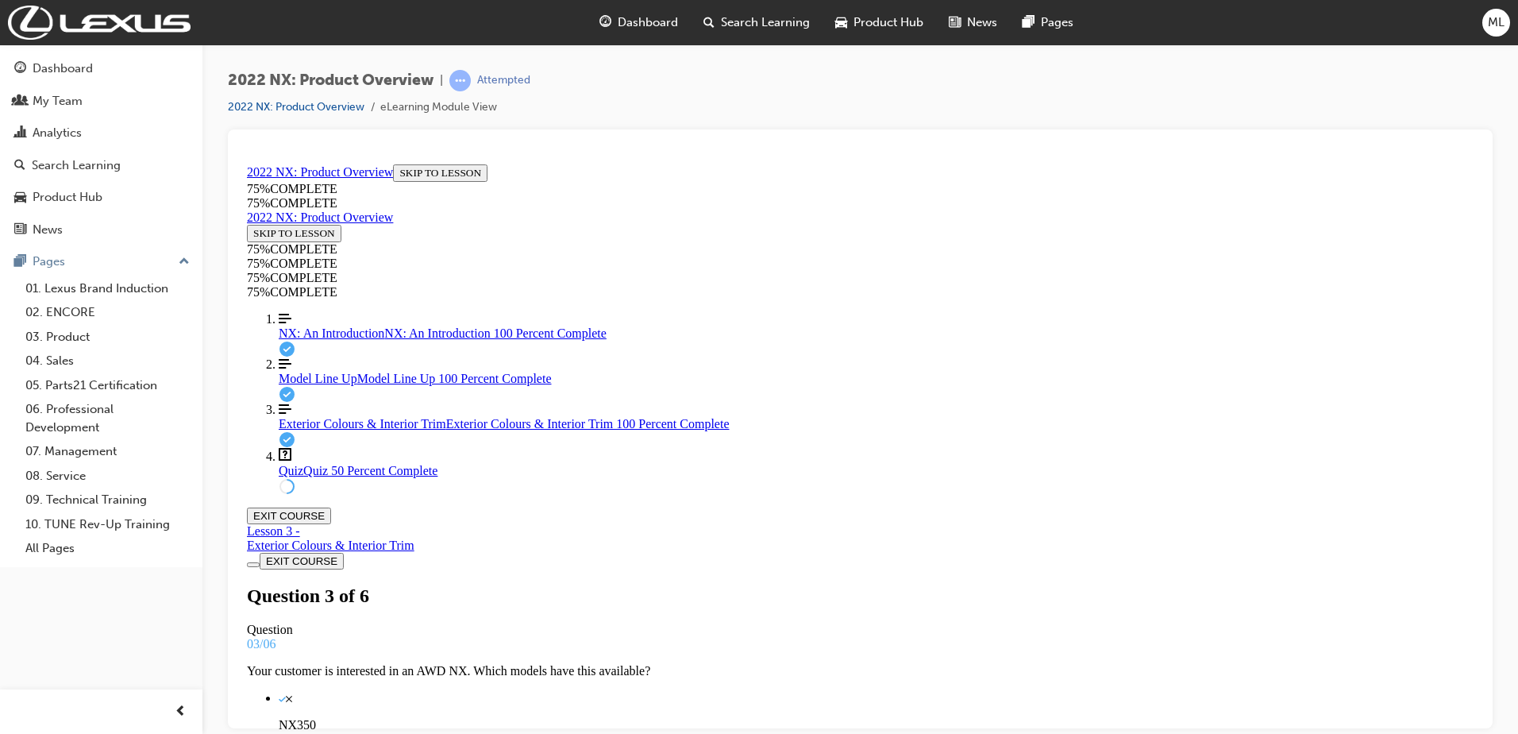
scroll to position [147, 0]
drag, startPoint x: 792, startPoint y: 474, endPoint x: 842, endPoint y: 551, distance: 92.3
drag, startPoint x: 760, startPoint y: 478, endPoint x: 807, endPoint y: 405, distance: 86.8
drag, startPoint x: 783, startPoint y: 472, endPoint x: 829, endPoint y: 471, distance: 46.1
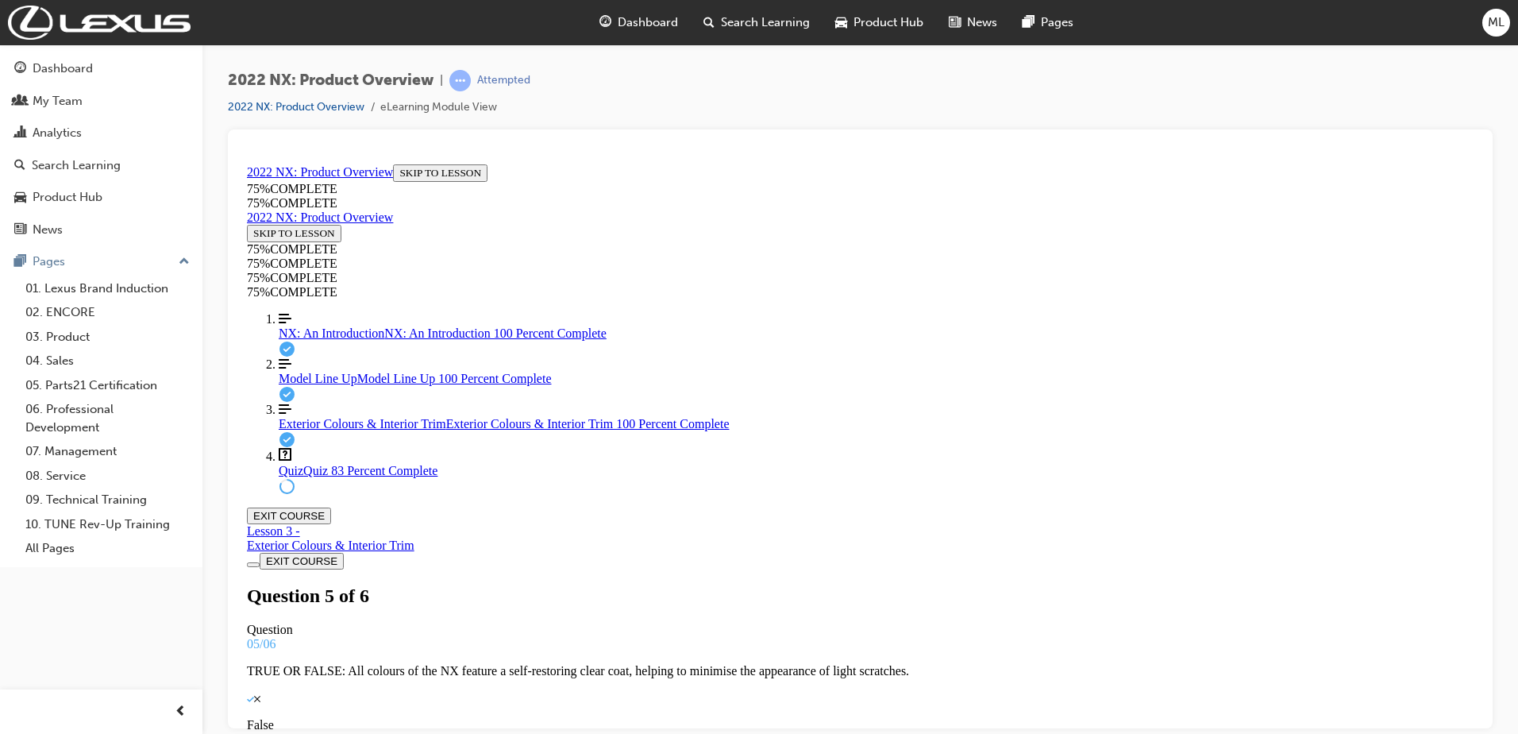
click at [331, 507] on button "EXIT COURSE" at bounding box center [289, 515] width 84 height 17
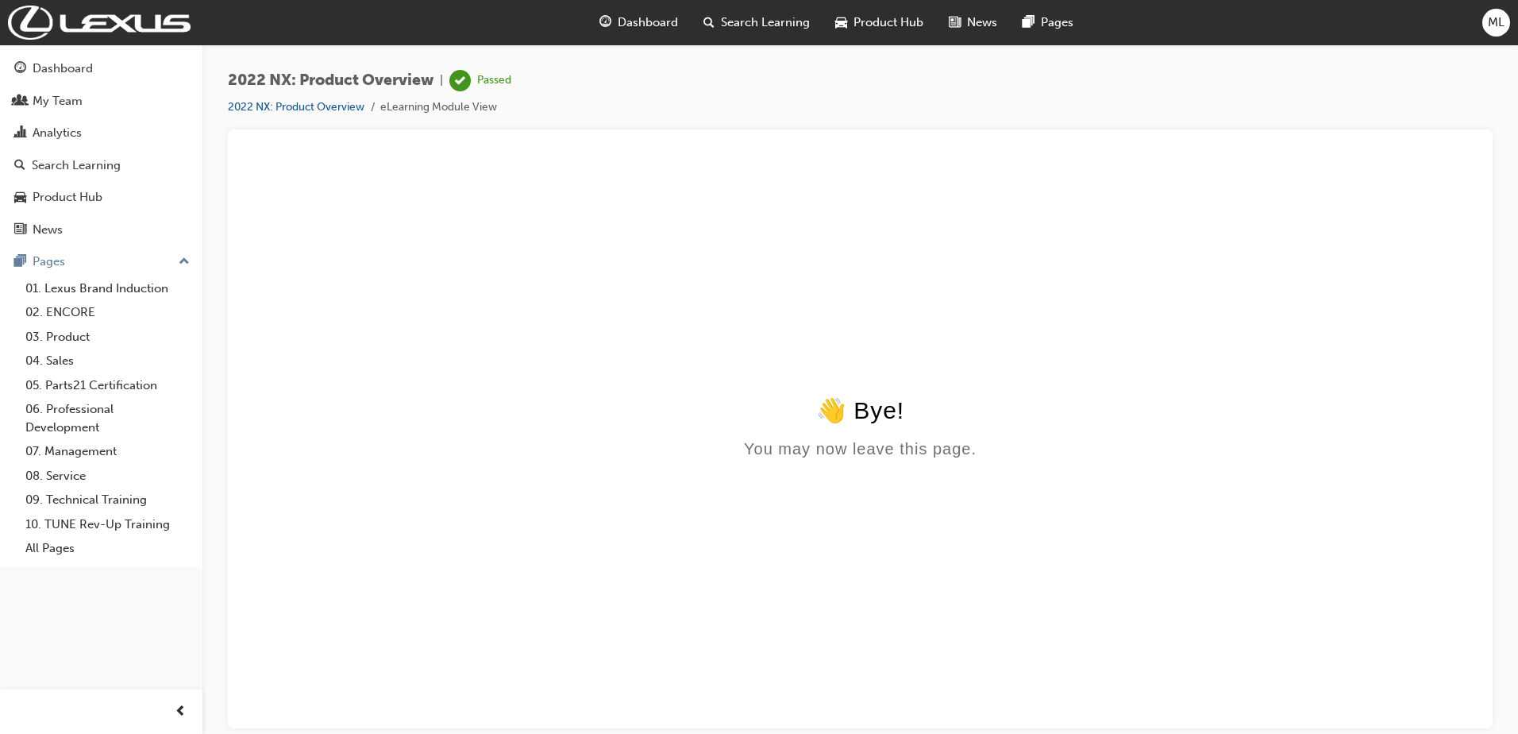
click html "👋 Bye! You may now leave this page."
click at [71, 67] on div "Dashboard" at bounding box center [63, 69] width 60 height 18
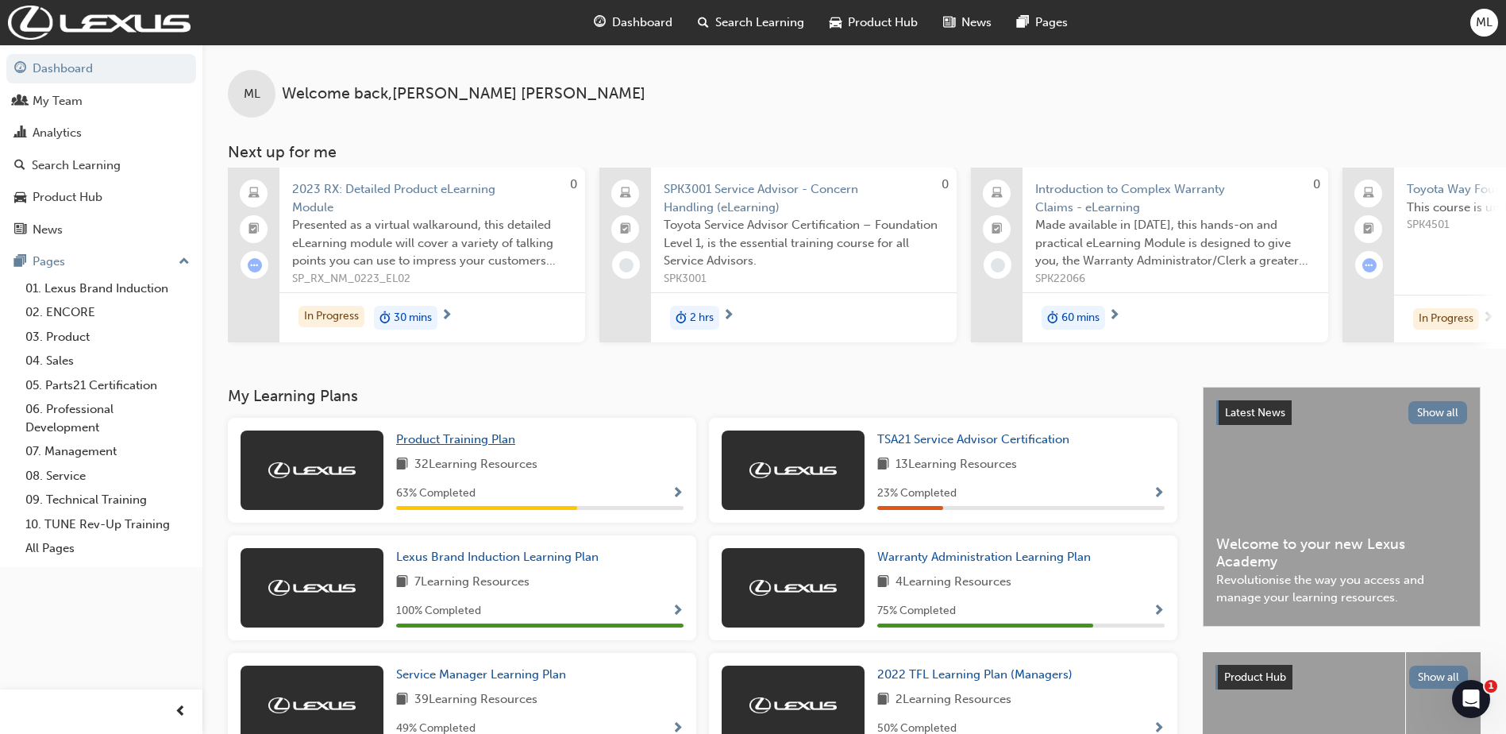
click at [441, 445] on span "Product Training Plan" at bounding box center [455, 439] width 119 height 14
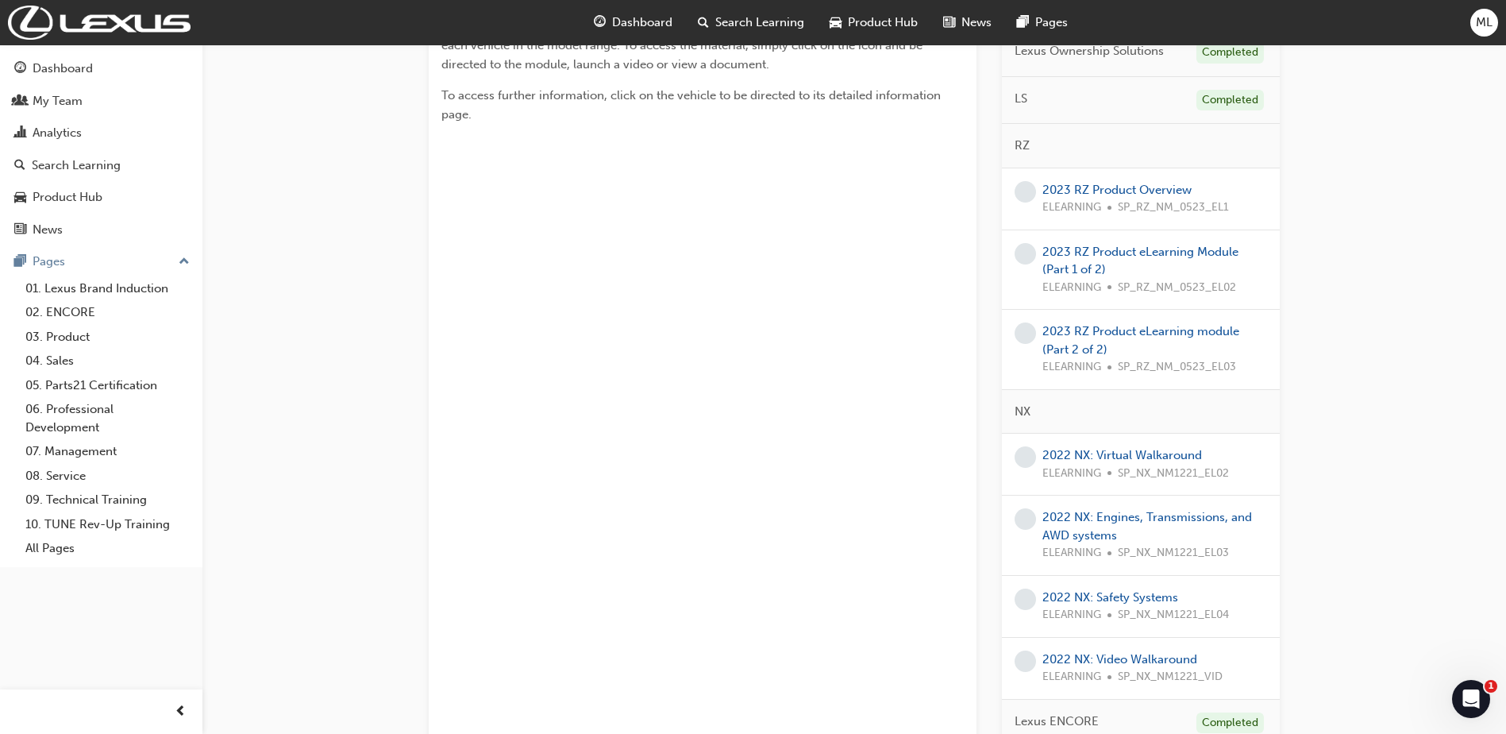
scroll to position [449, 0]
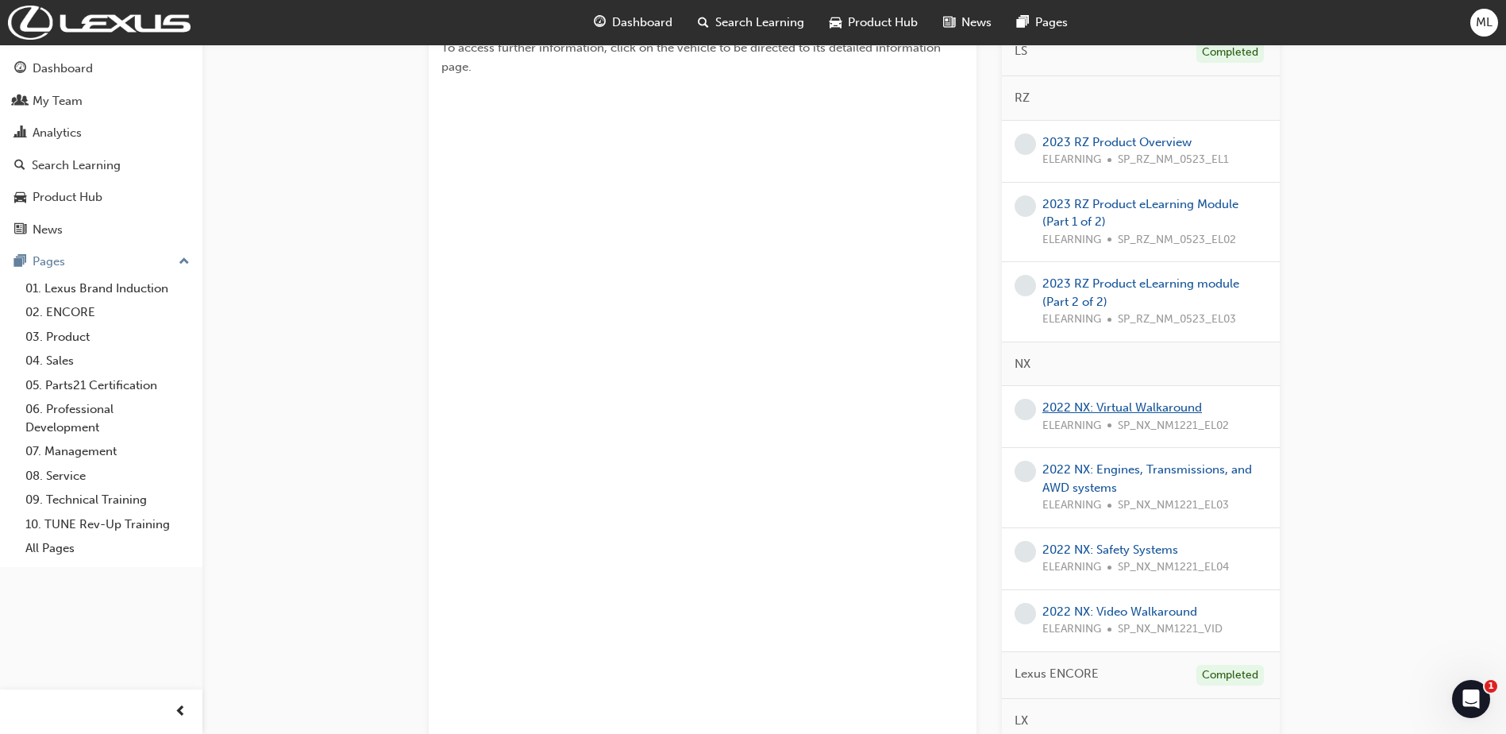
click at [1070, 403] on link "2022 NX: Virtual Walkaround" at bounding box center [1122, 407] width 160 height 14
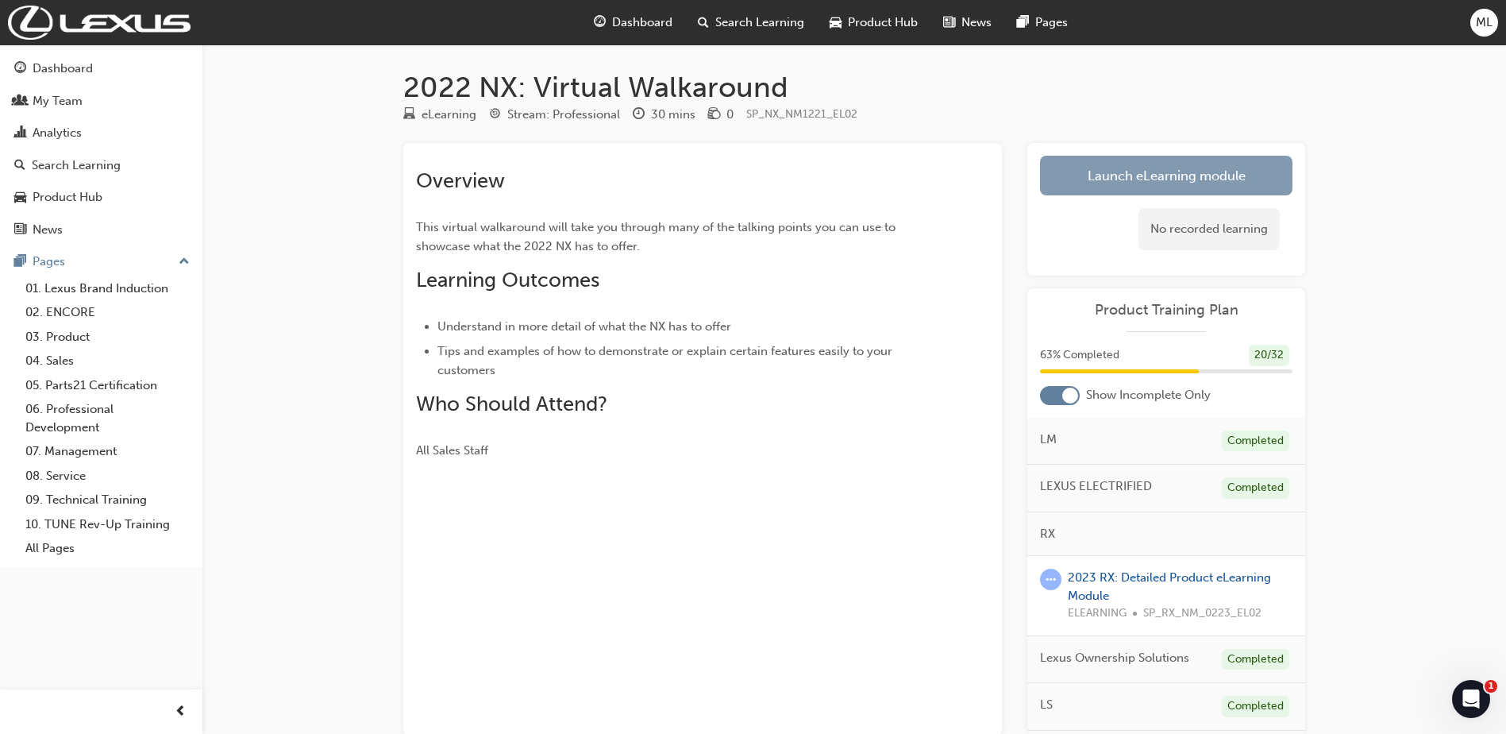
click at [1134, 175] on link "Launch eLearning module" at bounding box center [1166, 176] width 252 height 40
